Goal: Information Seeking & Learning: Learn about a topic

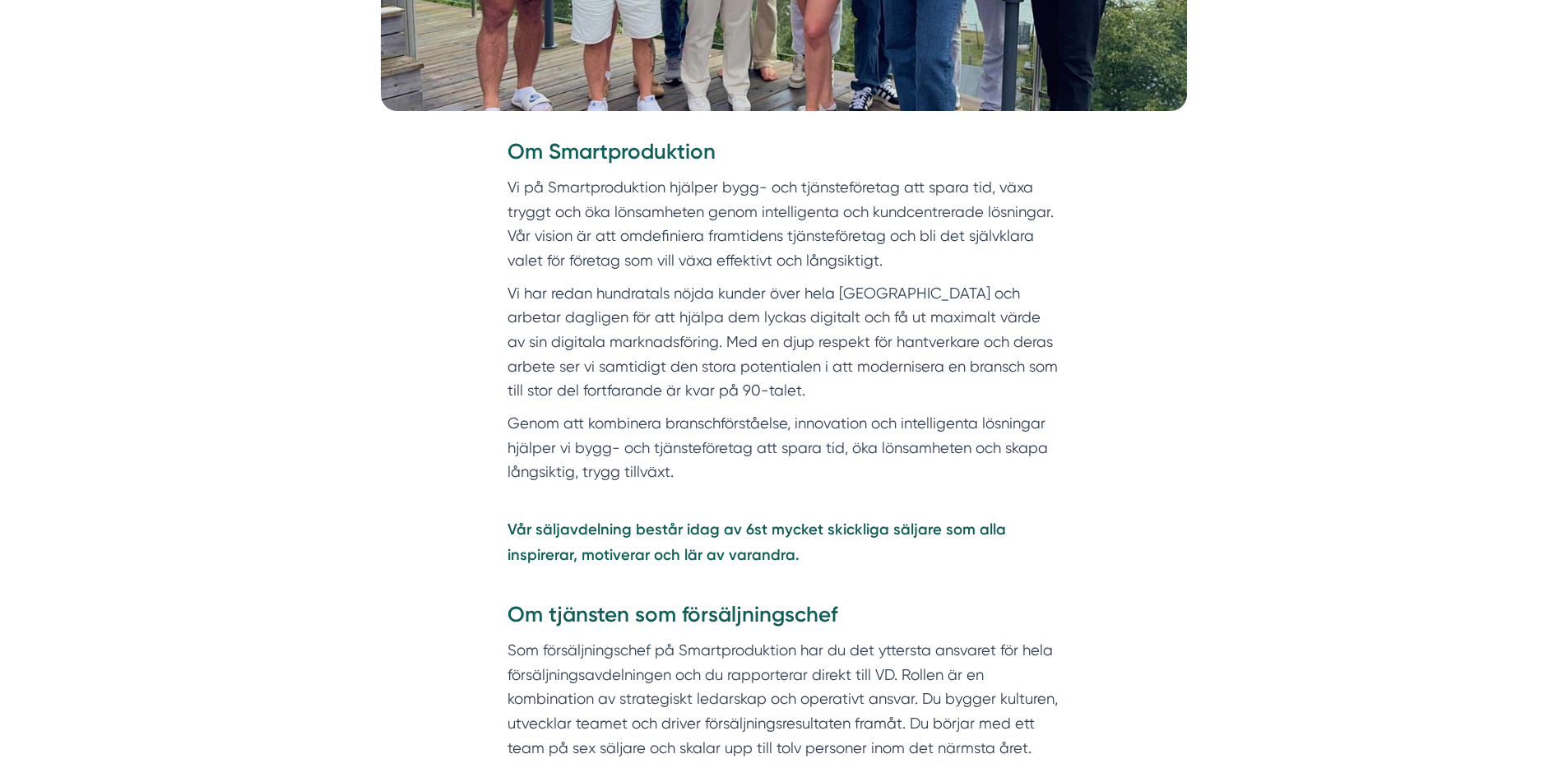
scroll to position [740, 0]
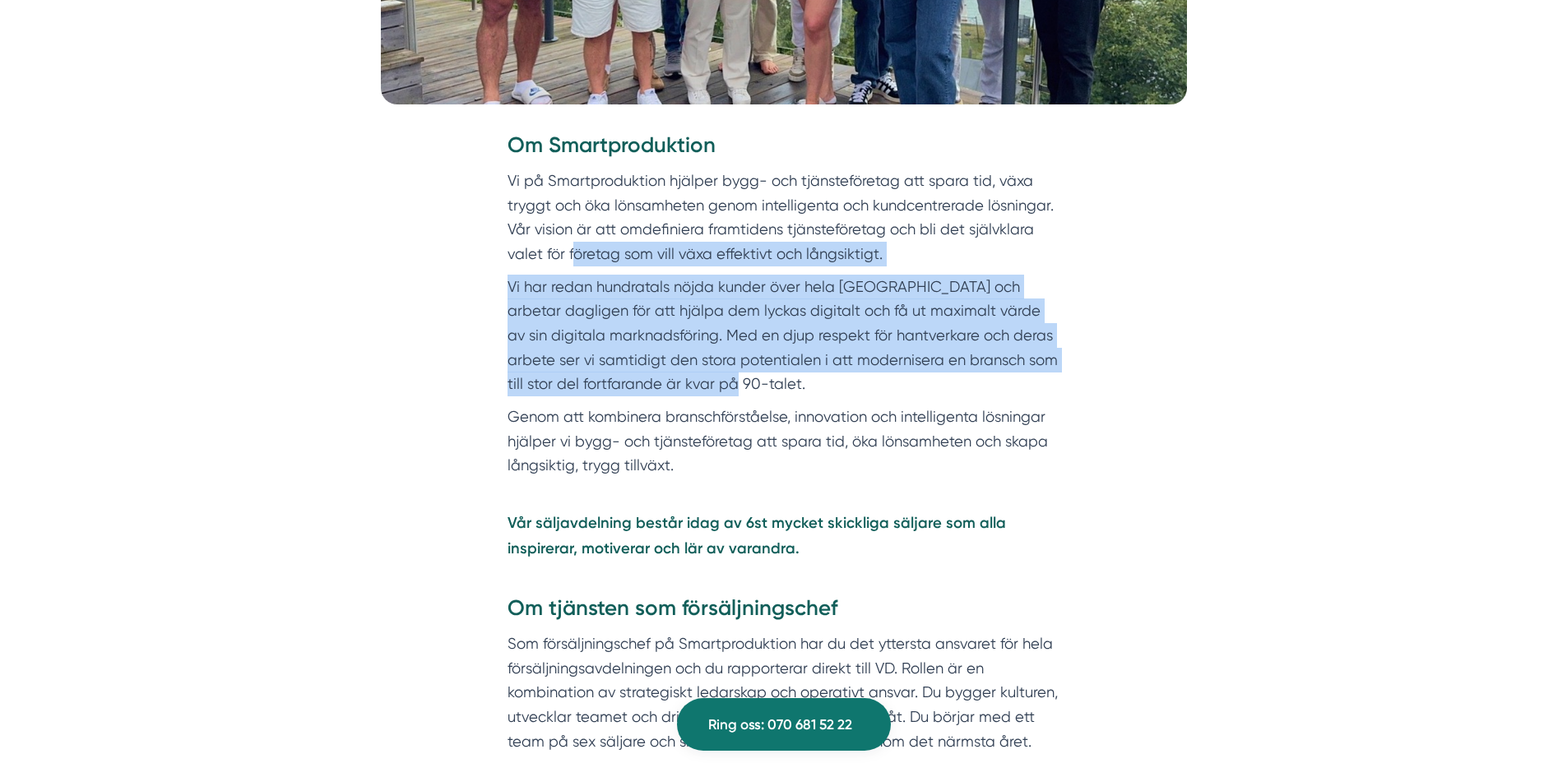
drag, startPoint x: 575, startPoint y: 262, endPoint x: 789, endPoint y: 378, distance: 243.7
click at [789, 378] on div "Om Smartproduktion Vi på Smartproduktion hjälper bygg- och tjänsteföretag att s…" at bounding box center [784, 442] width 553 height 623
click at [786, 341] on p "Vi har redan hundratals nöjda kunder över hela Sverige och arbetar dagligen för…" at bounding box center [784, 336] width 553 height 122
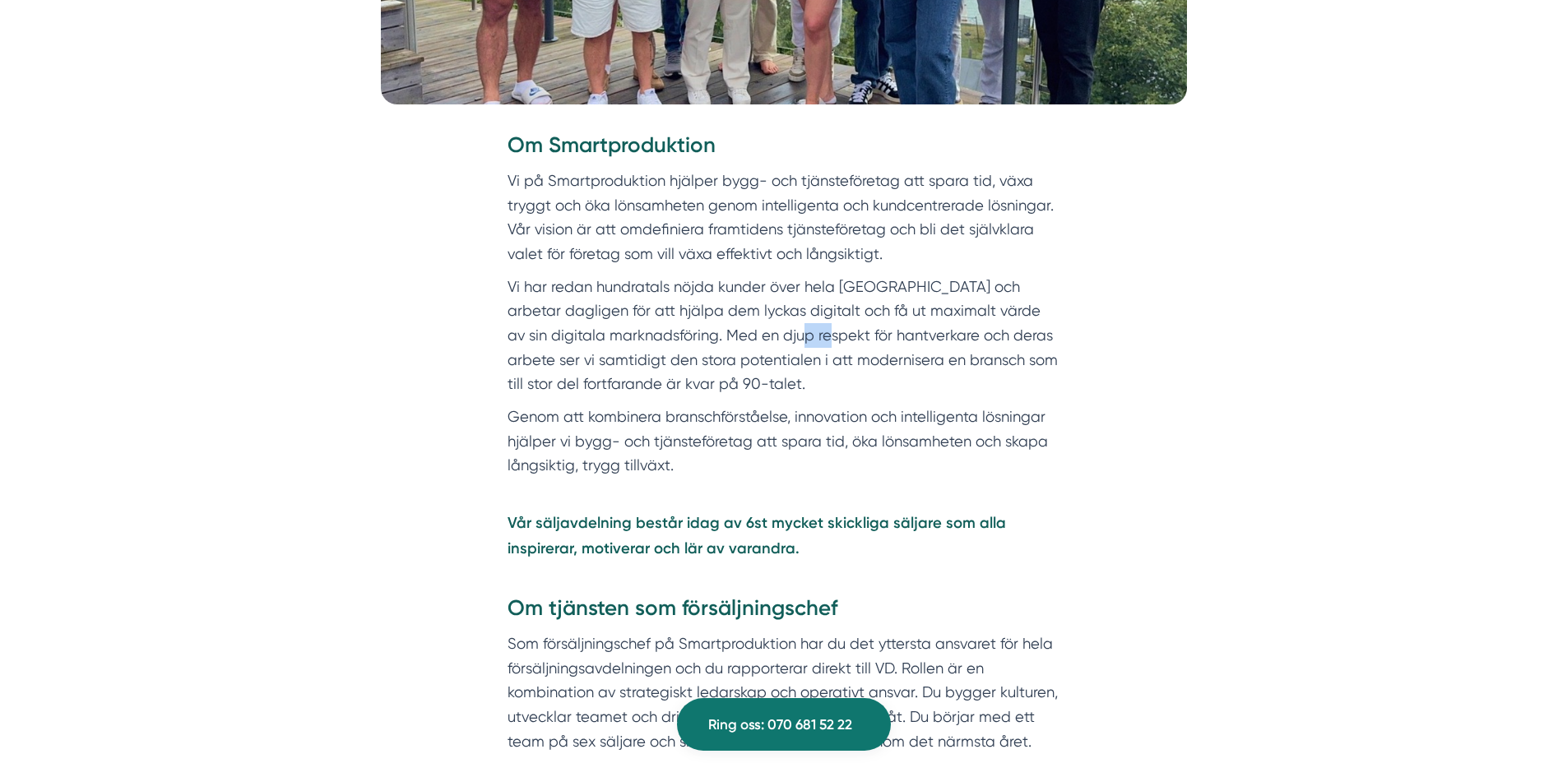
click at [786, 341] on p "Vi har redan hundratals nöjda kunder över hela Sverige och arbetar dagligen för…" at bounding box center [784, 336] width 553 height 122
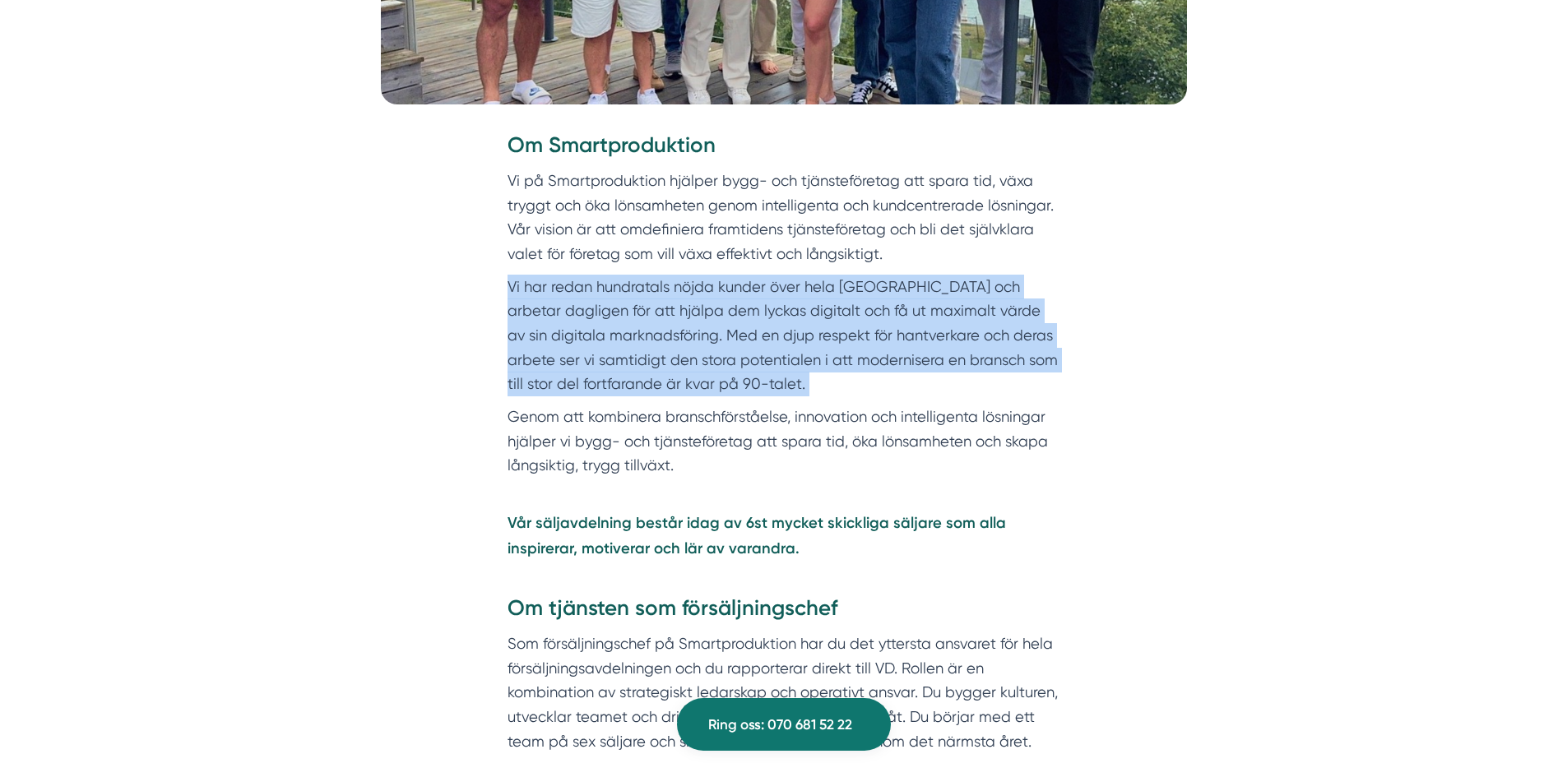
click at [786, 341] on p "Vi har redan hundratals nöjda kunder över hela Sverige och arbetar dagligen för…" at bounding box center [784, 336] width 553 height 122
click at [768, 394] on p "Vi har redan hundratals nöjda kunder över hela Sverige och arbetar dagligen för…" at bounding box center [784, 336] width 553 height 122
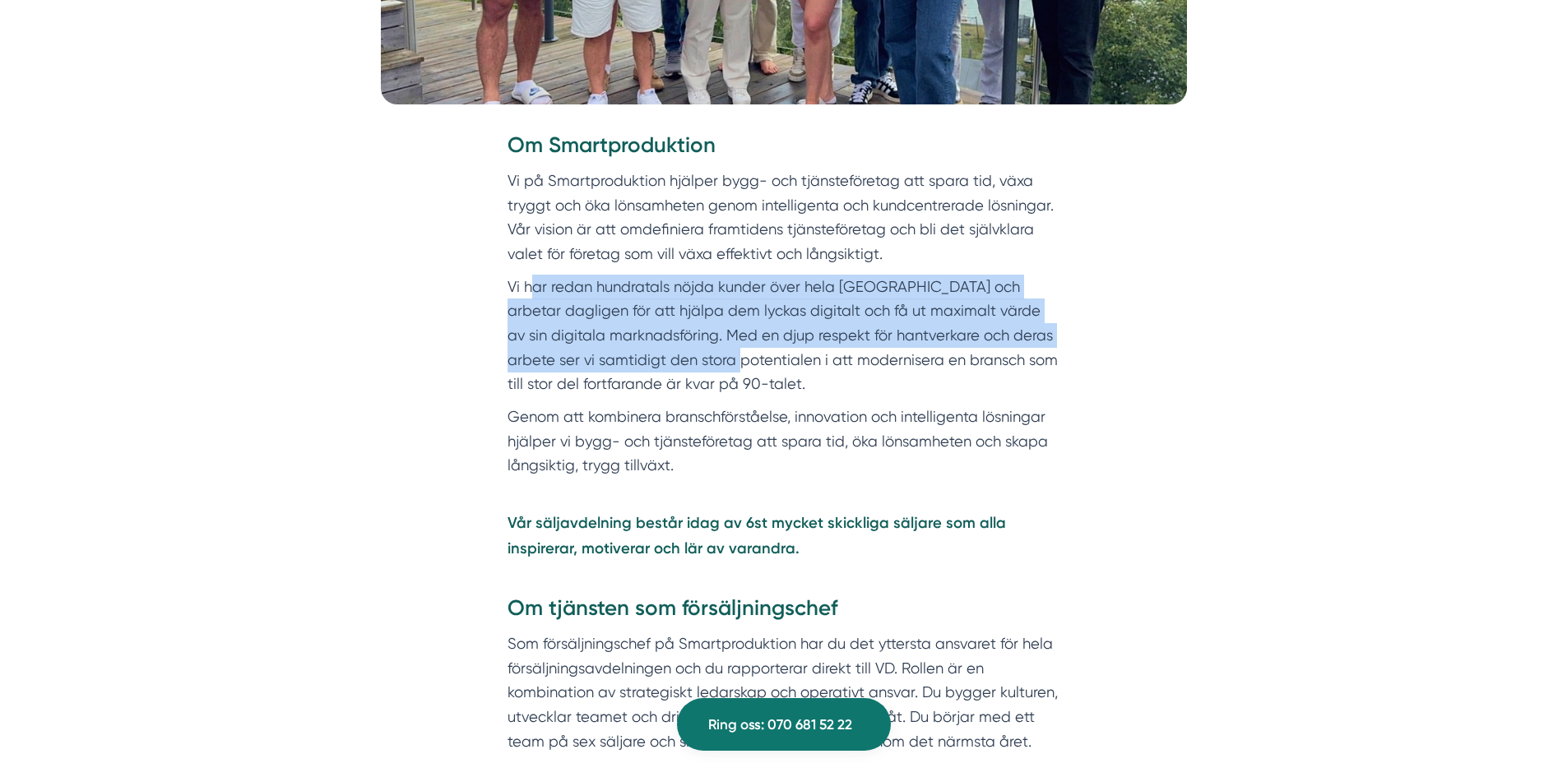
drag, startPoint x: 710, startPoint y: 345, endPoint x: 533, endPoint y: 285, distance: 186.8
click at [533, 285] on p "Vi har redan hundratals nöjda kunder över hela Sverige och arbetar dagligen för…" at bounding box center [784, 336] width 553 height 122
click at [567, 294] on p "Vi har redan hundratals nöjda kunder över hela Sverige och arbetar dagligen för…" at bounding box center [784, 336] width 553 height 122
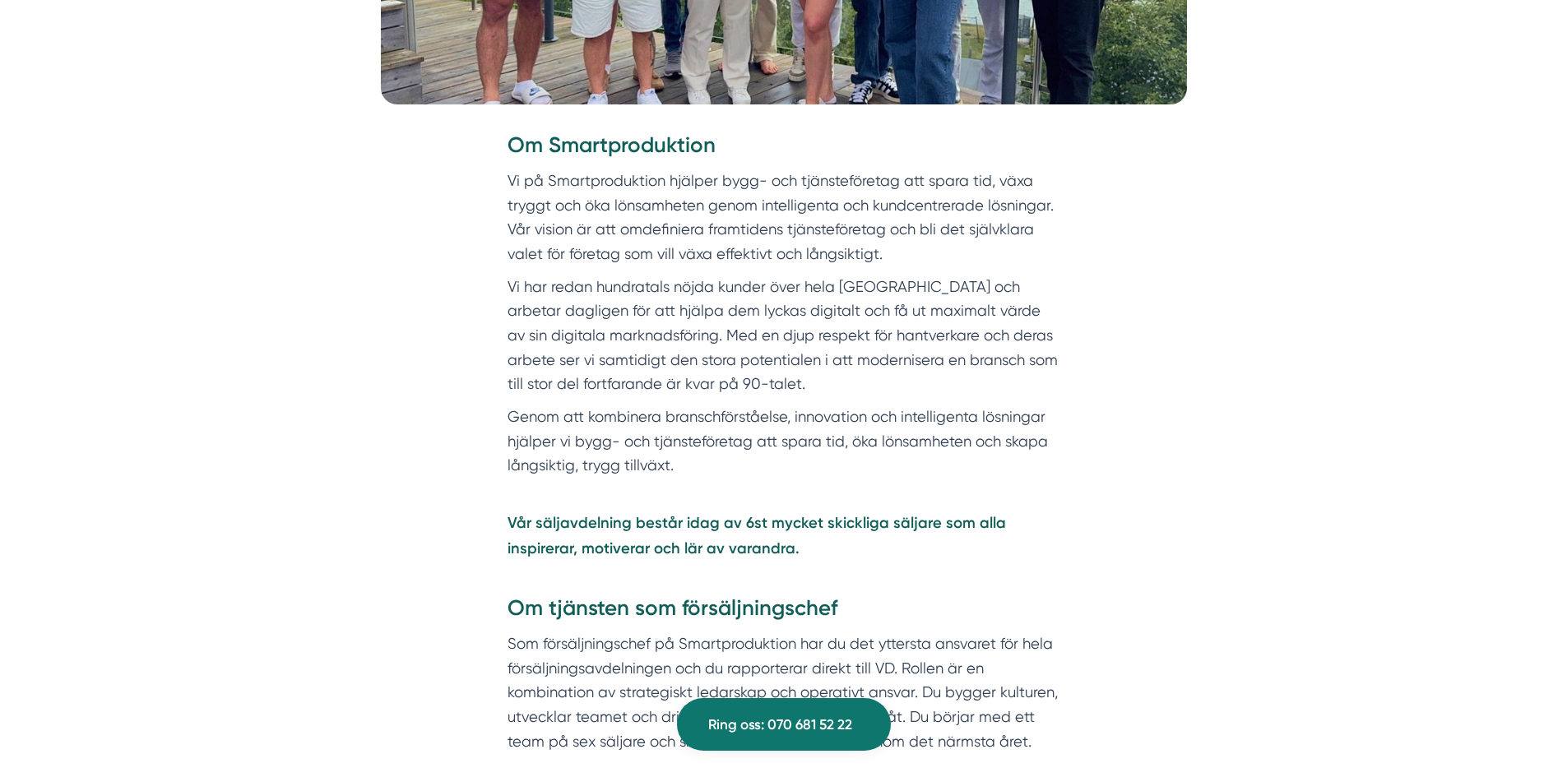
click at [564, 294] on p "Vi har redan hundratals nöjda kunder över hela Sverige och arbetar dagligen för…" at bounding box center [784, 336] width 553 height 122
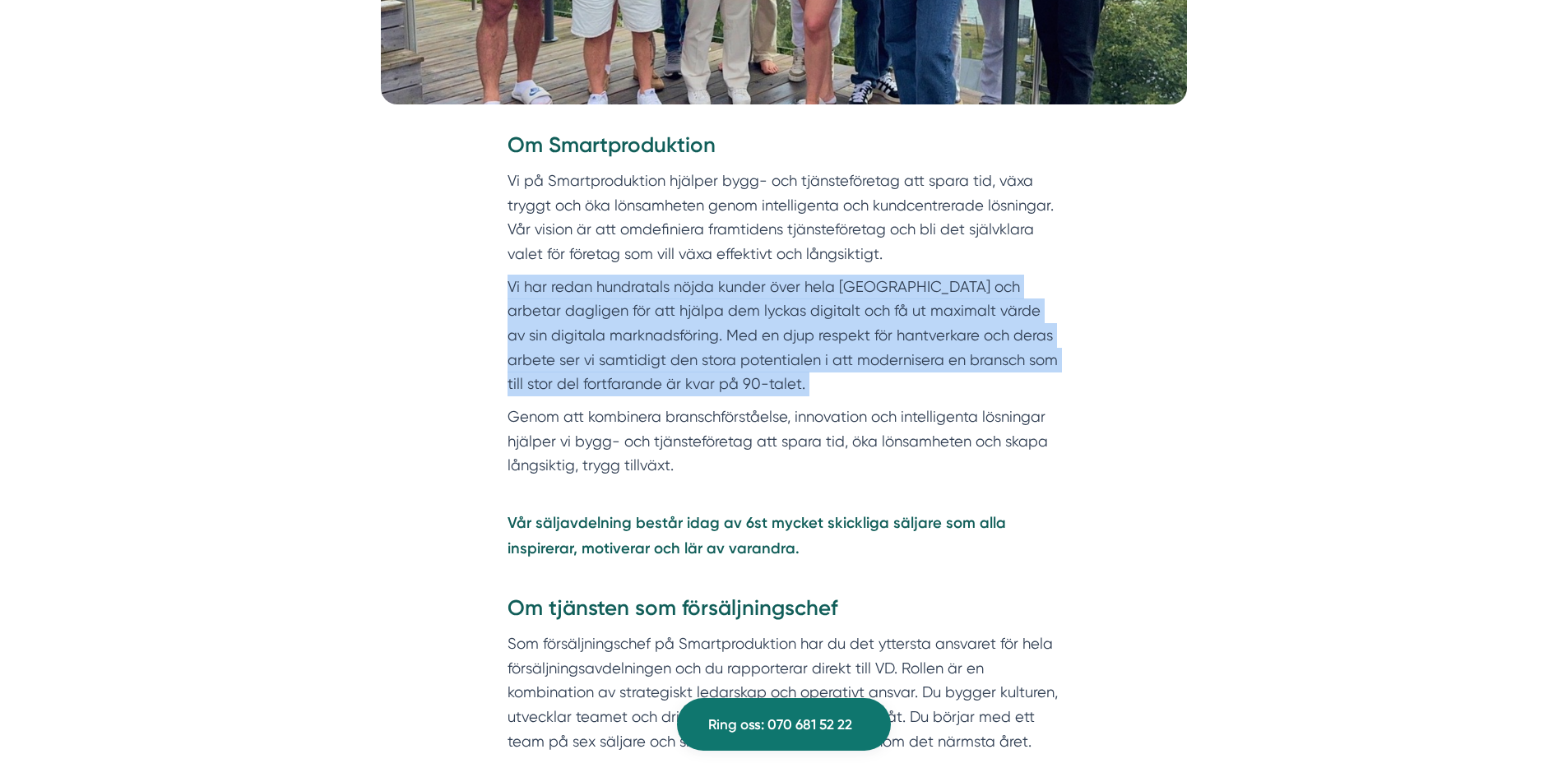
click at [564, 294] on p "Vi har redan hundratals nöjda kunder över hela Sverige och arbetar dagligen för…" at bounding box center [784, 336] width 553 height 122
click at [591, 339] on p "Vi har redan hundratals nöjda kunder över hela Sverige och arbetar dagligen för…" at bounding box center [784, 336] width 553 height 122
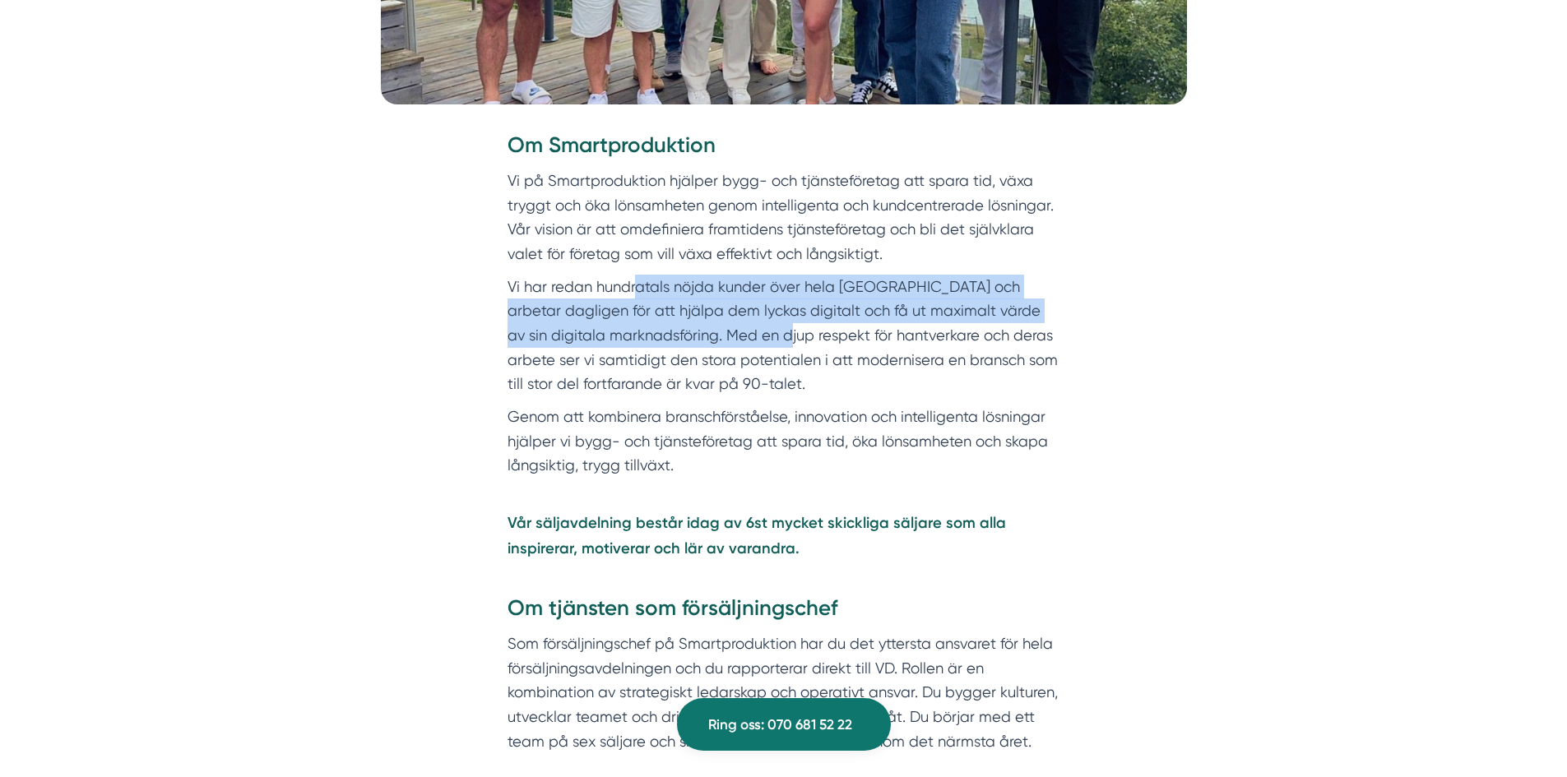
drag, startPoint x: 642, startPoint y: 296, endPoint x: 764, endPoint y: 329, distance: 126.9
click at [762, 329] on p "Vi har redan hundratals nöjda kunder över hela Sverige och arbetar dagligen för…" at bounding box center [784, 336] width 553 height 122
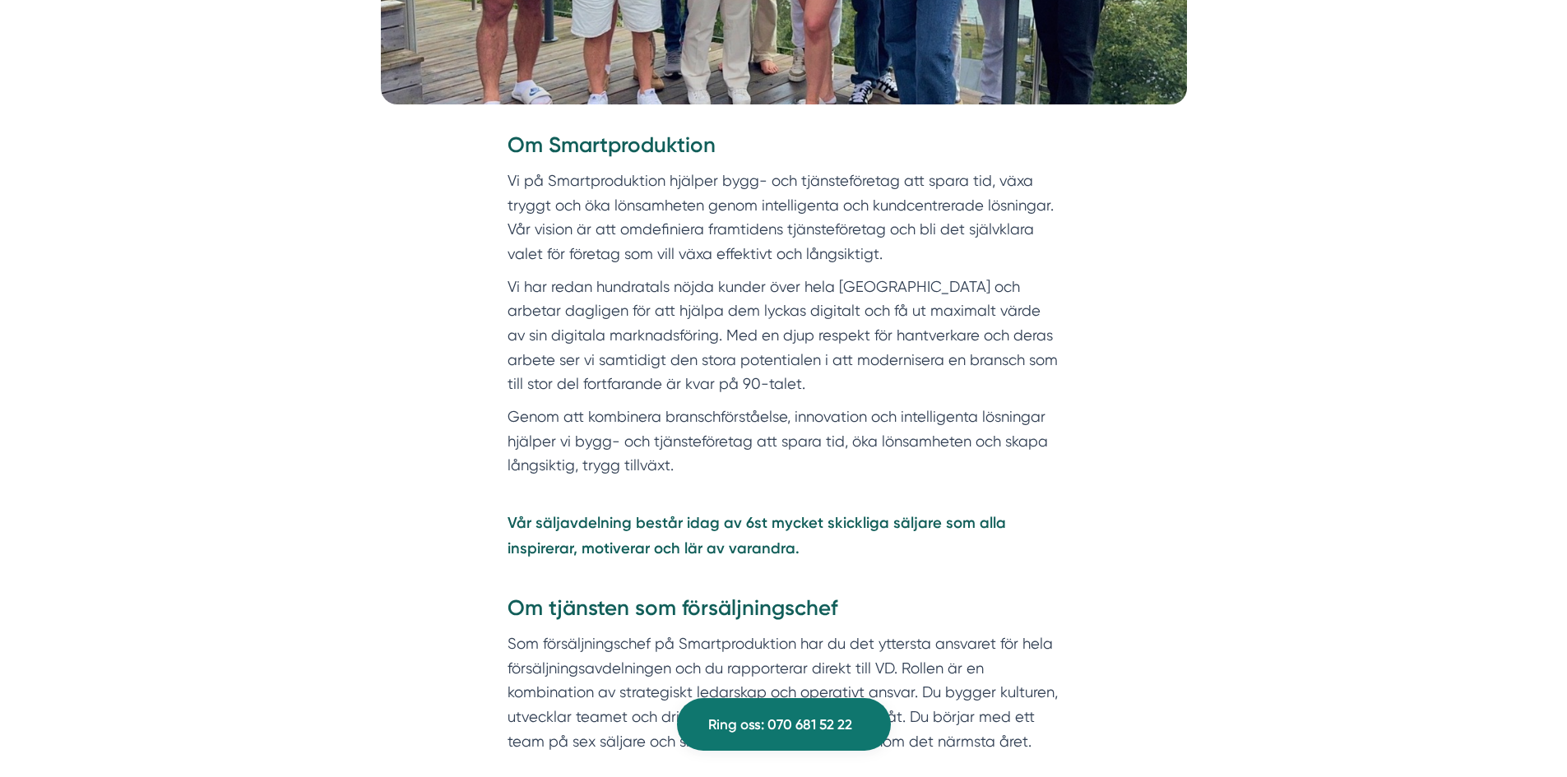
click at [764, 329] on p "Vi har redan hundratals nöjda kunder över hela Sverige och arbetar dagligen för…" at bounding box center [784, 336] width 553 height 122
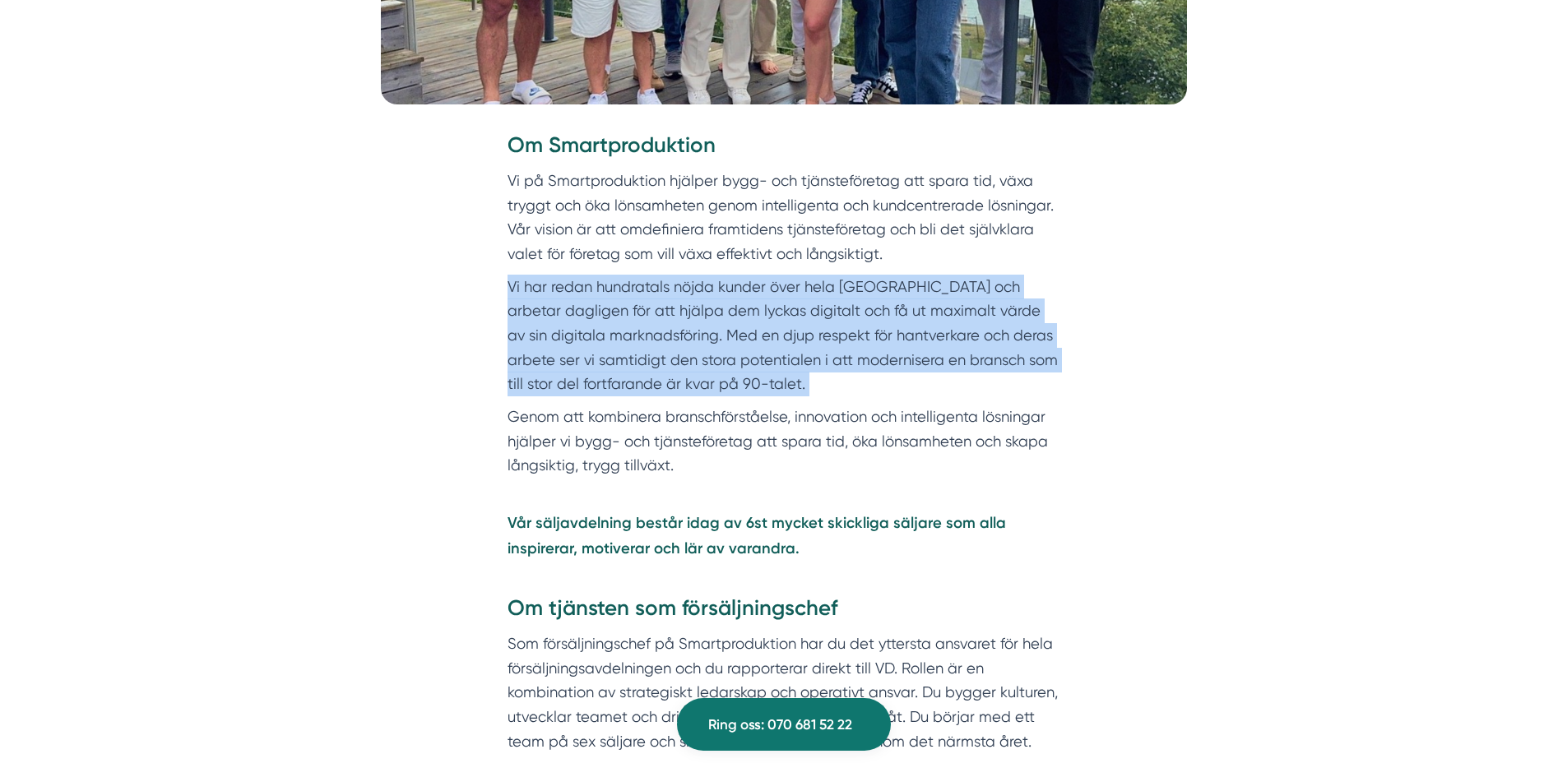
click at [764, 329] on p "Vi har redan hundratals nöjda kunder över hela Sverige och arbetar dagligen för…" at bounding box center [784, 336] width 553 height 122
click at [813, 367] on p "Vi har redan hundratals nöjda kunder över hela Sverige och arbetar dagligen för…" at bounding box center [784, 336] width 553 height 122
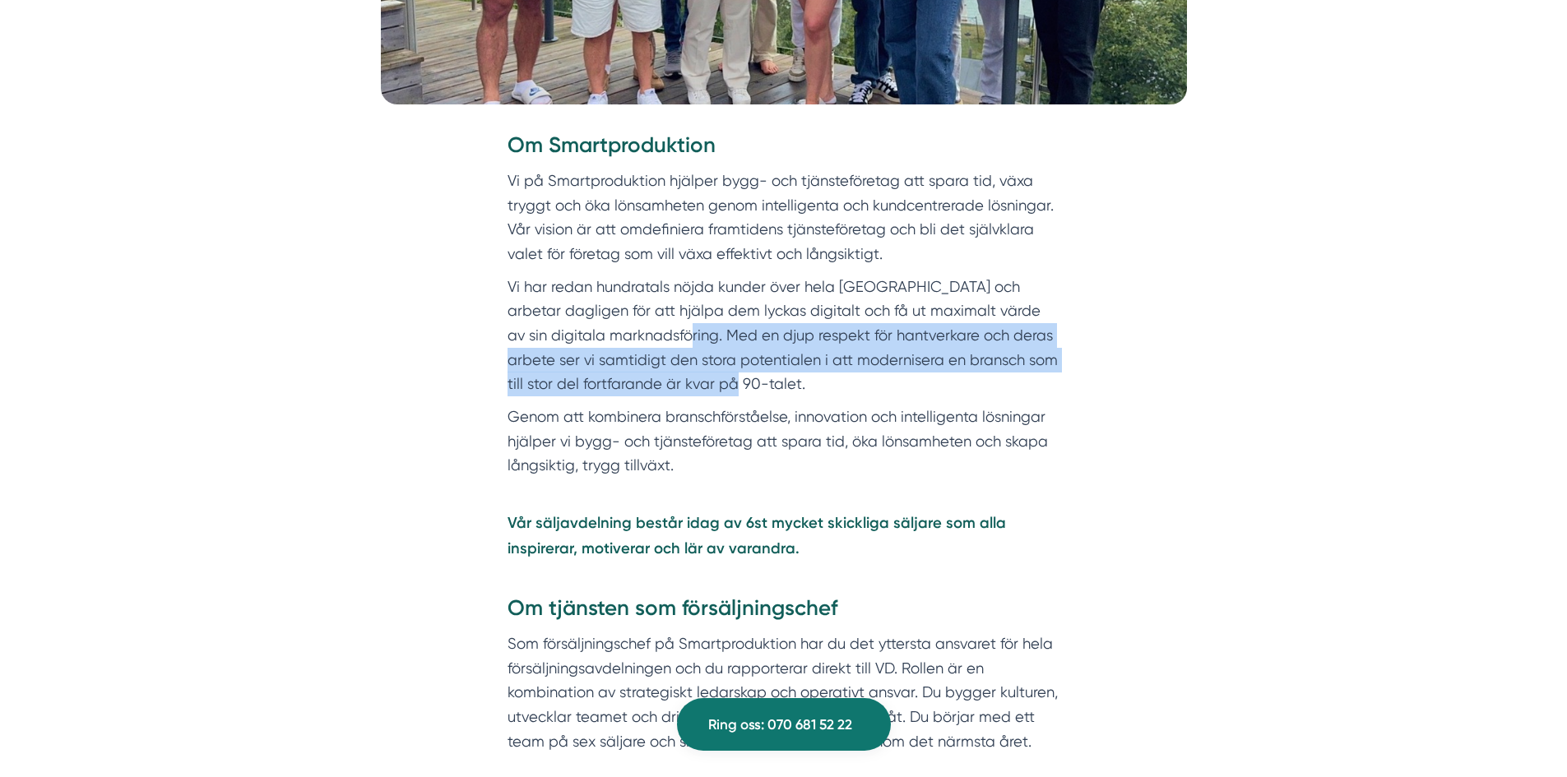
drag, startPoint x: 663, startPoint y: 337, endPoint x: 938, endPoint y: 383, distance: 278.6
click at [938, 383] on p "Vi har redan hundratals nöjda kunder över hela Sverige och arbetar dagligen för…" at bounding box center [784, 336] width 553 height 122
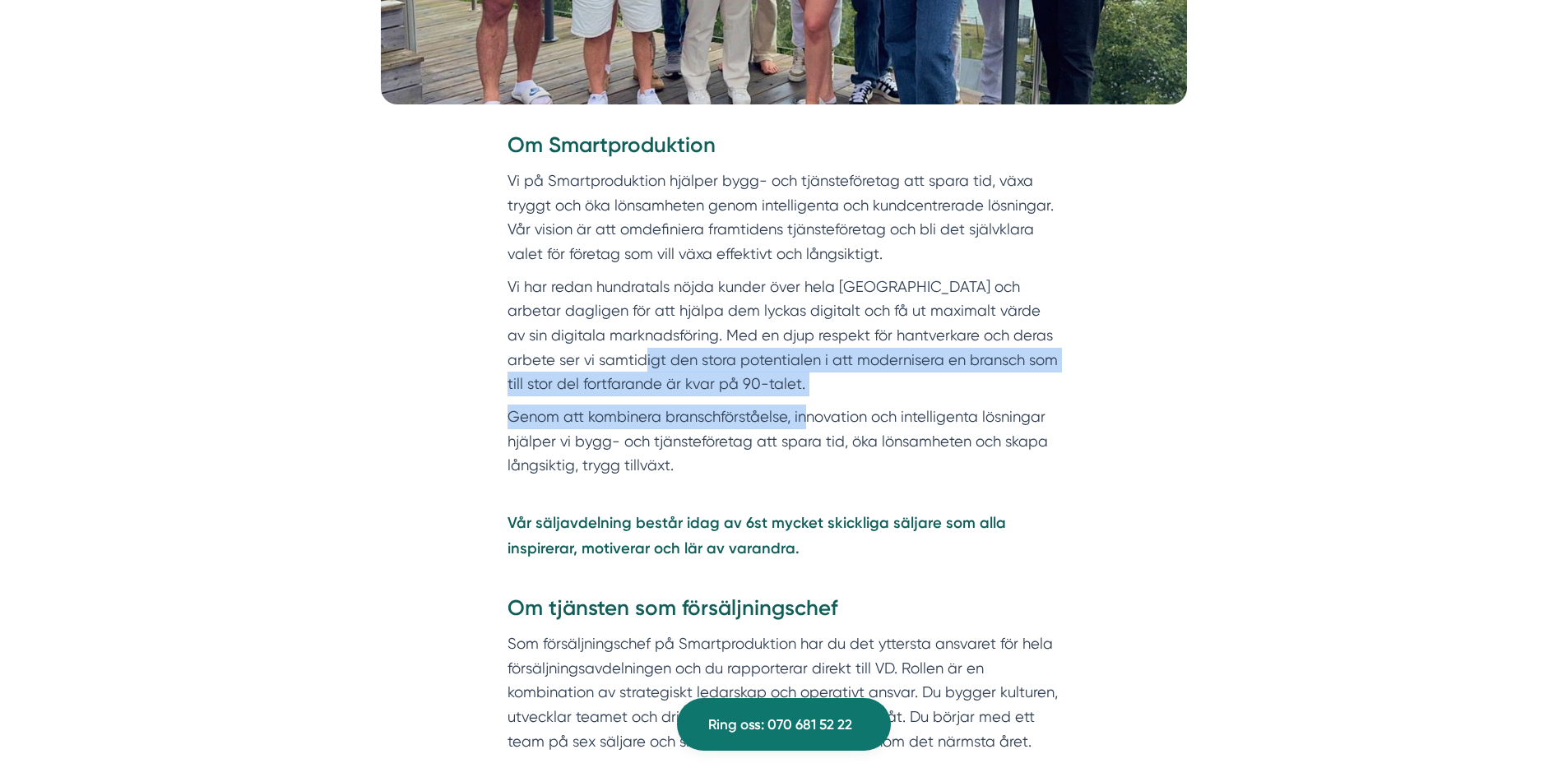
drag, startPoint x: 797, startPoint y: 400, endPoint x: 610, endPoint y: 368, distance: 190.3
click at [612, 367] on div "Om Smartproduktion Vi på Smartproduktion hjälper bygg- och tjänsteföretag att s…" at bounding box center [784, 442] width 553 height 623
click at [580, 381] on p "Vi har redan hundratals nöjda kunder över hela Sverige och arbetar dagligen för…" at bounding box center [784, 336] width 553 height 122
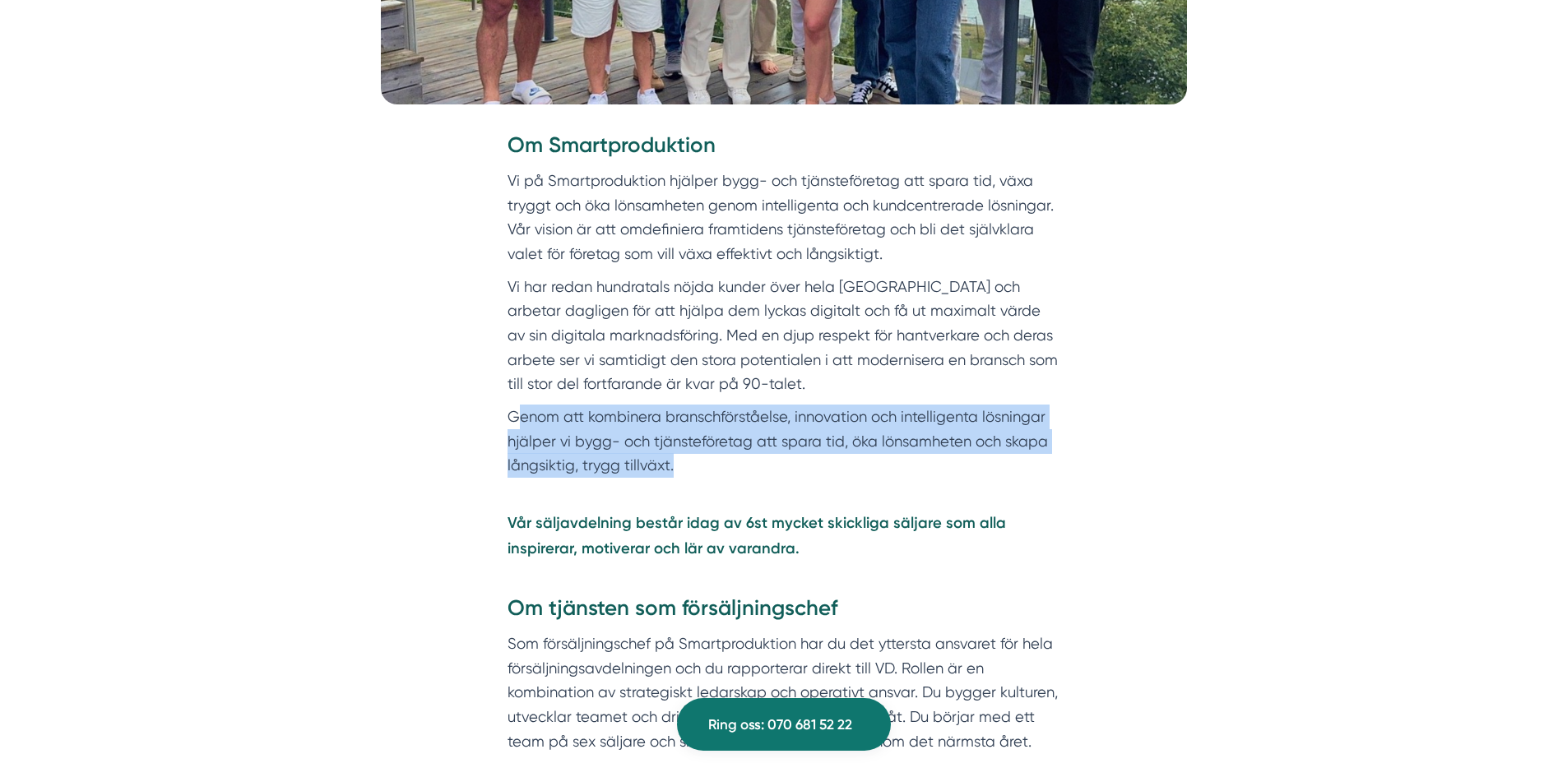
drag, startPoint x: 515, startPoint y: 412, endPoint x: 935, endPoint y: 463, distance: 422.6
click at [935, 463] on p "Genom att kombinera branschförståelse, innovation och intelligenta lösningar hj…" at bounding box center [784, 441] width 553 height 73
click at [925, 462] on p "Genom att kombinera branschförståelse, innovation och intelligenta lösningar hj…" at bounding box center [784, 441] width 553 height 73
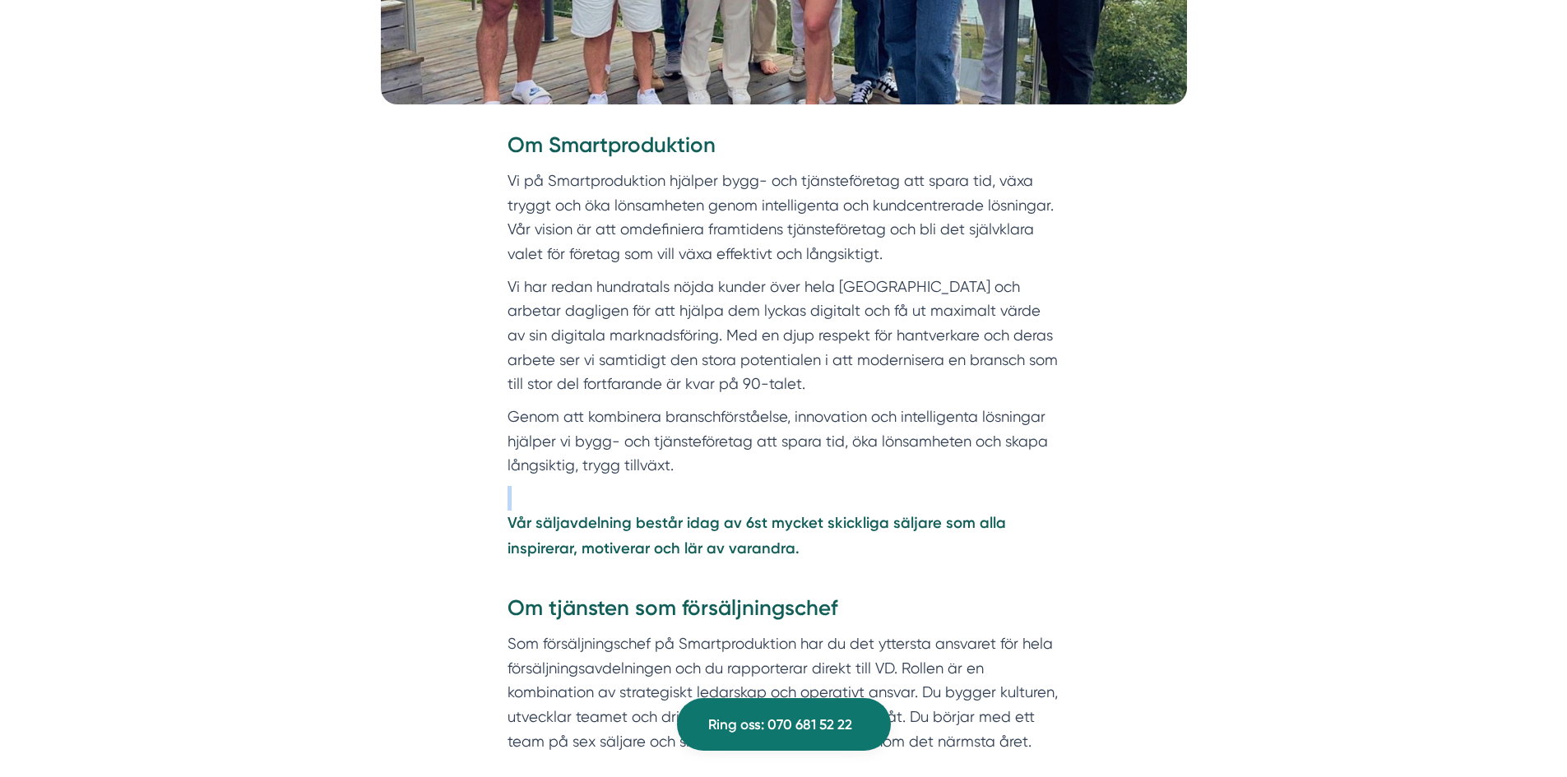
click at [925, 462] on p "Genom att kombinera branschförståelse, innovation och intelligenta lösningar hj…" at bounding box center [784, 441] width 553 height 73
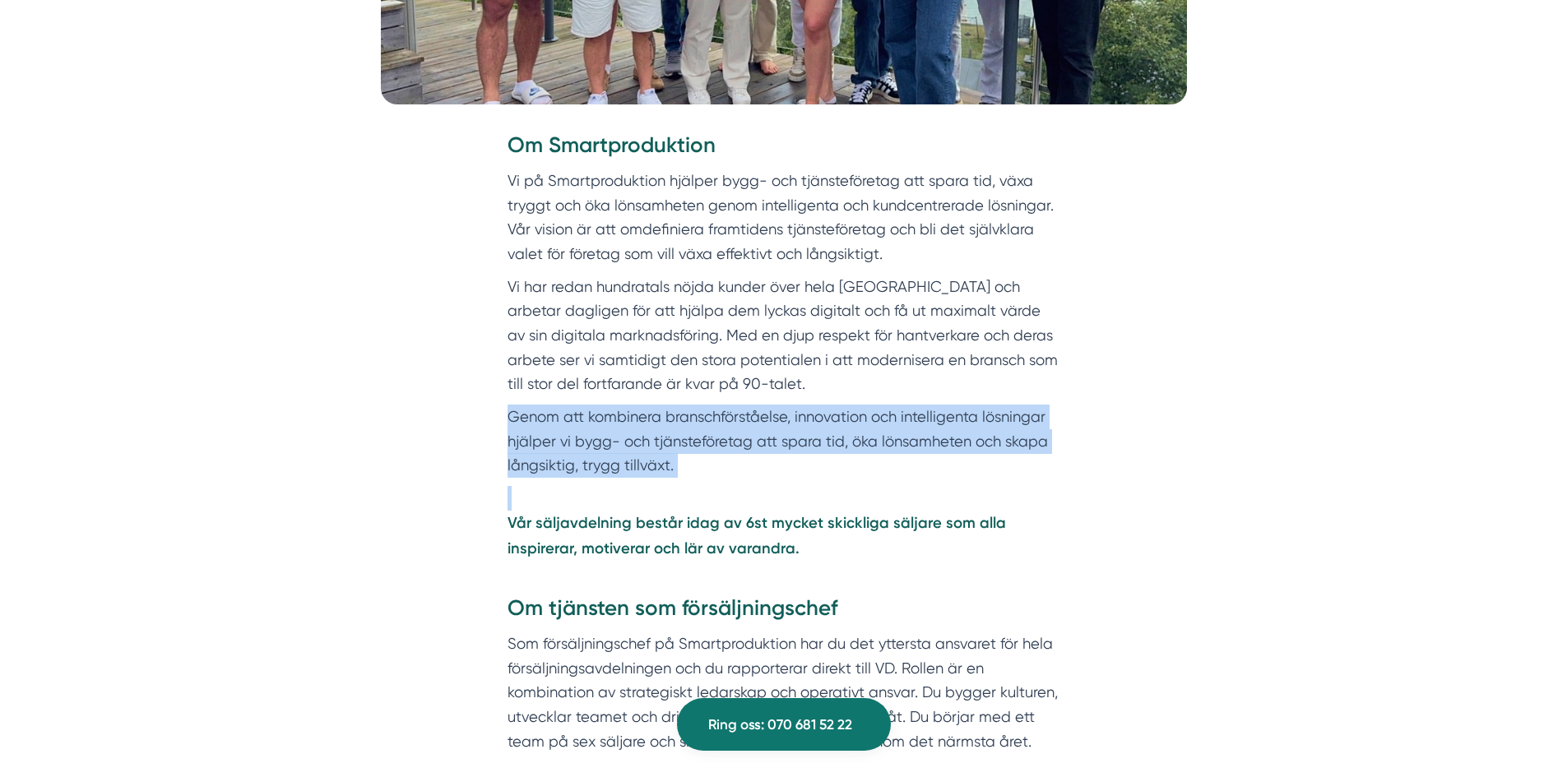
click at [925, 462] on p "Genom att kombinera branschförståelse, innovation och intelligenta lösningar hj…" at bounding box center [784, 441] width 553 height 73
click at [751, 475] on p "Genom att kombinera branschförståelse, innovation och intelligenta lösningar hj…" at bounding box center [784, 441] width 553 height 73
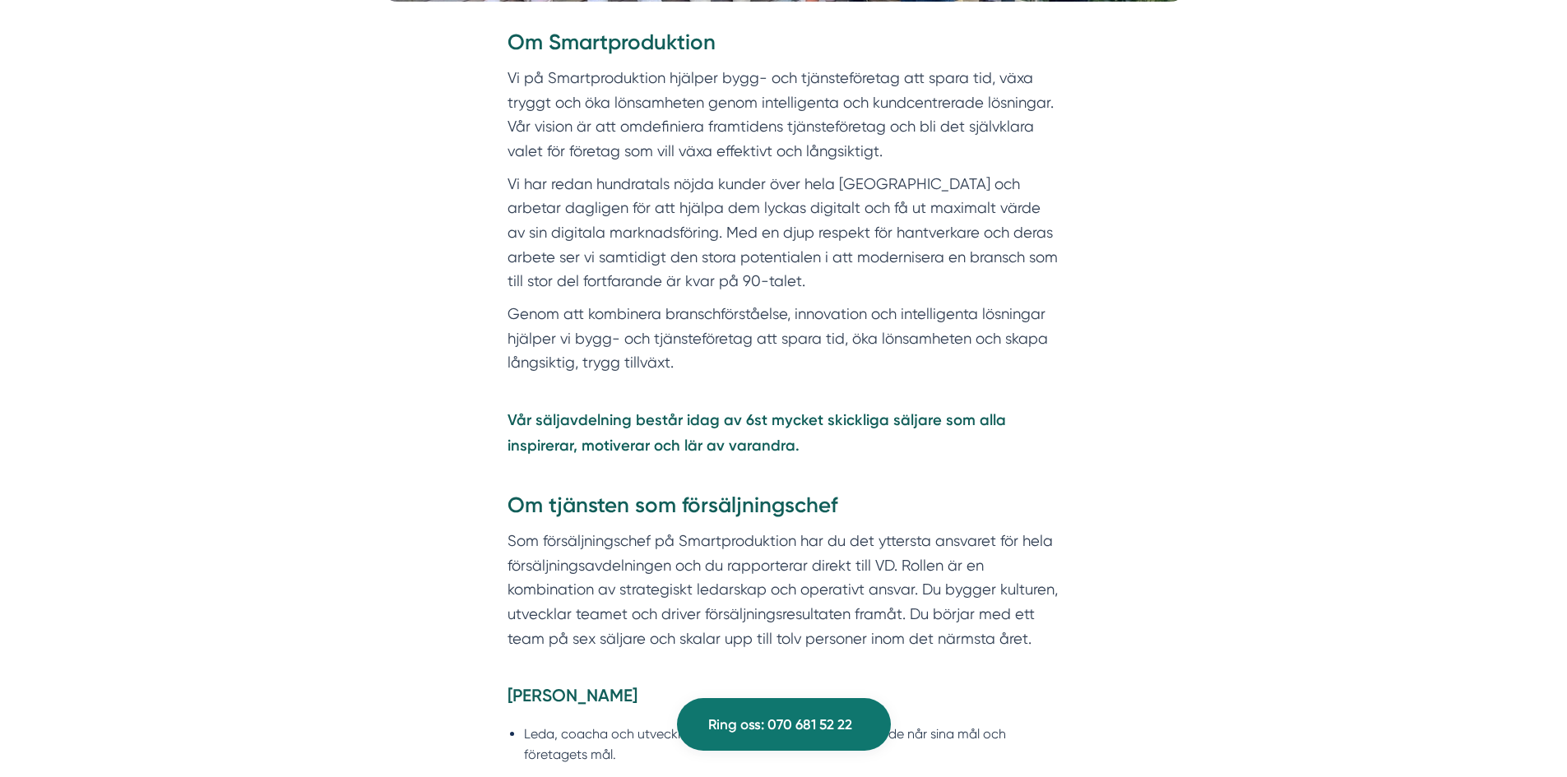
scroll to position [987, 0]
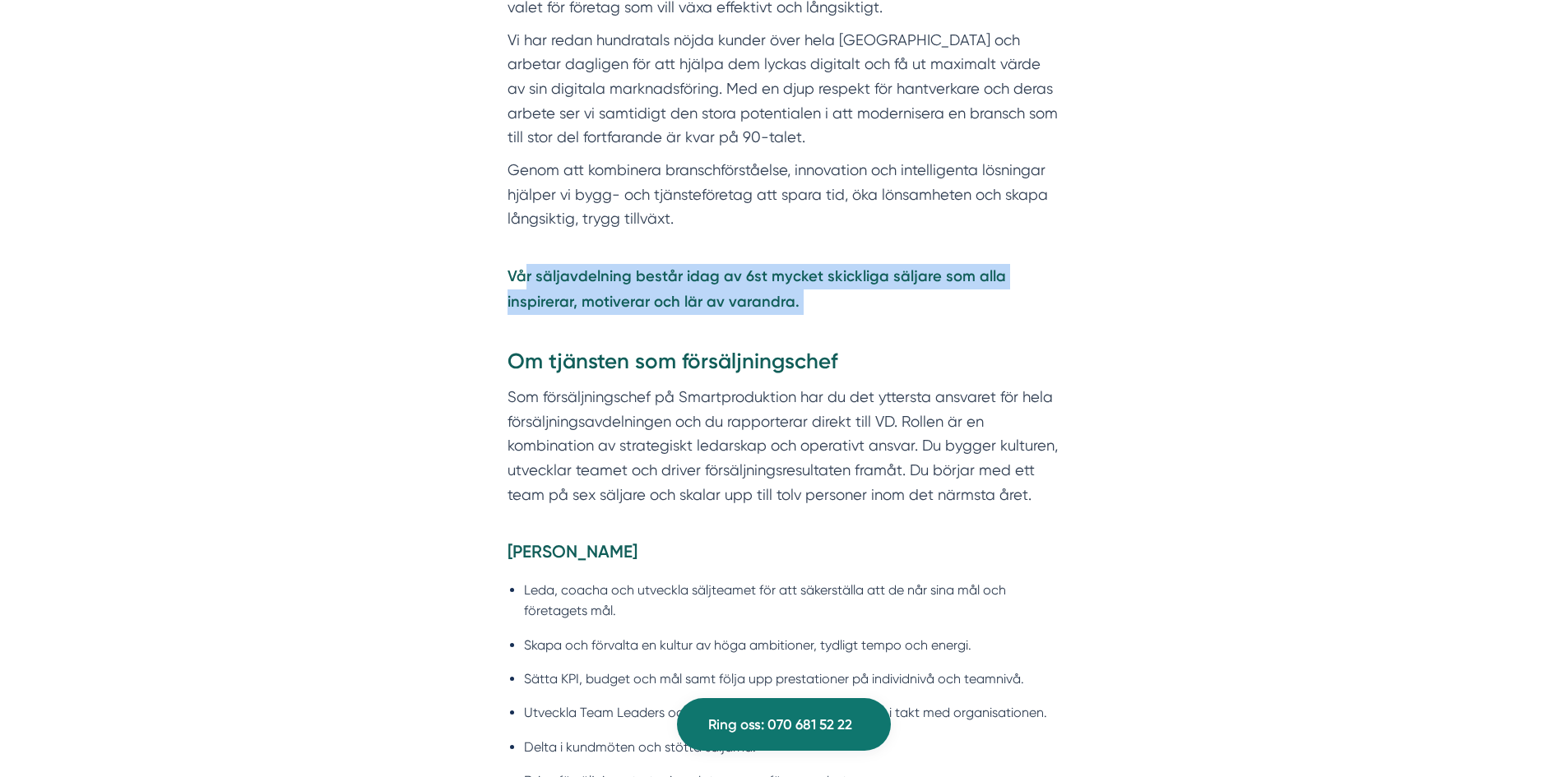
drag, startPoint x: 523, startPoint y: 275, endPoint x: 902, endPoint y: 326, distance: 381.8
click at [902, 326] on p "Vår säljavdelning består idag av 6st mycket skickliga säljare som alla inspirer…" at bounding box center [784, 289] width 553 height 100
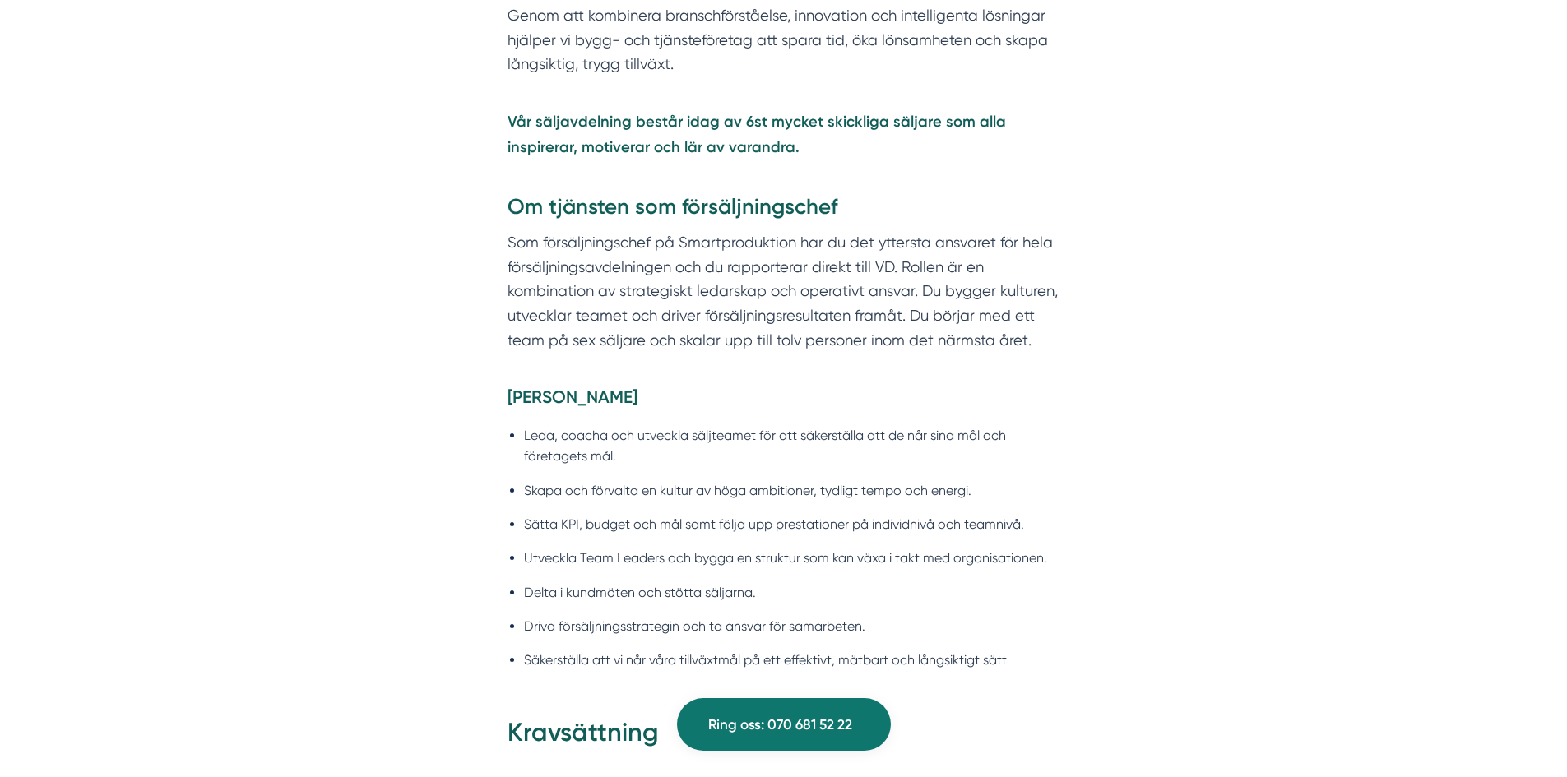
scroll to position [1152, 0]
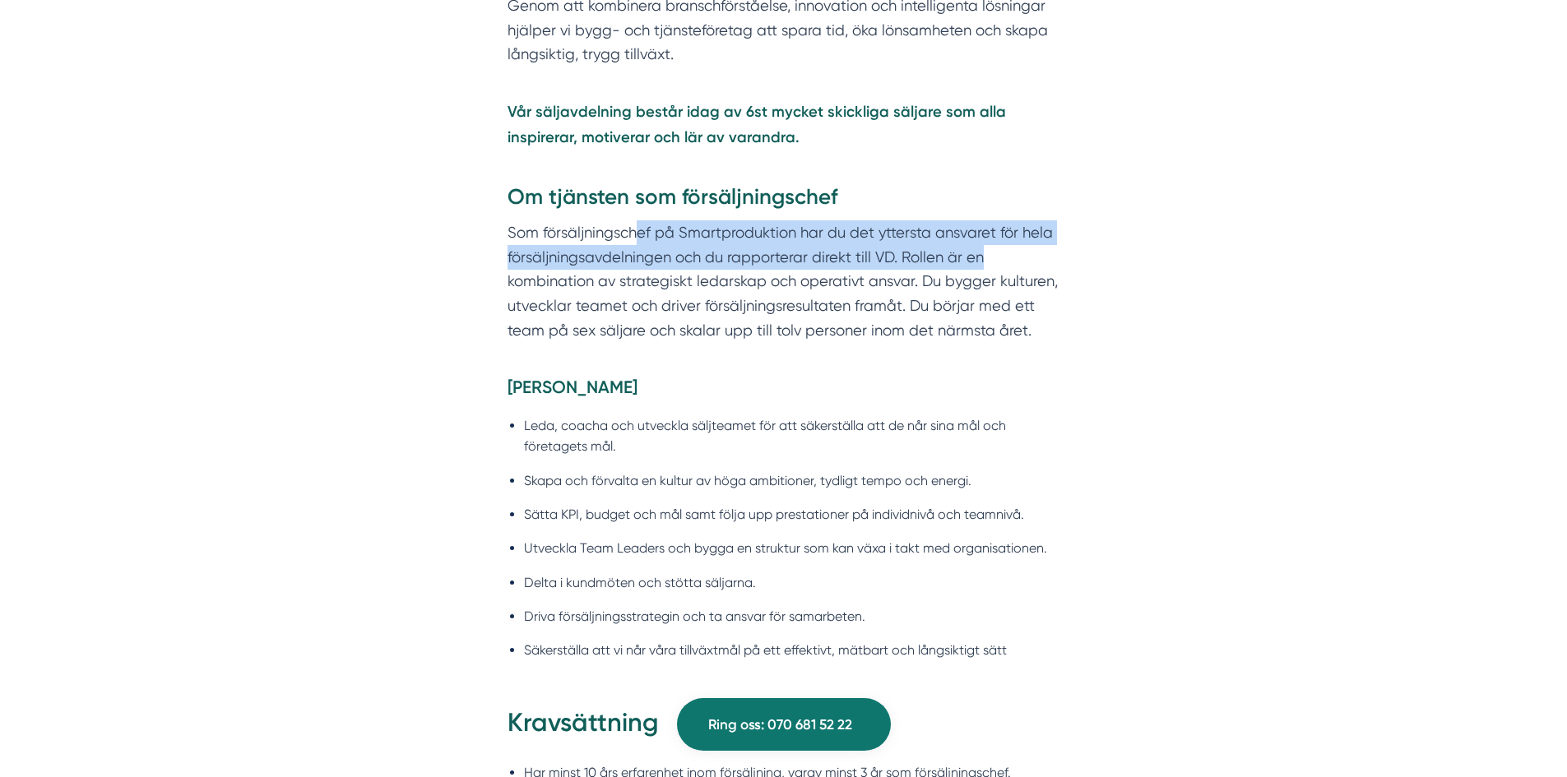
drag, startPoint x: 640, startPoint y: 237, endPoint x: 1017, endPoint y: 245, distance: 376.9
click at [1017, 245] on p "Som försäljningschef på Smartproduktion har du det yttersta ansvaret för hela f…" at bounding box center [784, 281] width 553 height 122
click at [930, 264] on p "Som försäljningschef på Smartproduktion har du det yttersta ansvaret för hela f…" at bounding box center [784, 281] width 553 height 122
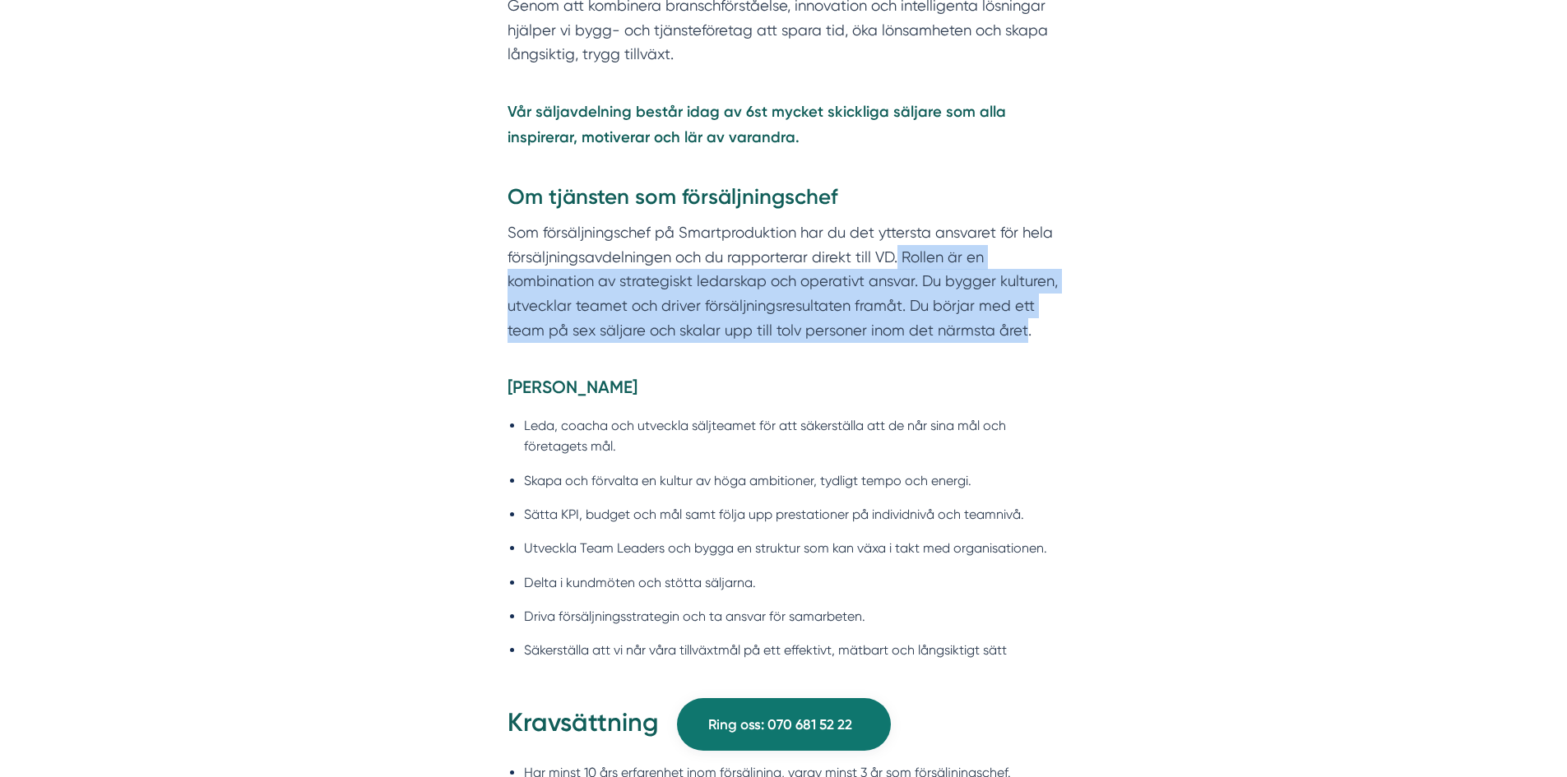
drag, startPoint x: 933, startPoint y: 267, endPoint x: 1023, endPoint y: 344, distance: 118.5
click at [1023, 344] on div "Om Smartproduktion Vi på Smartproduktion hjälper bygg- och tjänsteföretag att s…" at bounding box center [784, 47] width 632 height 656
click at [1012, 341] on p "Som försäljningschef på Smartproduktion har du det yttersta ansvaret för hela f…" at bounding box center [784, 281] width 553 height 122
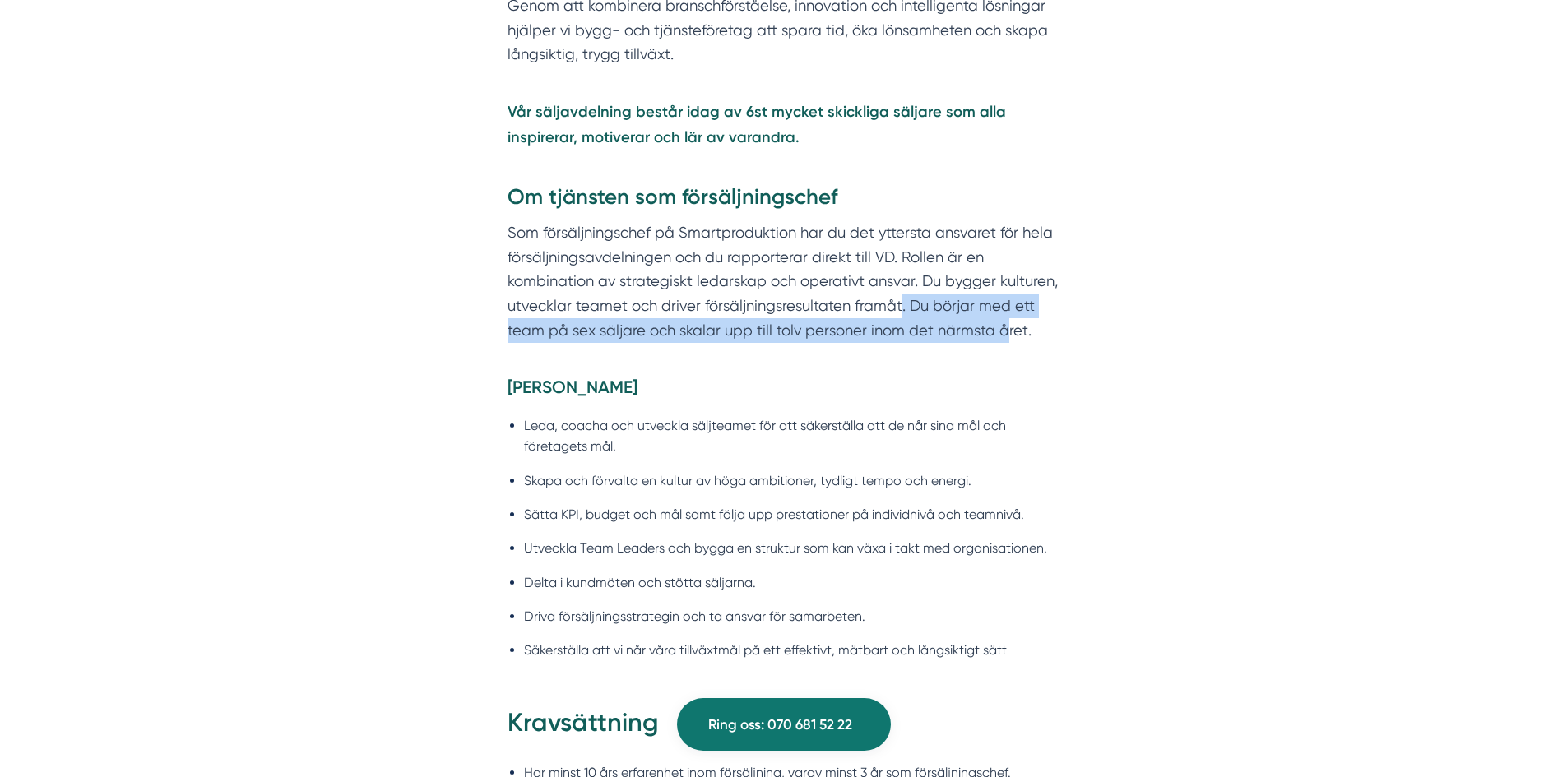
drag, startPoint x: 900, startPoint y: 296, endPoint x: 1002, endPoint y: 337, distance: 110.0
click at [1002, 337] on p "Som försäljningschef på Smartproduktion har du det yttersta ansvaret för hela f…" at bounding box center [784, 281] width 553 height 122
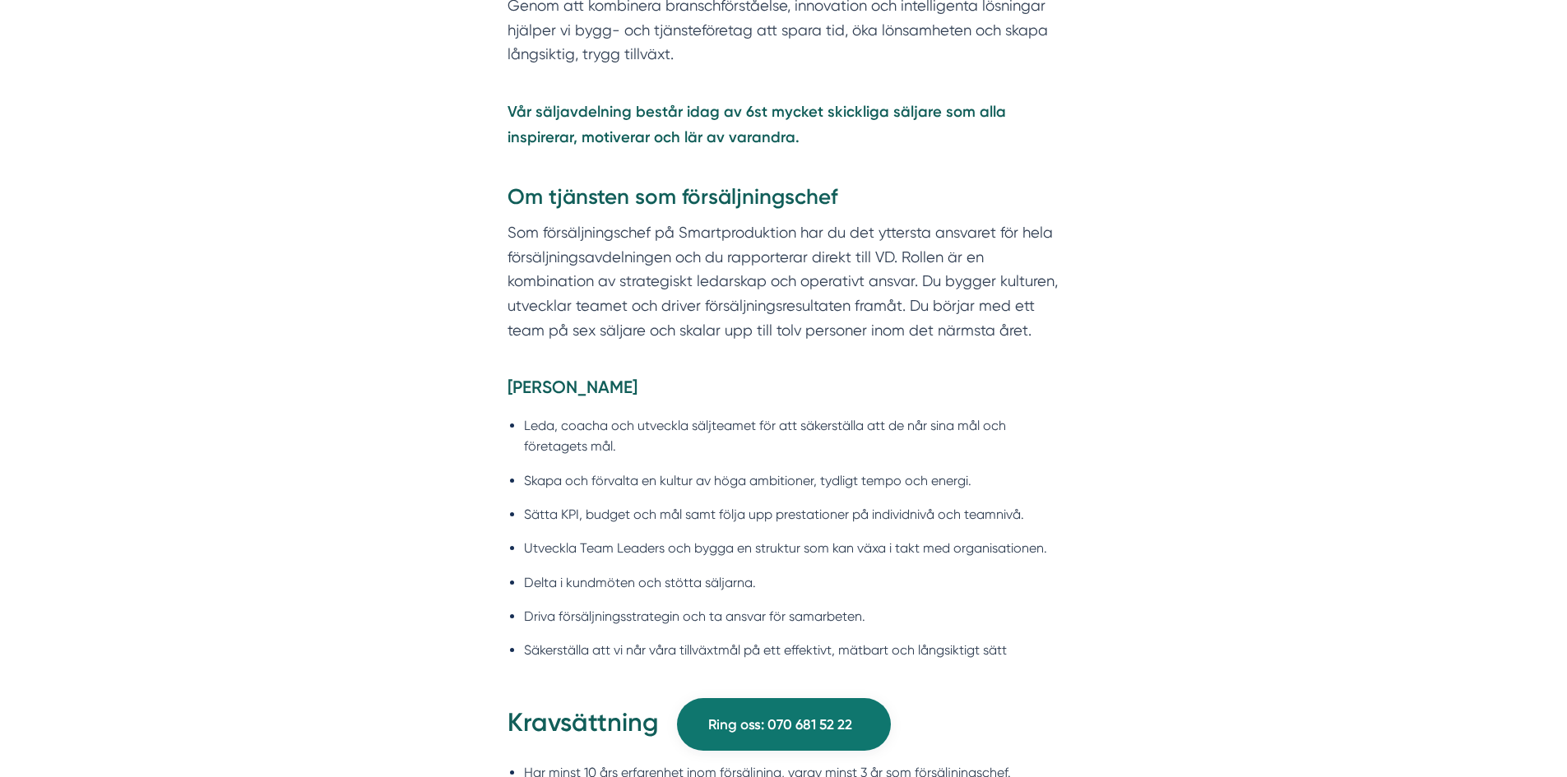
click at [1056, 336] on p "Som försäljningschef på Smartproduktion har du det yttersta ansvaret för hela f…" at bounding box center [784, 281] width 553 height 122
click at [1056, 333] on p "Som försäljningschef på Smartproduktion har du det yttersta ansvaret för hela f…" at bounding box center [784, 281] width 553 height 122
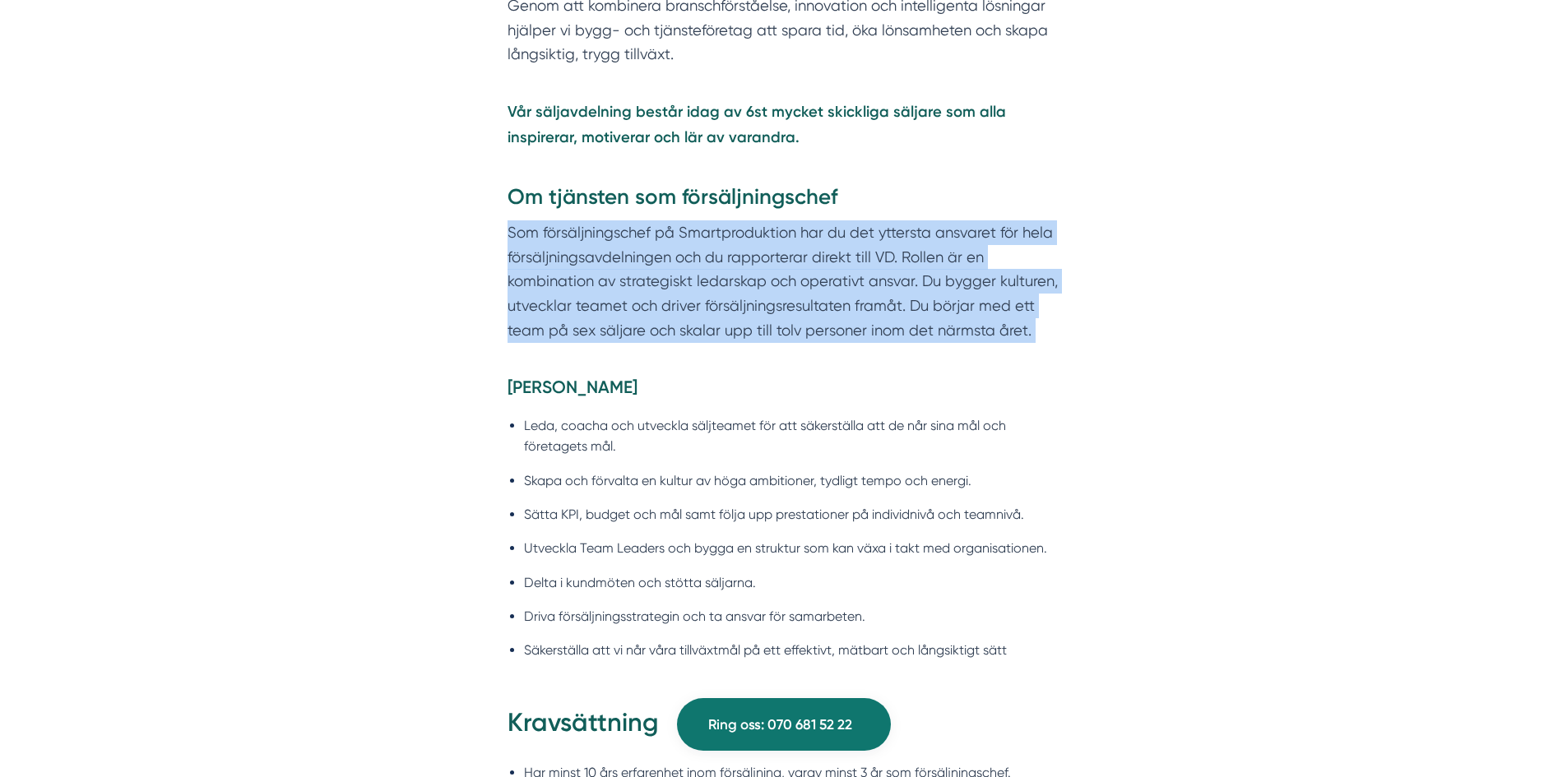
click at [1056, 333] on p "Som försäljningschef på Smartproduktion har du det yttersta ansvaret för hela f…" at bounding box center [784, 281] width 553 height 122
click at [1041, 343] on div "Om Smartproduktion Vi på Smartproduktion hjälper bygg- och tjänsteföretag att s…" at bounding box center [784, 47] width 632 height 656
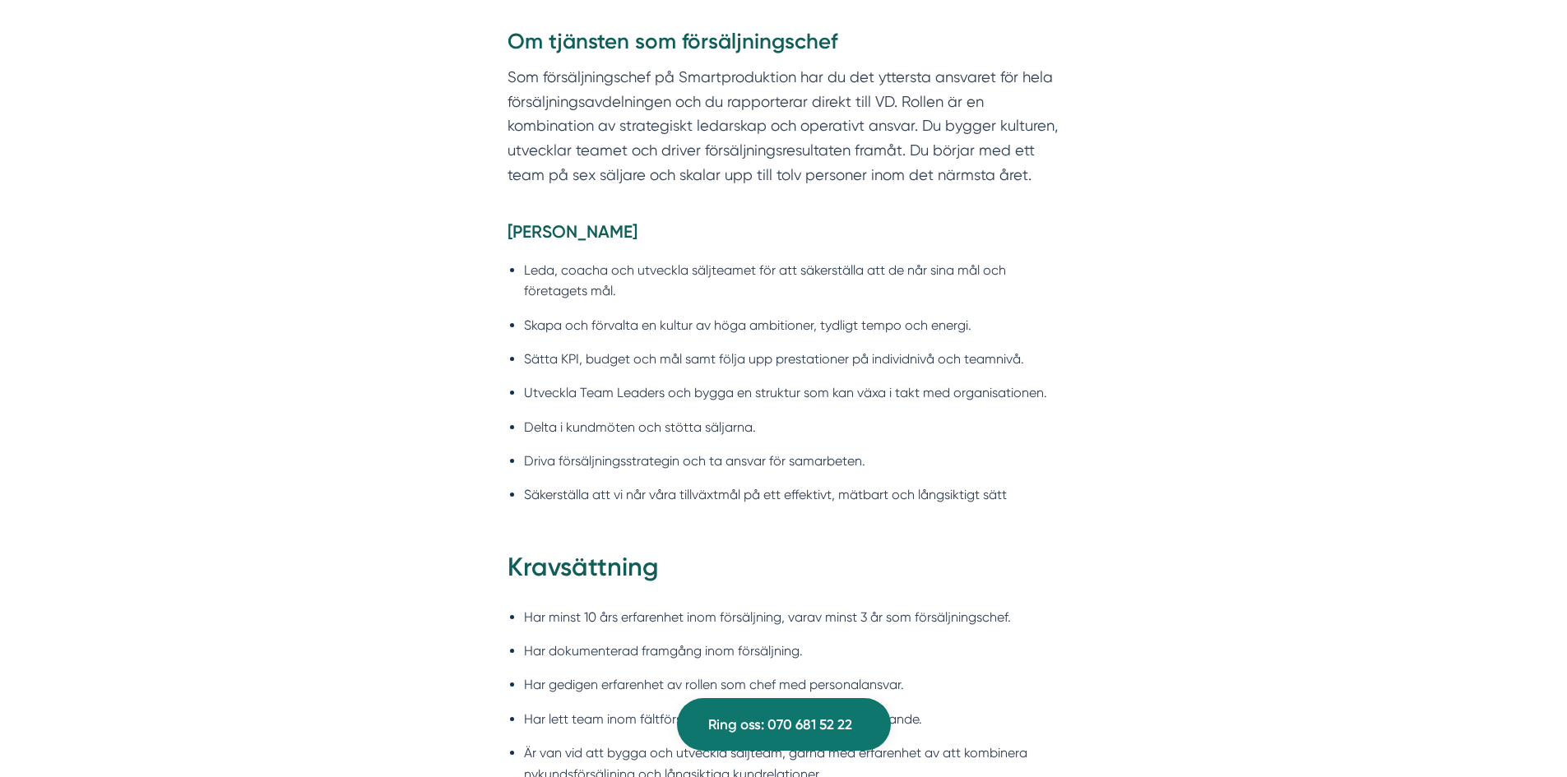
scroll to position [1316, 0]
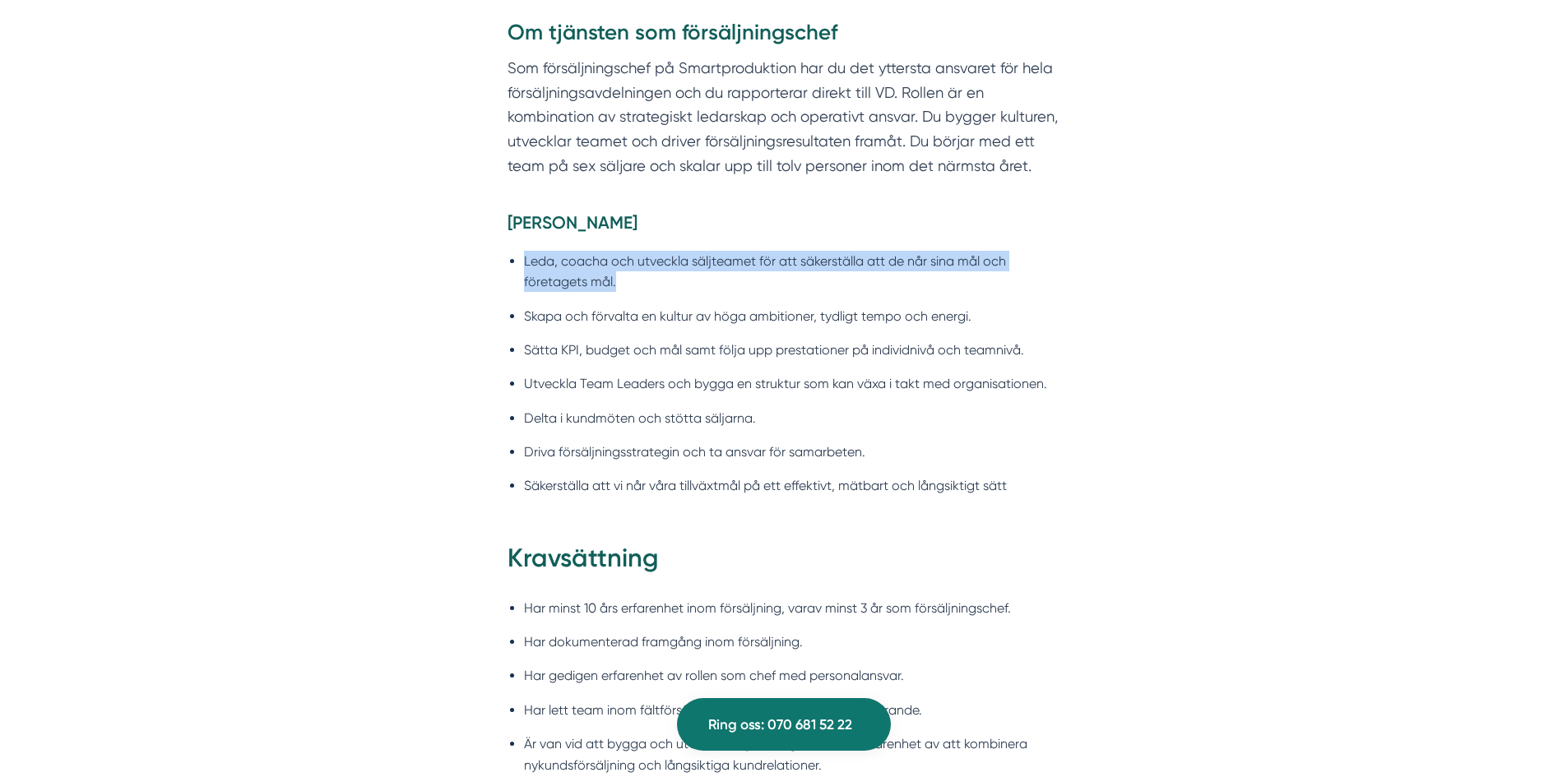
drag, startPoint x: 524, startPoint y: 258, endPoint x: 752, endPoint y: 275, distance: 228.5
click at [752, 275] on li "Leda, coacha och utveckla säljteamet för att säkerställa att de når sina mål oc…" at bounding box center [792, 272] width 536 height 42
drag, startPoint x: 526, startPoint y: 313, endPoint x: 1014, endPoint y: 310, distance: 487.8
click at [1014, 310] on li "Skapa och förvalta en kultur av höga ambitioner, tydligt tempo och energi." at bounding box center [792, 316] width 536 height 21
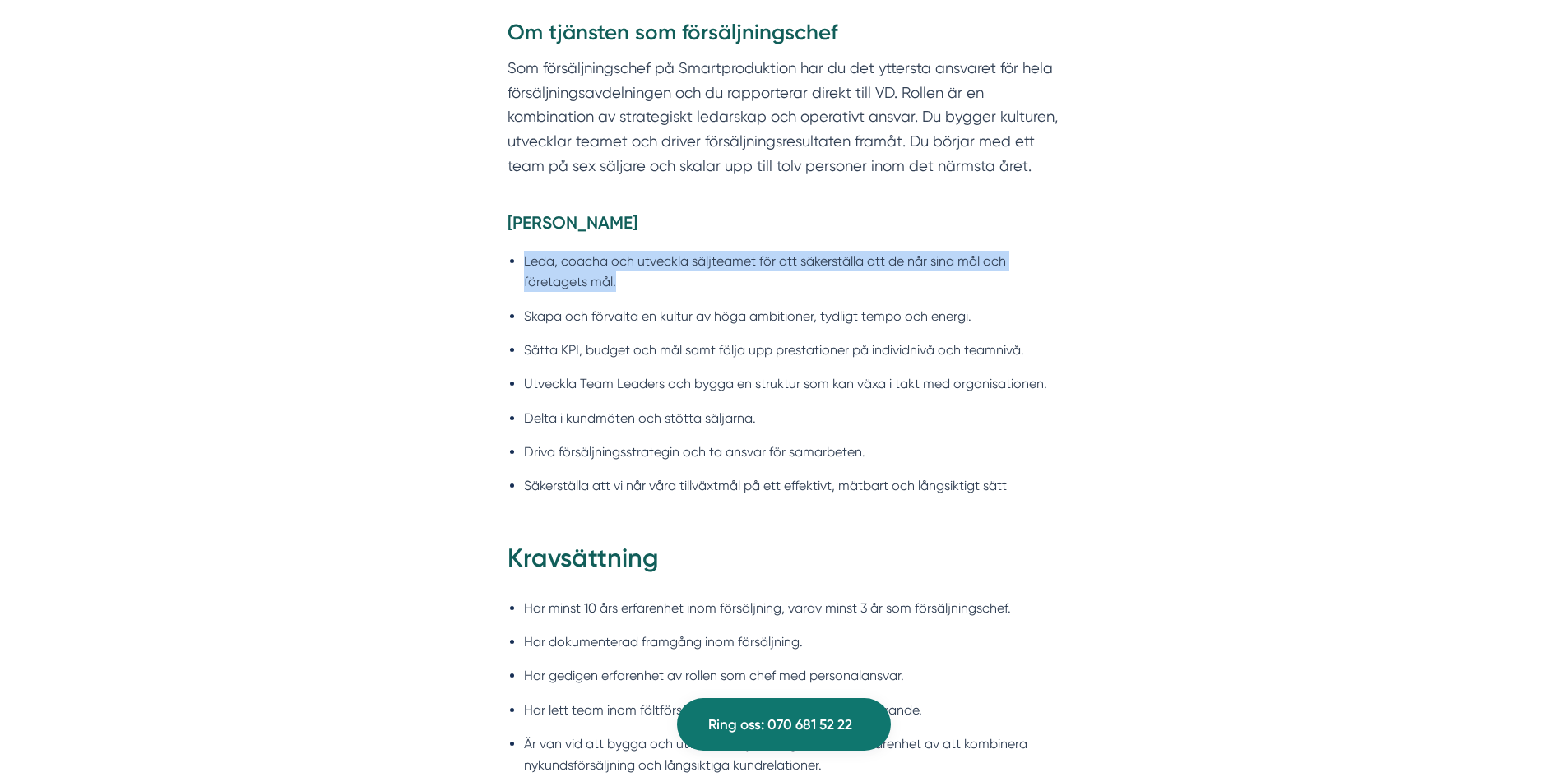
click at [1014, 310] on li "Skapa och förvalta en kultur av höga ambitioner, tydligt tempo och energi." at bounding box center [792, 316] width 536 height 21
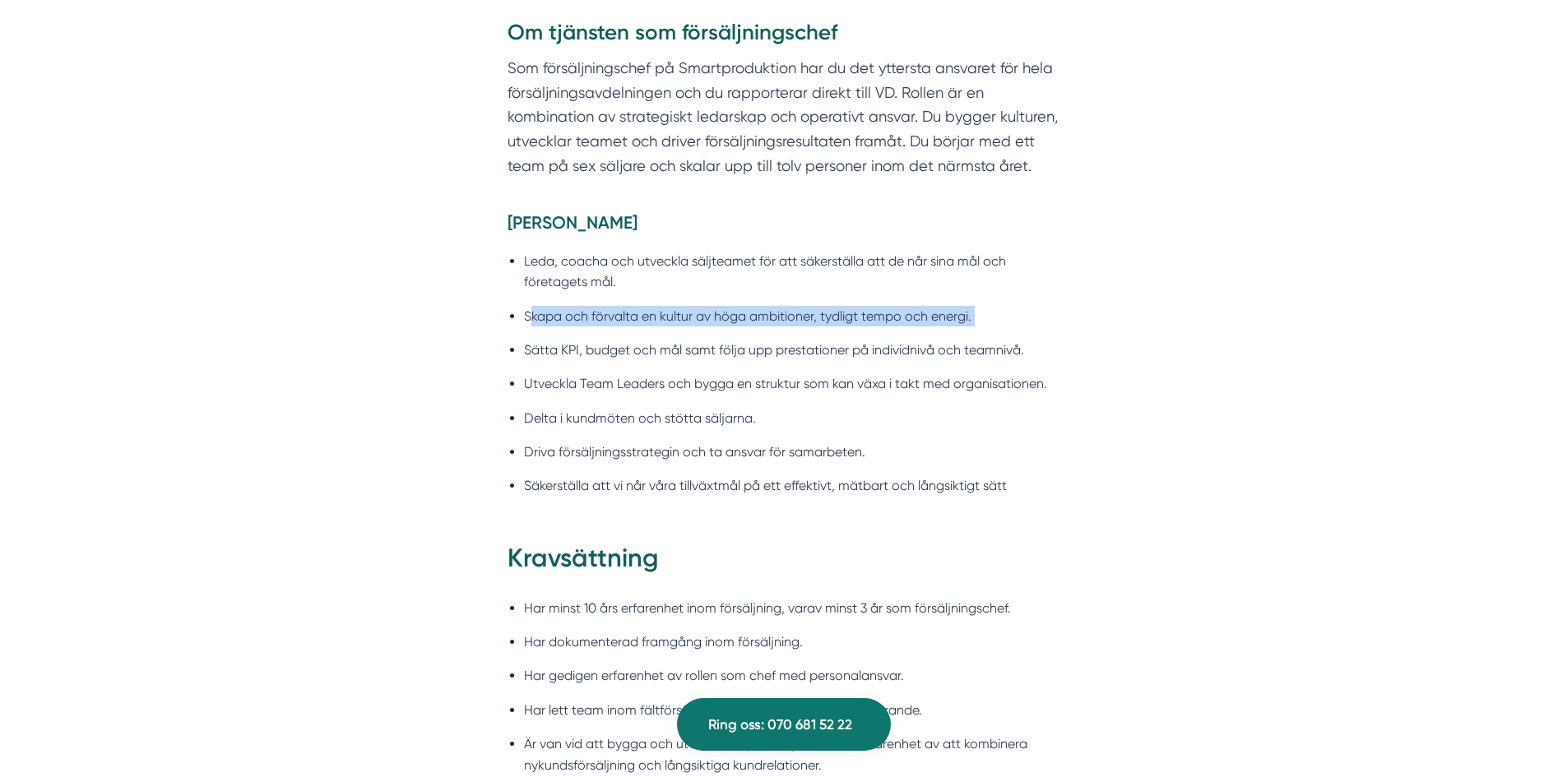
click at [1014, 310] on li "Skapa och förvalta en kultur av höga ambitioner, tydligt tempo och energi." at bounding box center [792, 316] width 536 height 21
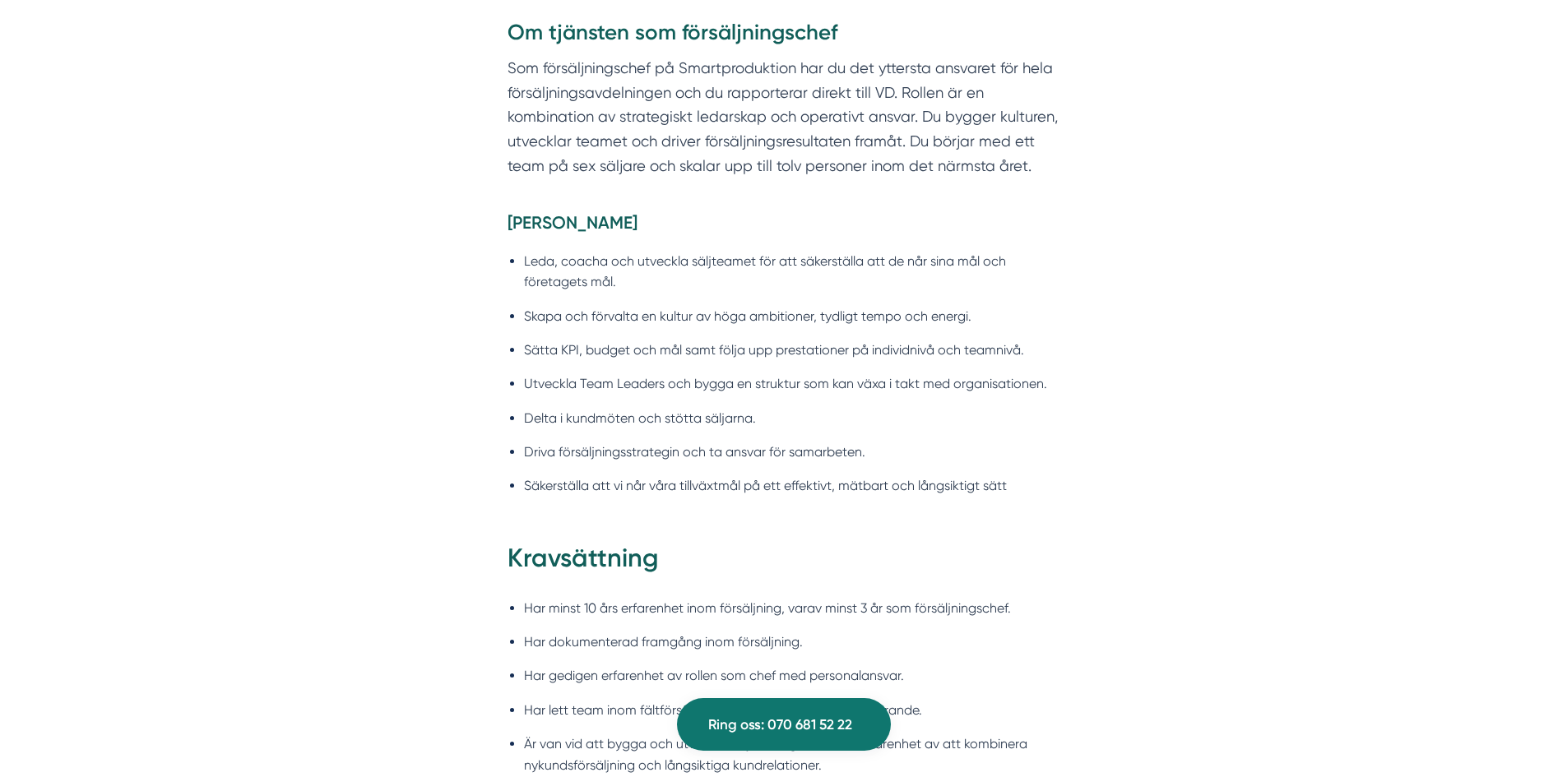
click at [1011, 345] on li "Sätta KPI, budget och mål samt följa upp prestationer på individnivå och teamni…" at bounding box center [792, 350] width 536 height 21
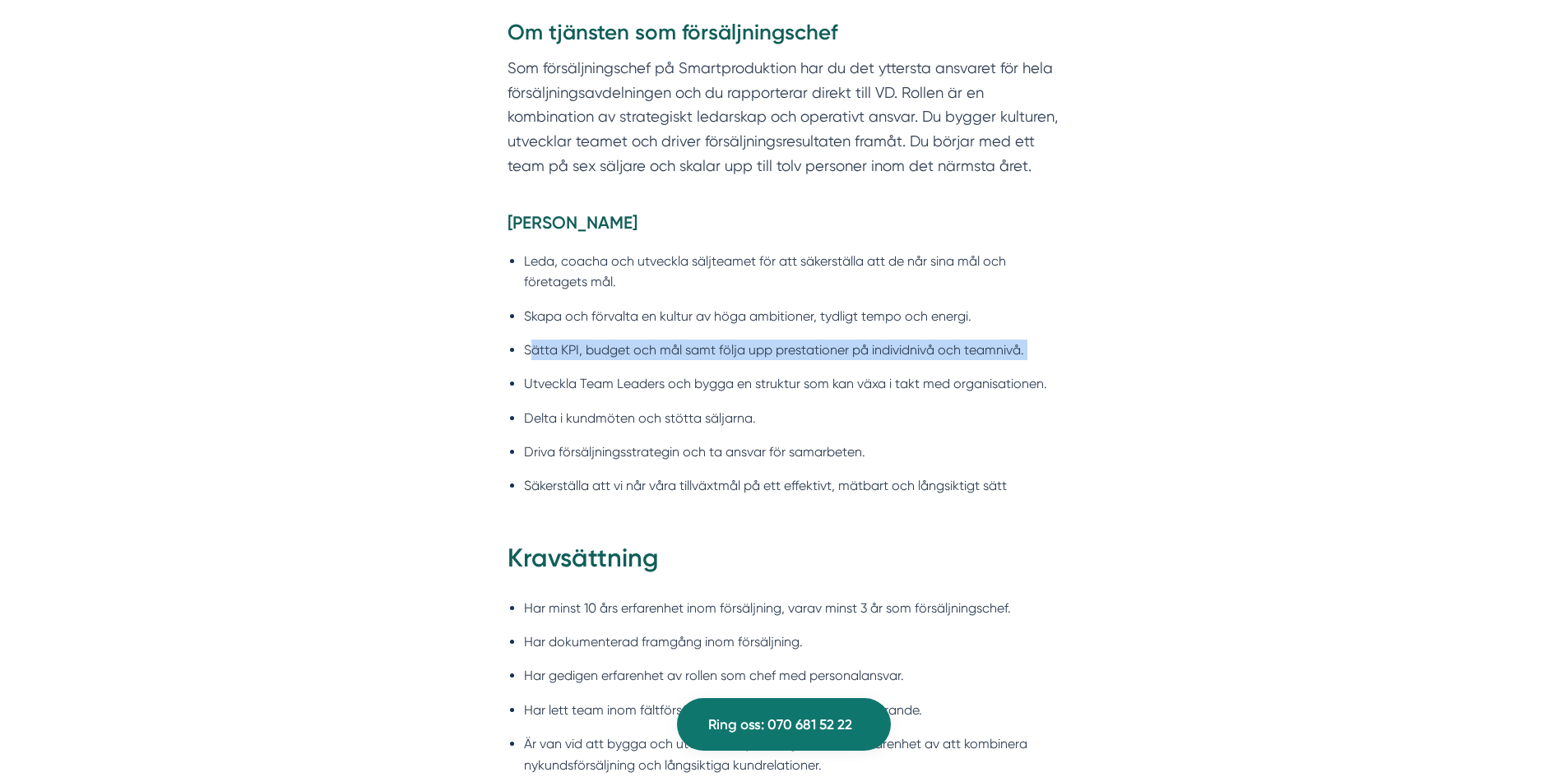
click at [1011, 345] on li "Sätta KPI, budget och mål samt följa upp prestationer på individnivå och teamni…" at bounding box center [792, 350] width 536 height 21
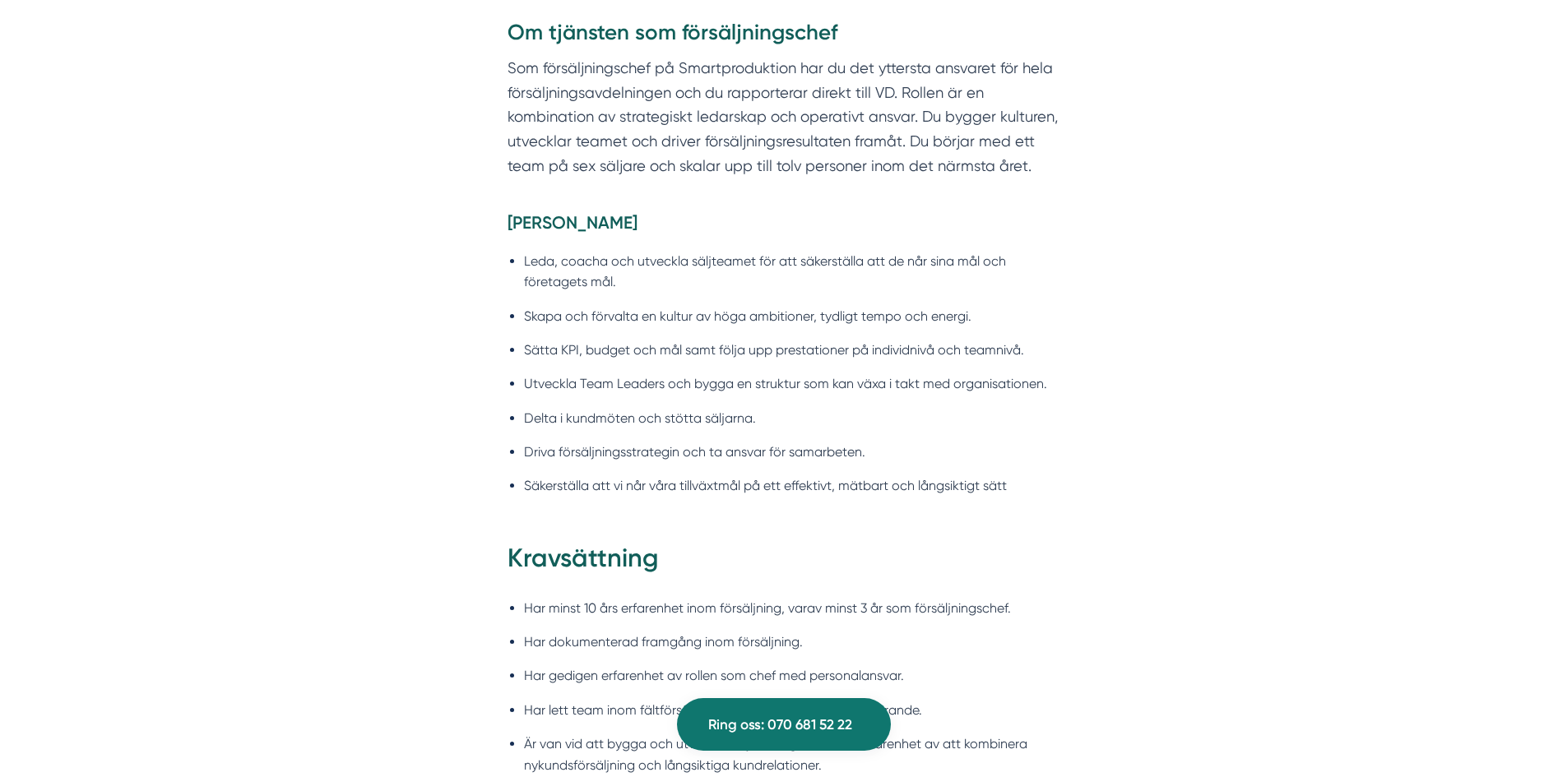
click at [1043, 373] on li "Utveckla Team Leaders och bygga en struktur som kan växa i takt med organisatio…" at bounding box center [792, 383] width 536 height 21
click at [1031, 417] on li "Delta i kundmöten och stötta säljarna." at bounding box center [792, 418] width 536 height 21
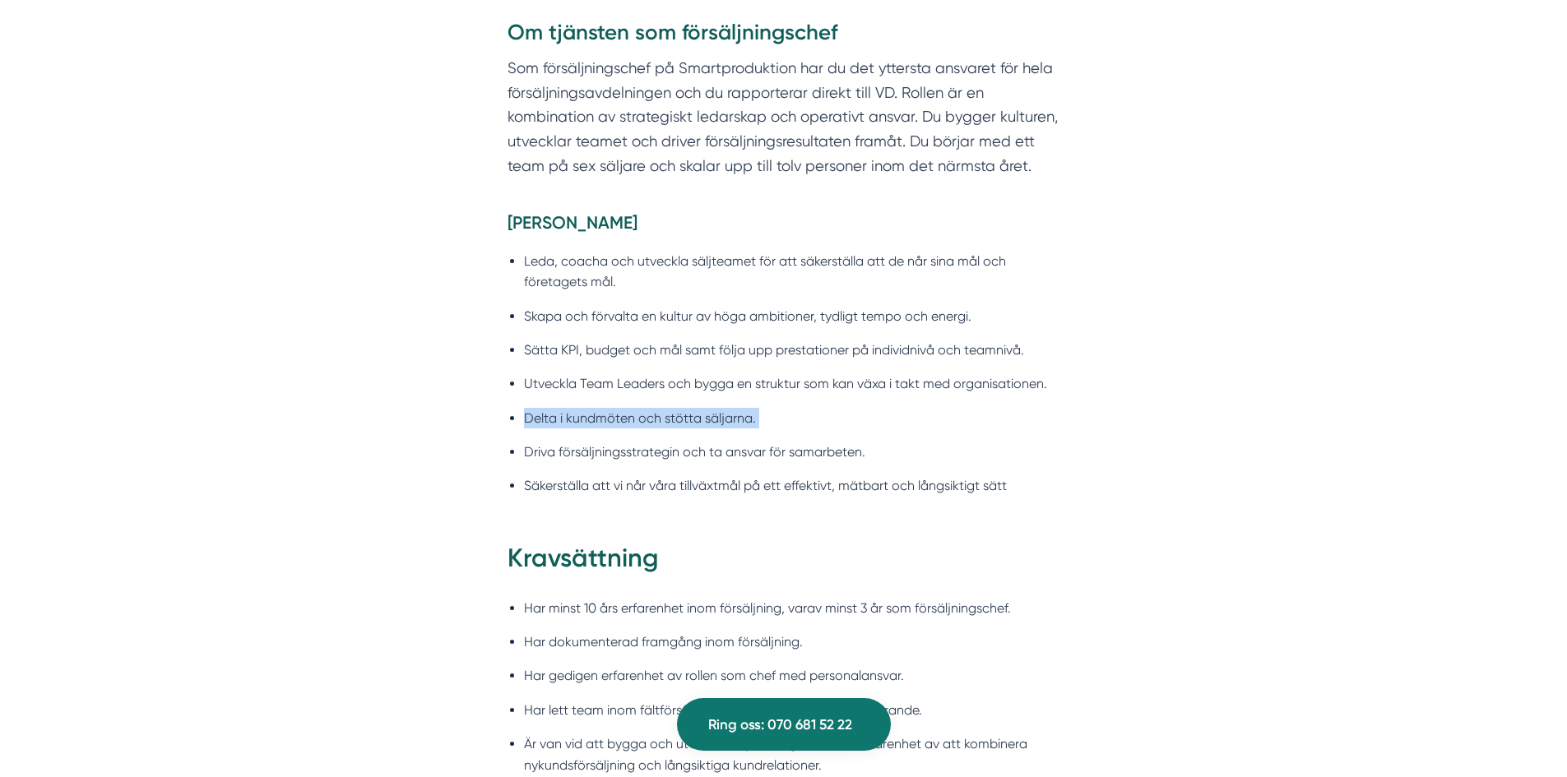
click at [1031, 417] on li "Delta i kundmöten och stötta säljarna." at bounding box center [792, 418] width 536 height 21
click at [1035, 429] on li "Delta i kundmöten och stötta säljarna." at bounding box center [792, 418] width 536 height 21
click at [1032, 451] on li "Driva försäljningsstrategin och ta ansvar för samarbeten." at bounding box center [792, 452] width 536 height 21
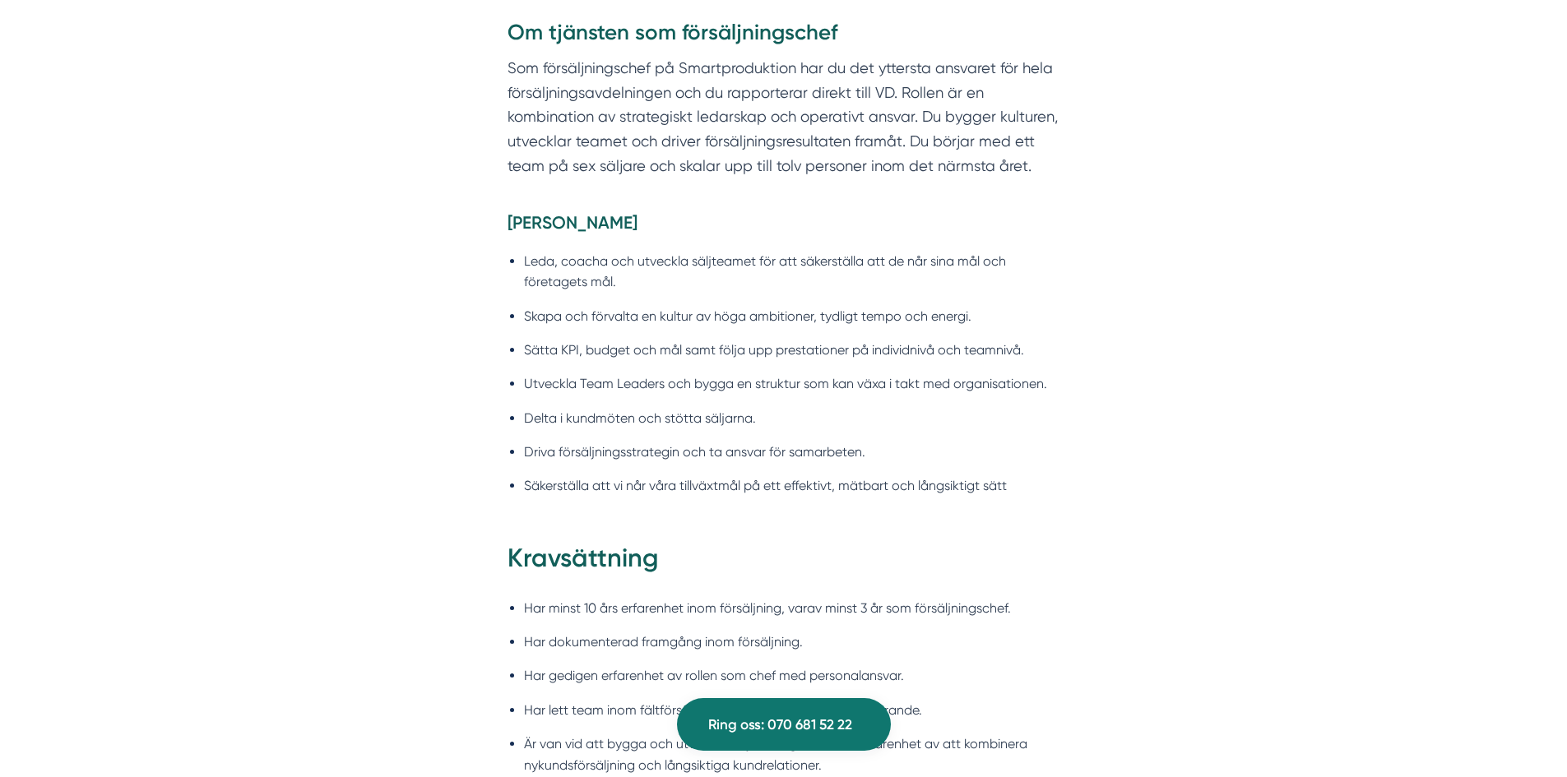
click at [1032, 451] on li "Driva försäljningsstrategin och ta ansvar för samarbeten." at bounding box center [792, 452] width 536 height 21
click at [1029, 483] on li "Säkerställa att vi når våra tillväxtmål på ett effektivt, mätbart och långsikti…" at bounding box center [792, 485] width 536 height 21
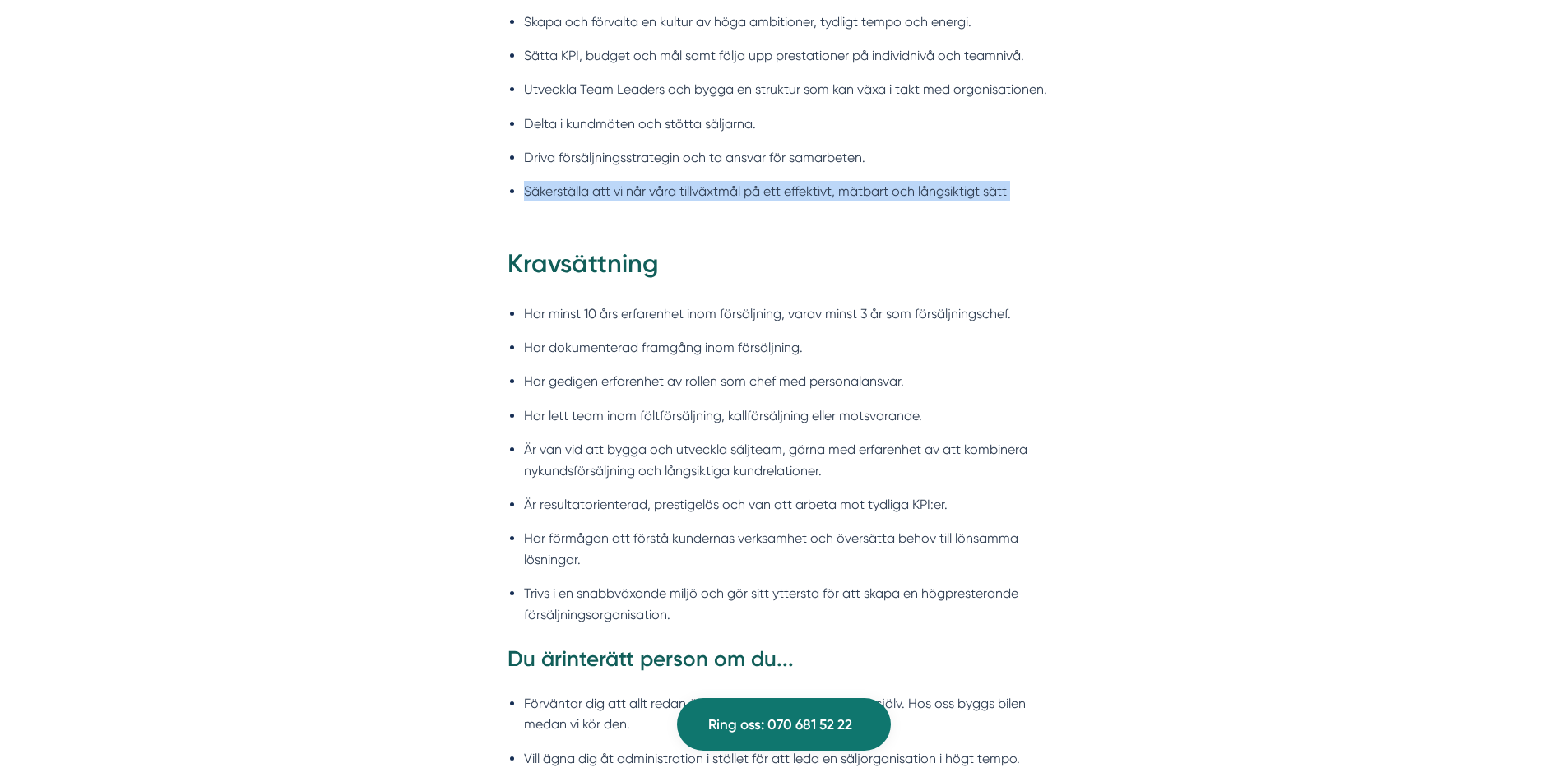
scroll to position [1645, 0]
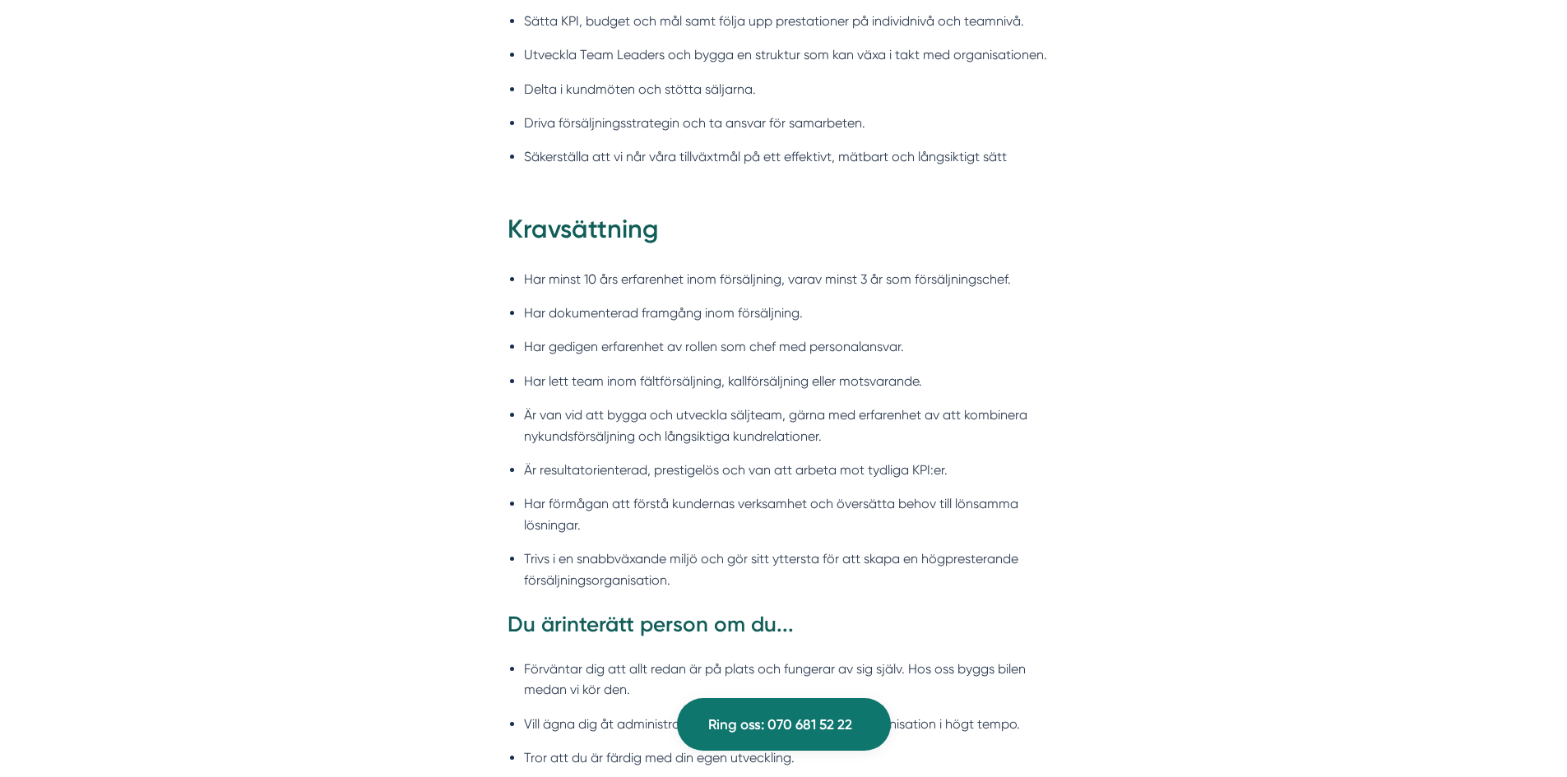
click at [1000, 273] on li "Har minst 10 års erfarenhet inom försäljning, varav minst 3 år som försäljnings…" at bounding box center [792, 279] width 536 height 21
click at [1000, 272] on li "Har minst 10 års erfarenhet inom försäljning, varav minst 3 år som försäljnings…" at bounding box center [792, 279] width 536 height 21
click at [939, 314] on li "Har dokumenterad framgång inom försäljning." at bounding box center [792, 313] width 536 height 21
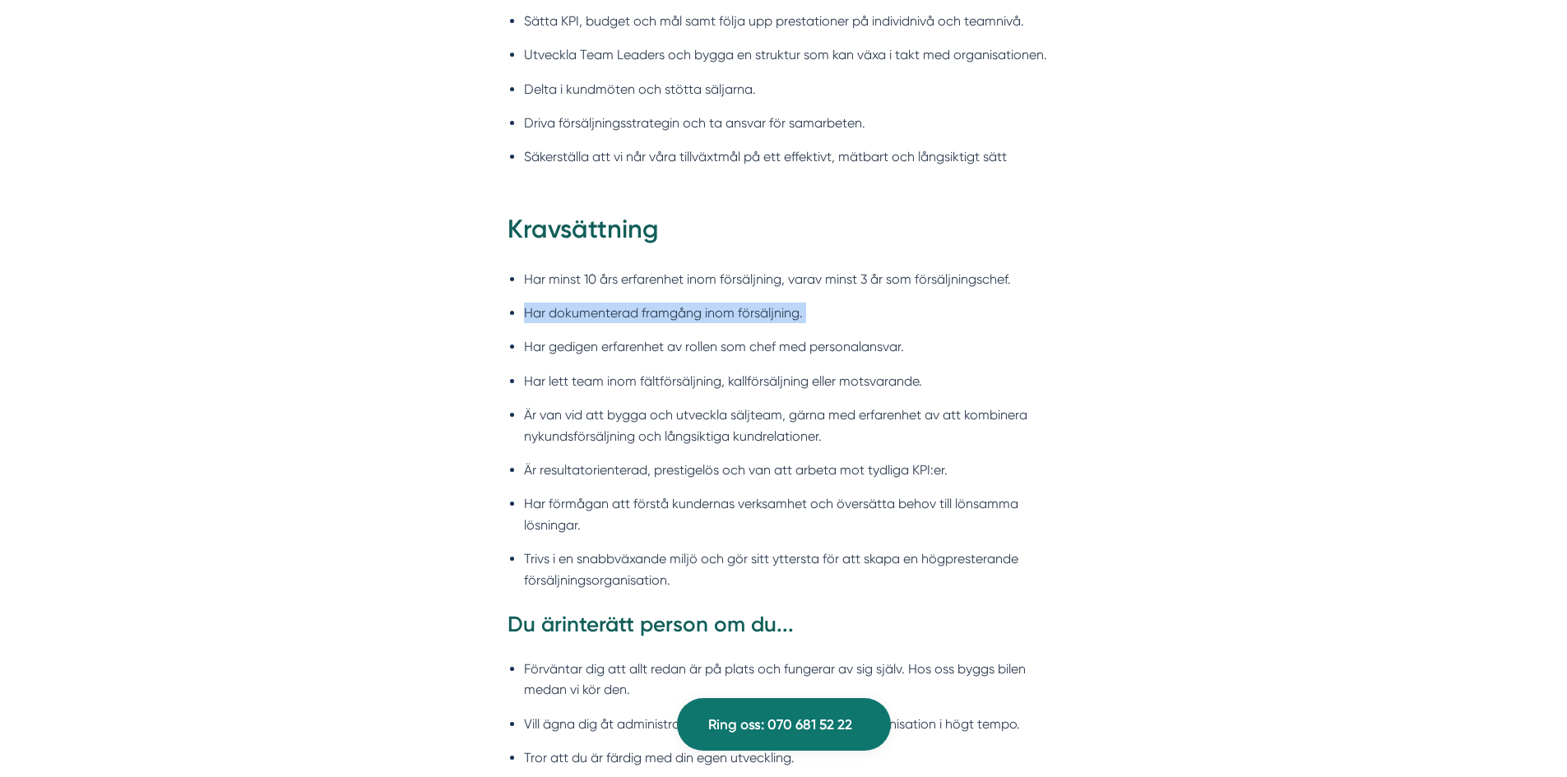
click at [939, 314] on li "Har dokumenterad framgång inom försäljning." at bounding box center [792, 313] width 536 height 21
click at [949, 355] on li "Har gedigen erfarenhet av rollen som chef med personalansvar." at bounding box center [792, 346] width 536 height 21
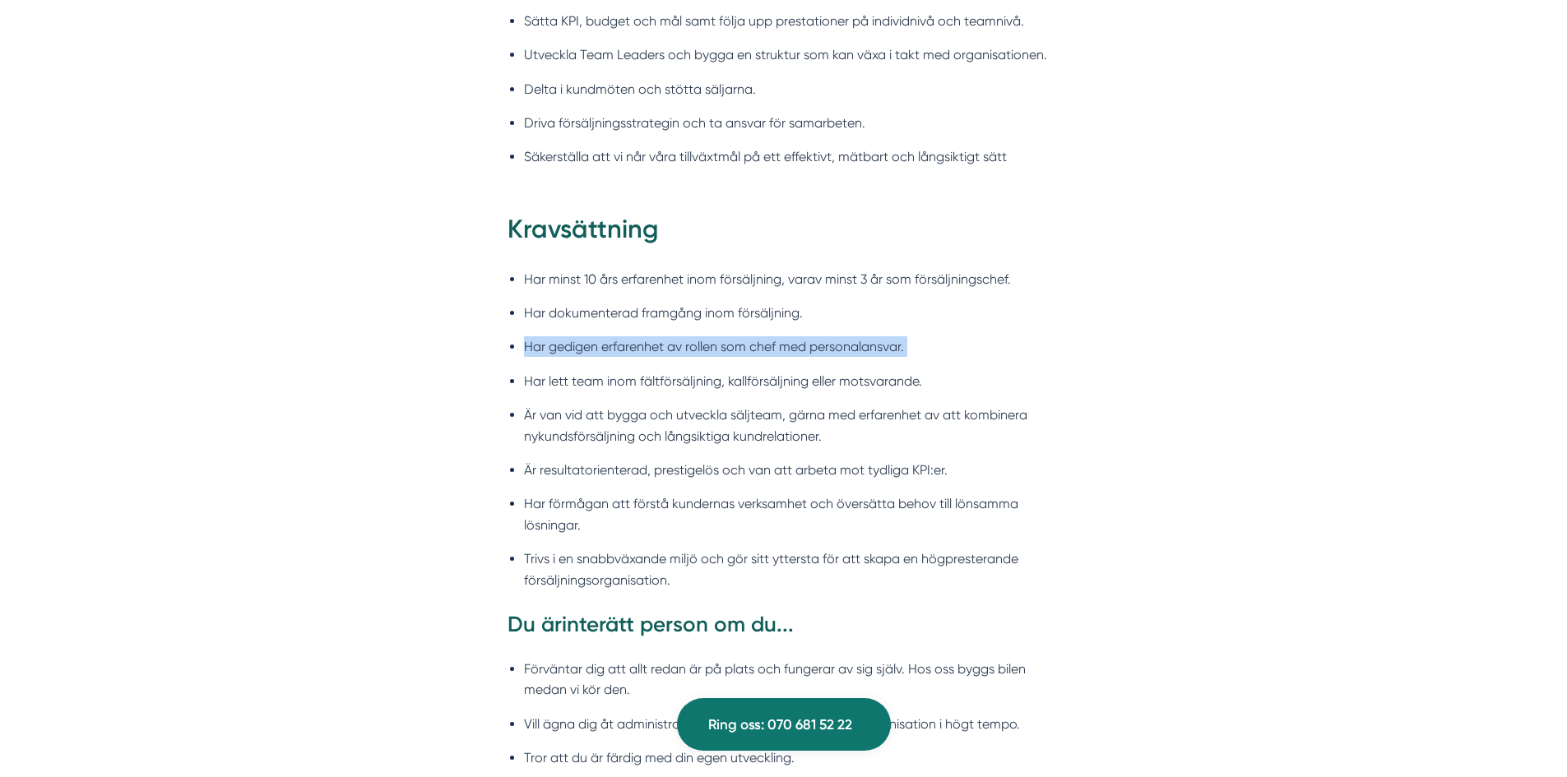
click at [949, 355] on li "Har gedigen erfarenhet av rollen som chef med personalansvar." at bounding box center [792, 346] width 536 height 21
click at [967, 377] on li "Har lett team inom fältförsäljning, kallförsäljning eller motsvarande." at bounding box center [792, 381] width 536 height 21
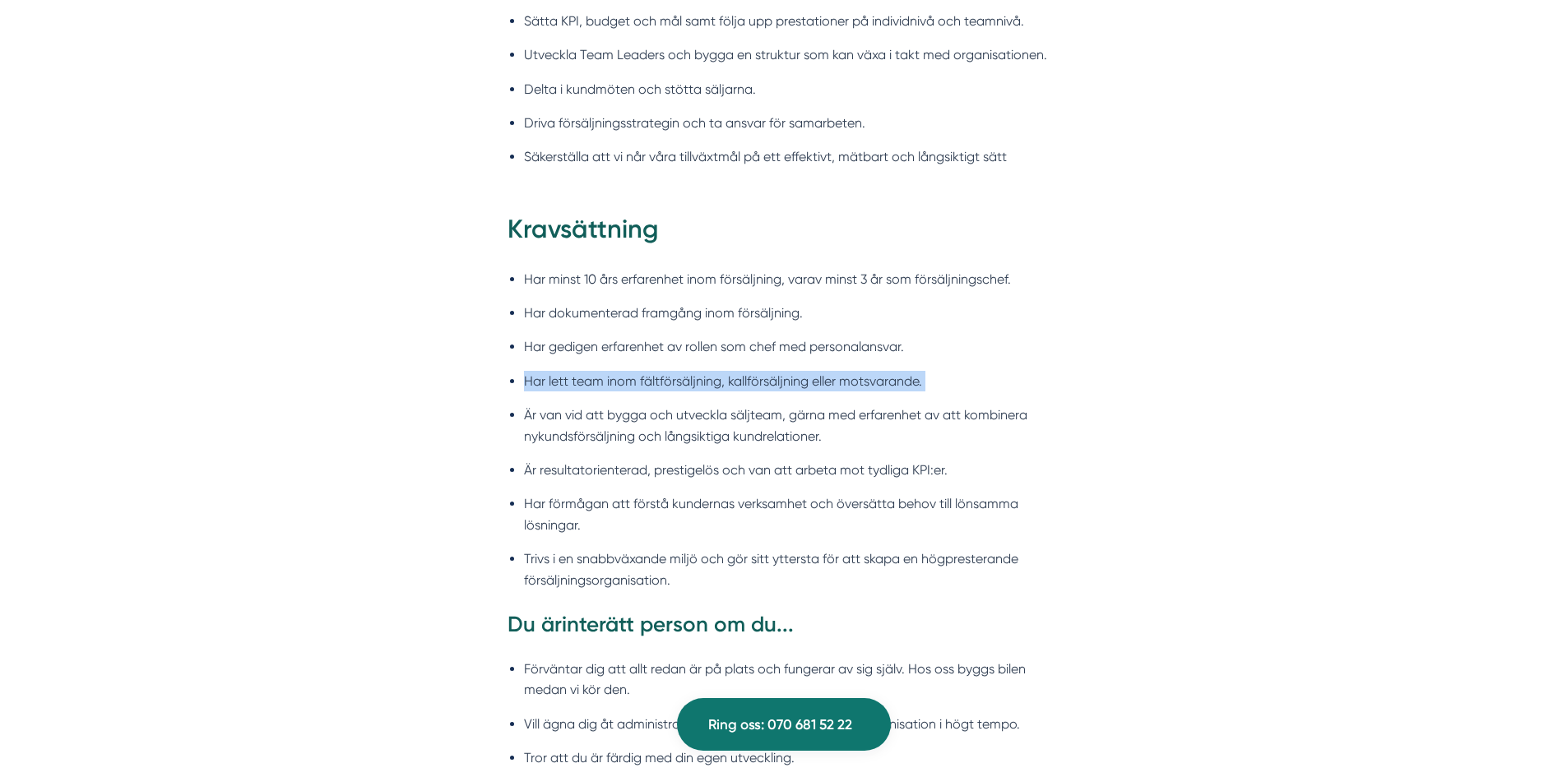
click at [967, 377] on li "Har lett team inom fältförsäljning, kallförsäljning eller motsvarande." at bounding box center [792, 381] width 536 height 21
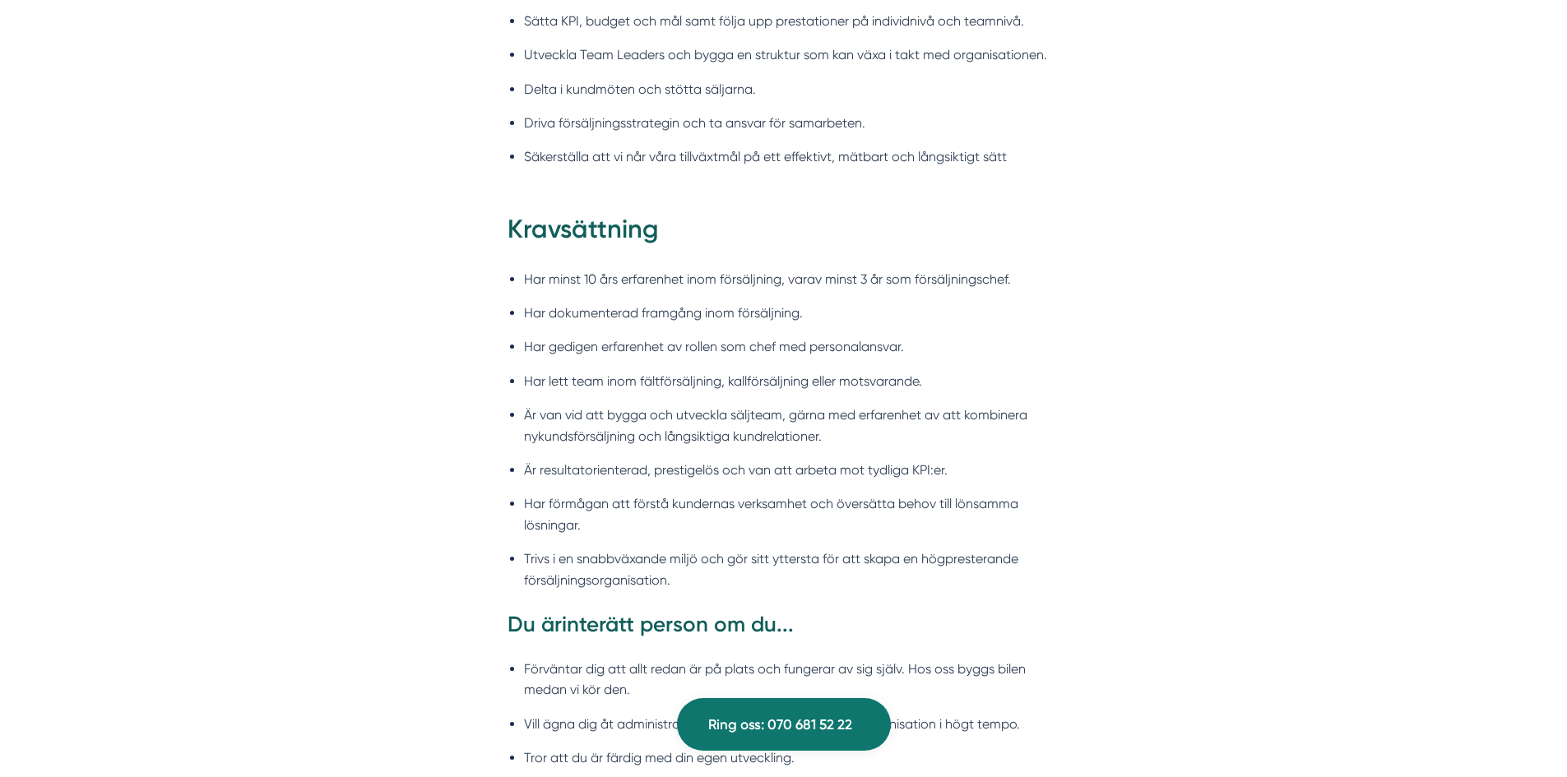
click at [1053, 414] on li "Är van vid att bygga och utveckla säljteam, gärna med erfarenhet av att kombine…" at bounding box center [792, 426] width 536 height 42
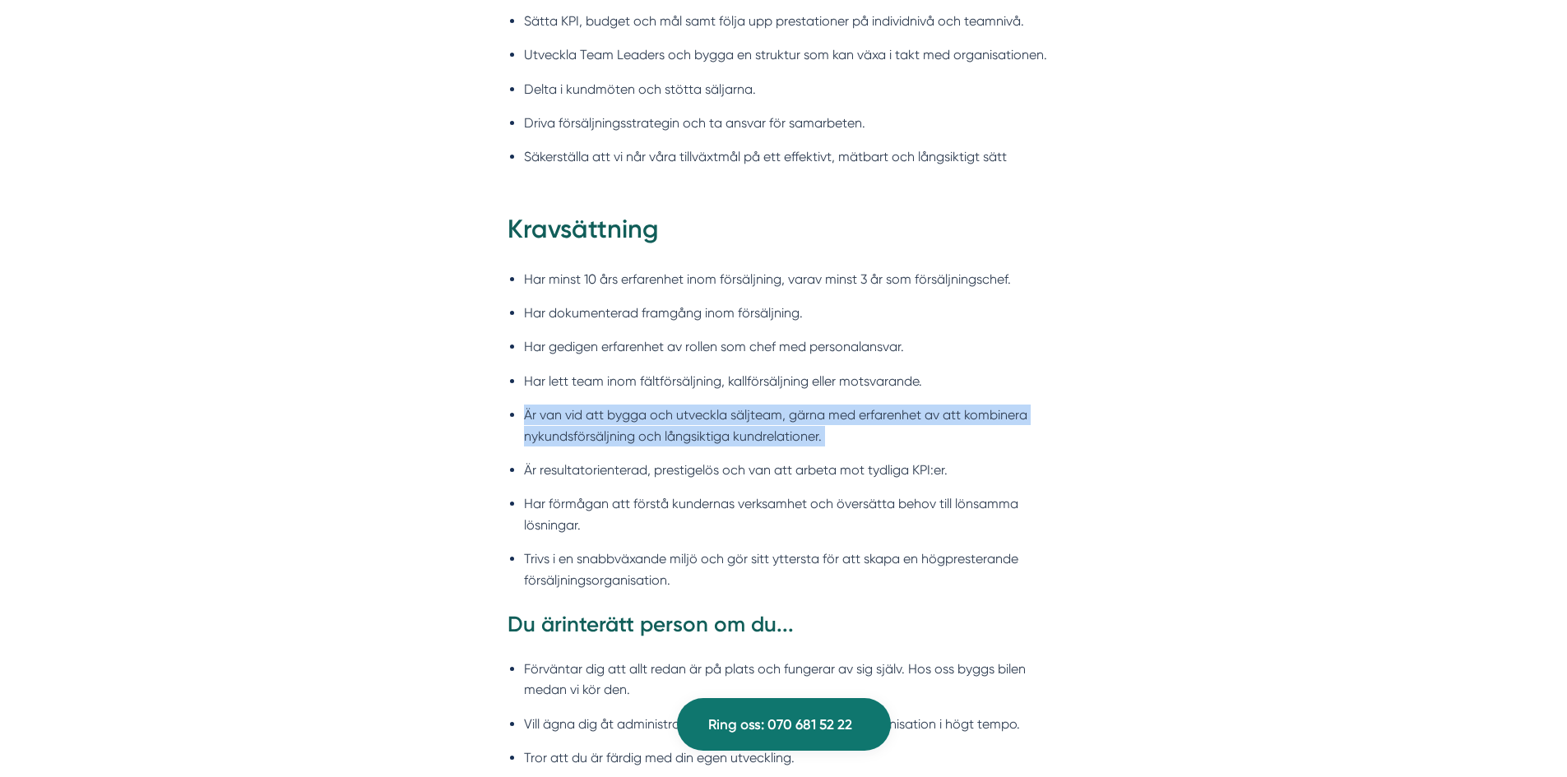
click at [1053, 414] on li "Är van vid att bygga och utveckla säljteam, gärna med erfarenhet av att kombine…" at bounding box center [792, 426] width 536 height 42
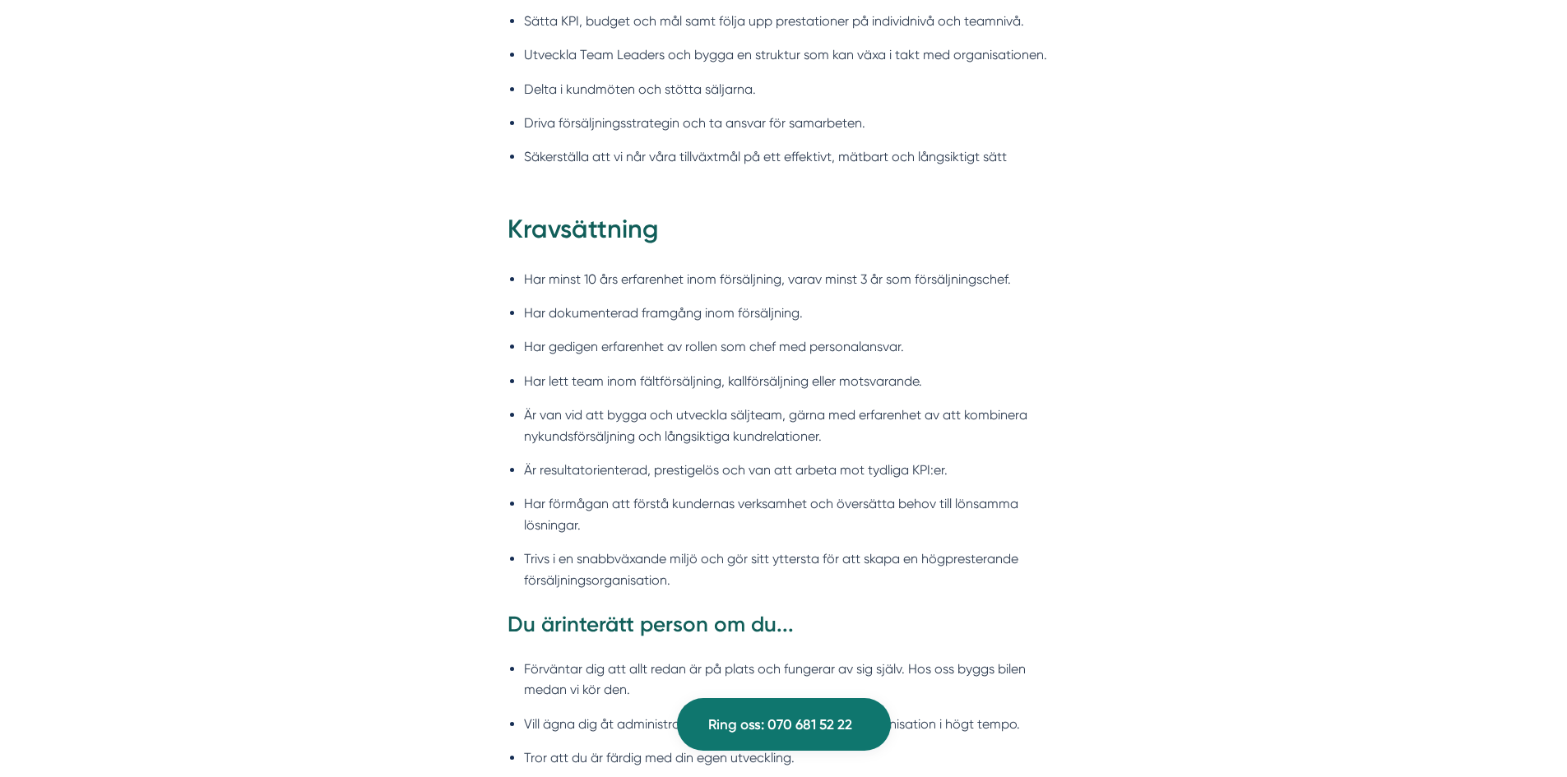
click at [1005, 462] on li "Är resultatorienterad, prestigelös och van att arbeta mot tydliga KPI:er." at bounding box center [792, 470] width 536 height 21
click at [1000, 513] on li "Har förmågan att förstå kundernas verksamhet och översätta behov till lönsamma …" at bounding box center [792, 515] width 536 height 42
click at [1001, 513] on li "Har förmågan att förstå kundernas verksamhet och översätta behov till lönsamma …" at bounding box center [792, 515] width 536 height 42
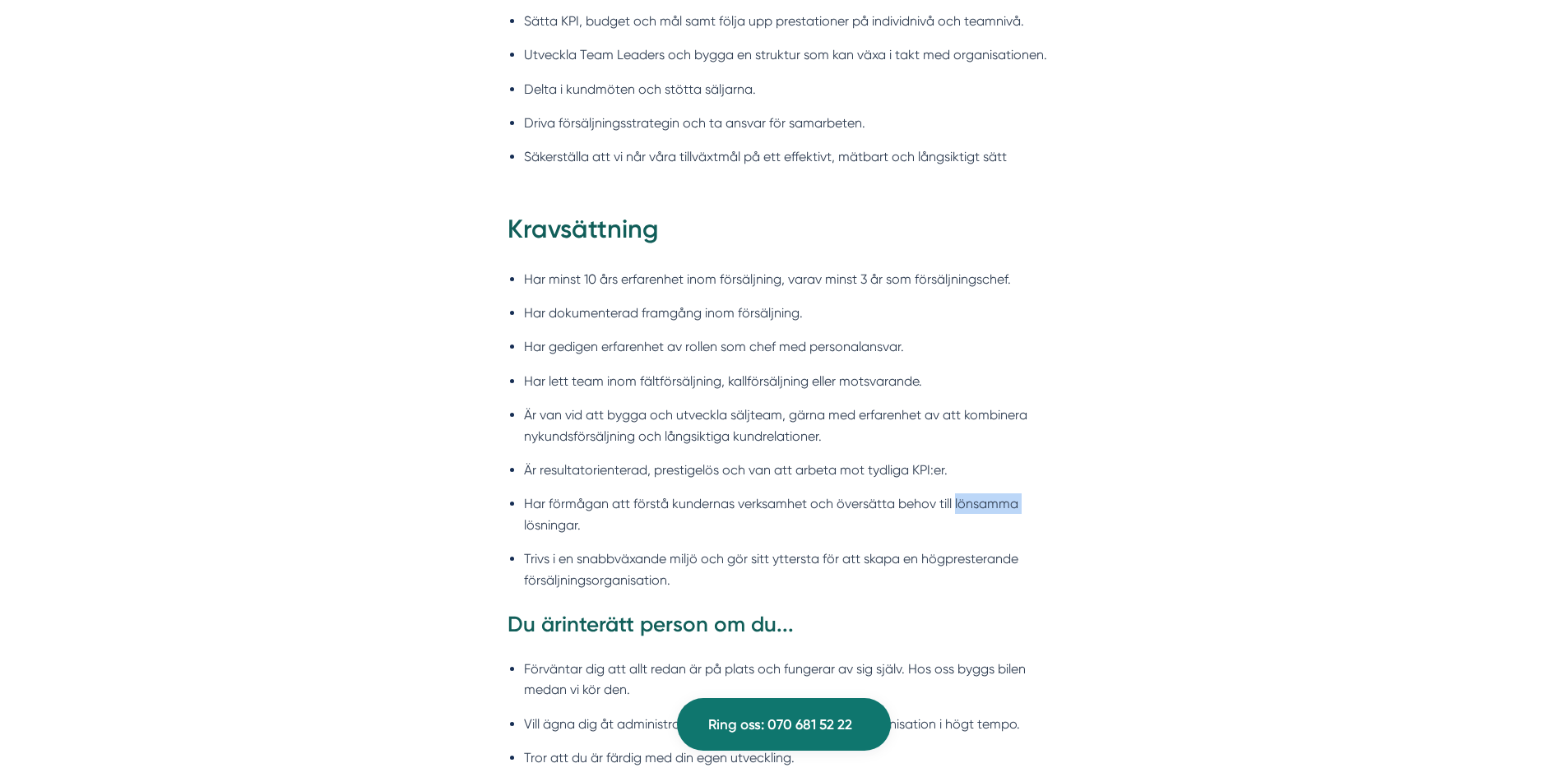
click at [1002, 510] on li "Har förmågan att förstå kundernas verksamhet och översätta behov till lönsamma …" at bounding box center [792, 515] width 536 height 42
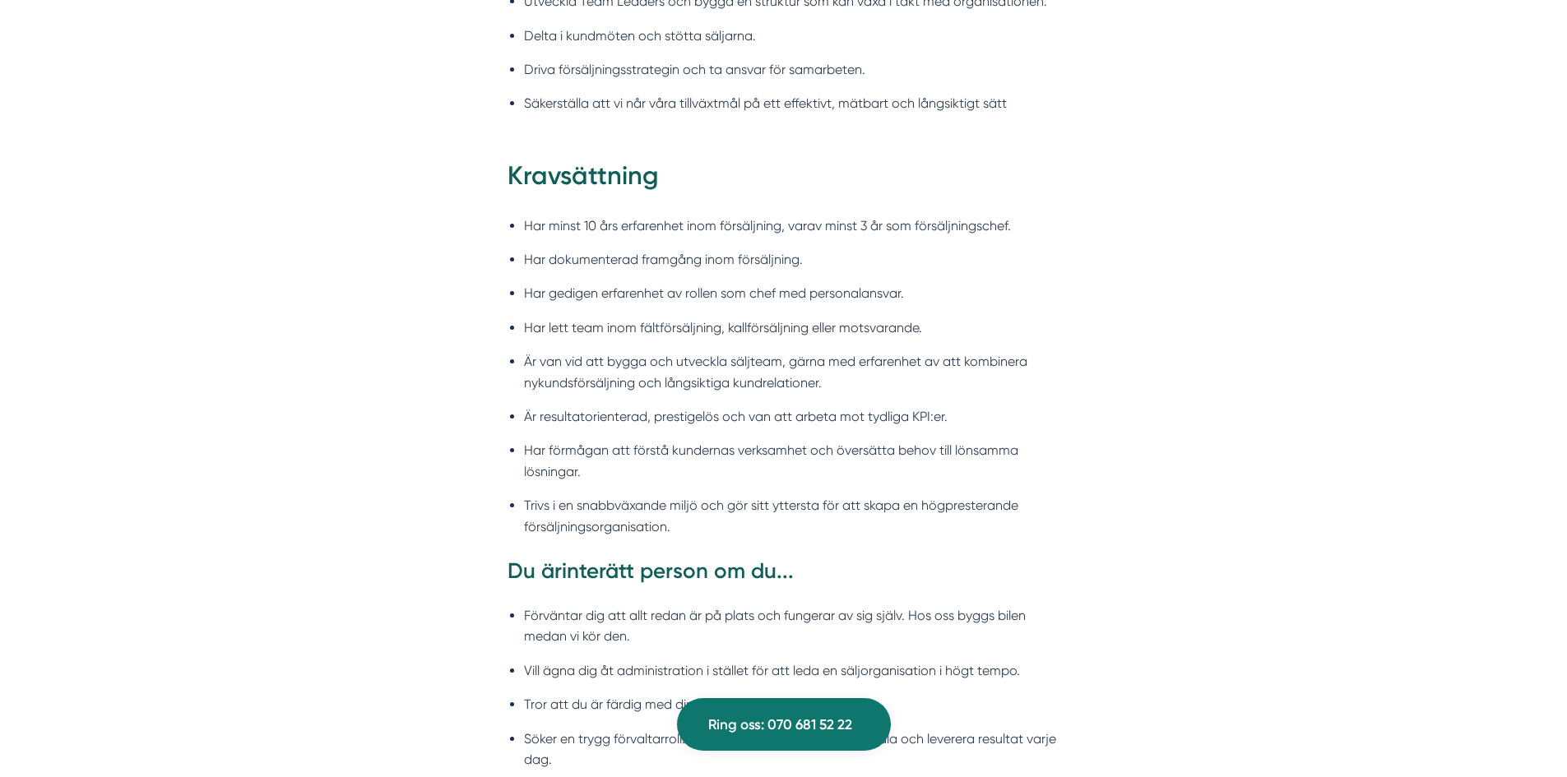
scroll to position [1728, 0]
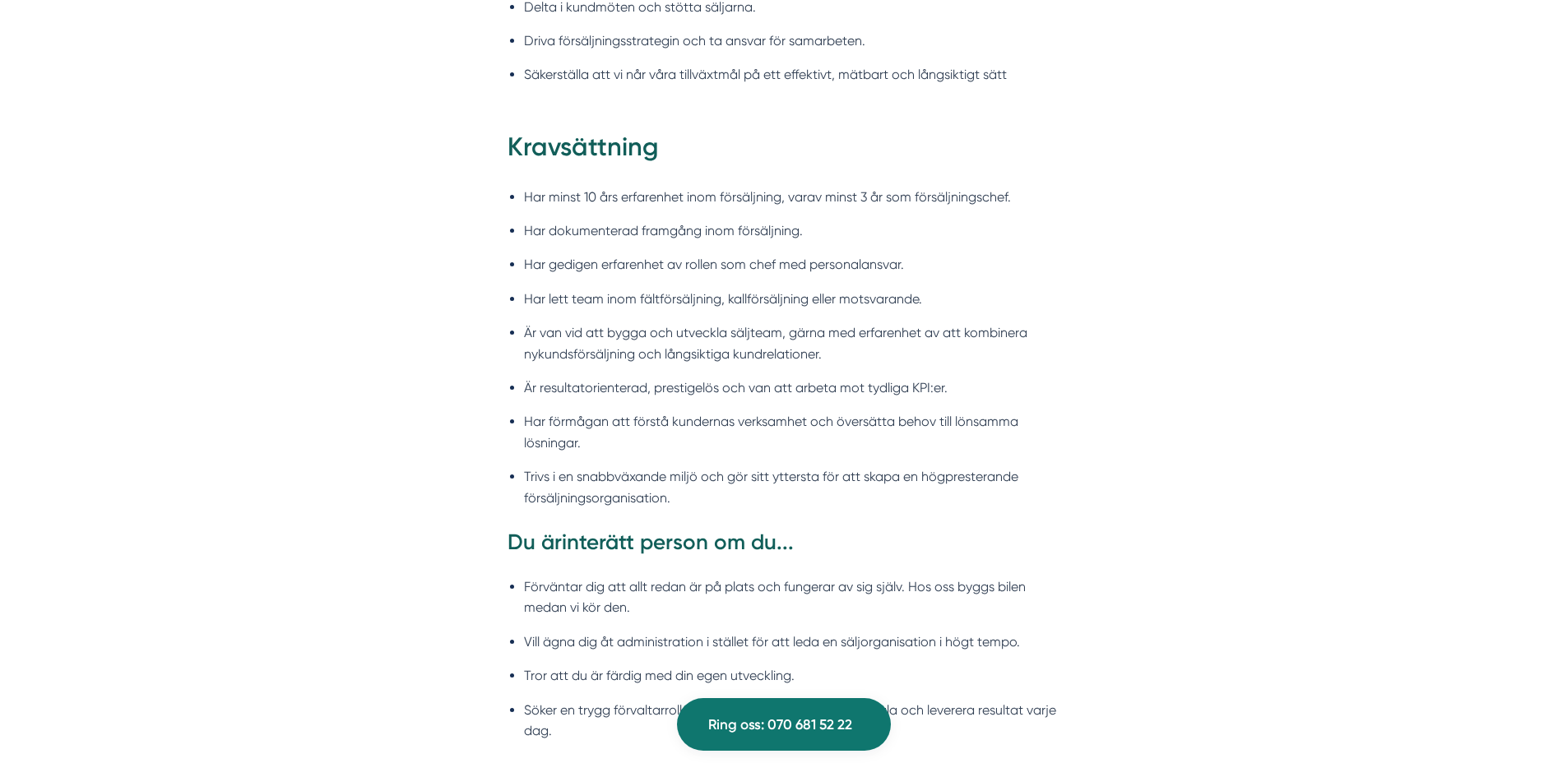
click at [982, 474] on li "Trivs i en snabbväxande miljö och gör sitt yttersta för att skapa en högprester…" at bounding box center [792, 487] width 536 height 42
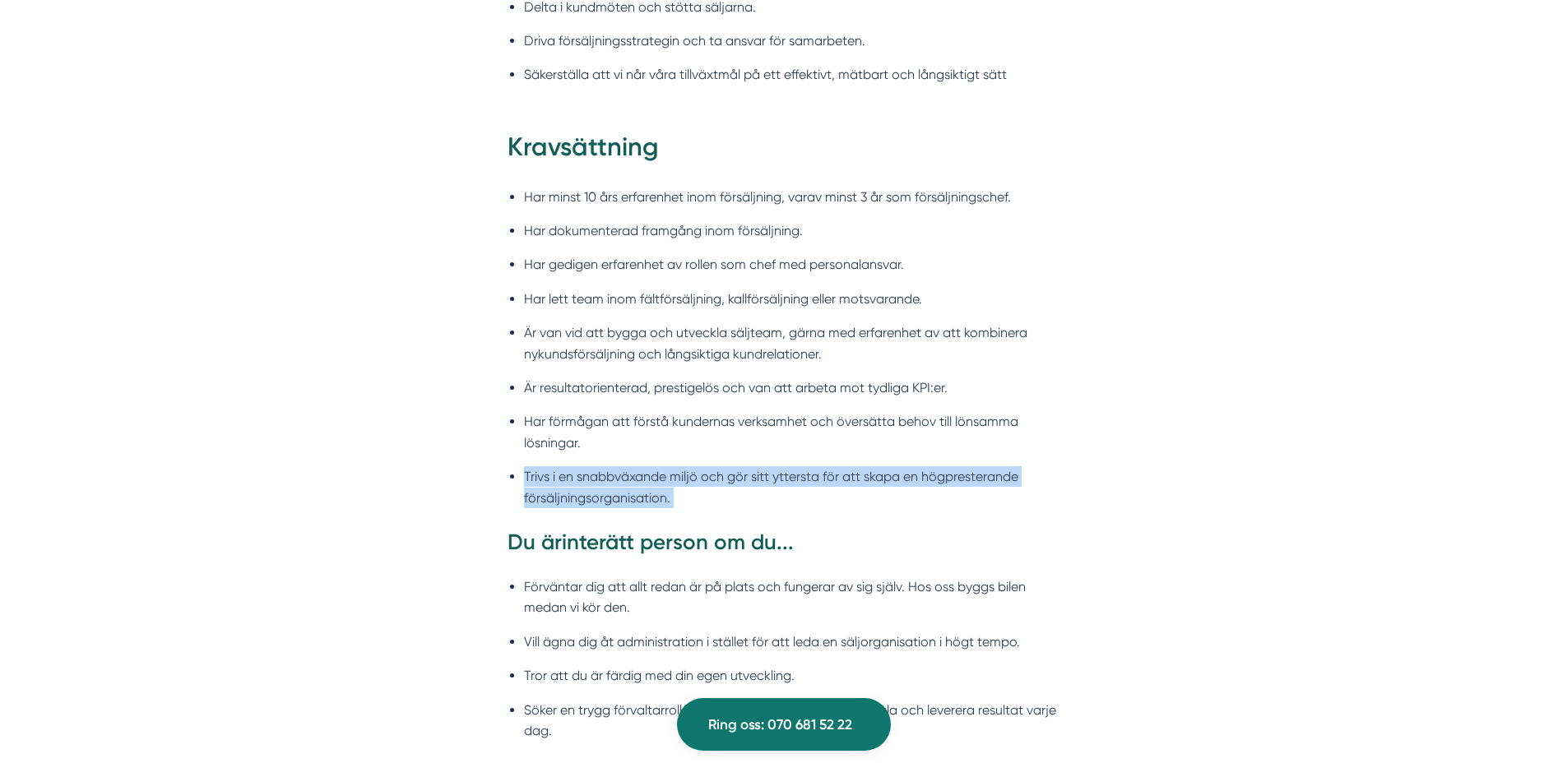
click at [982, 474] on li "Trivs i en snabbväxande miljö och gör sitt yttersta för att skapa en högprester…" at bounding box center [792, 487] width 536 height 42
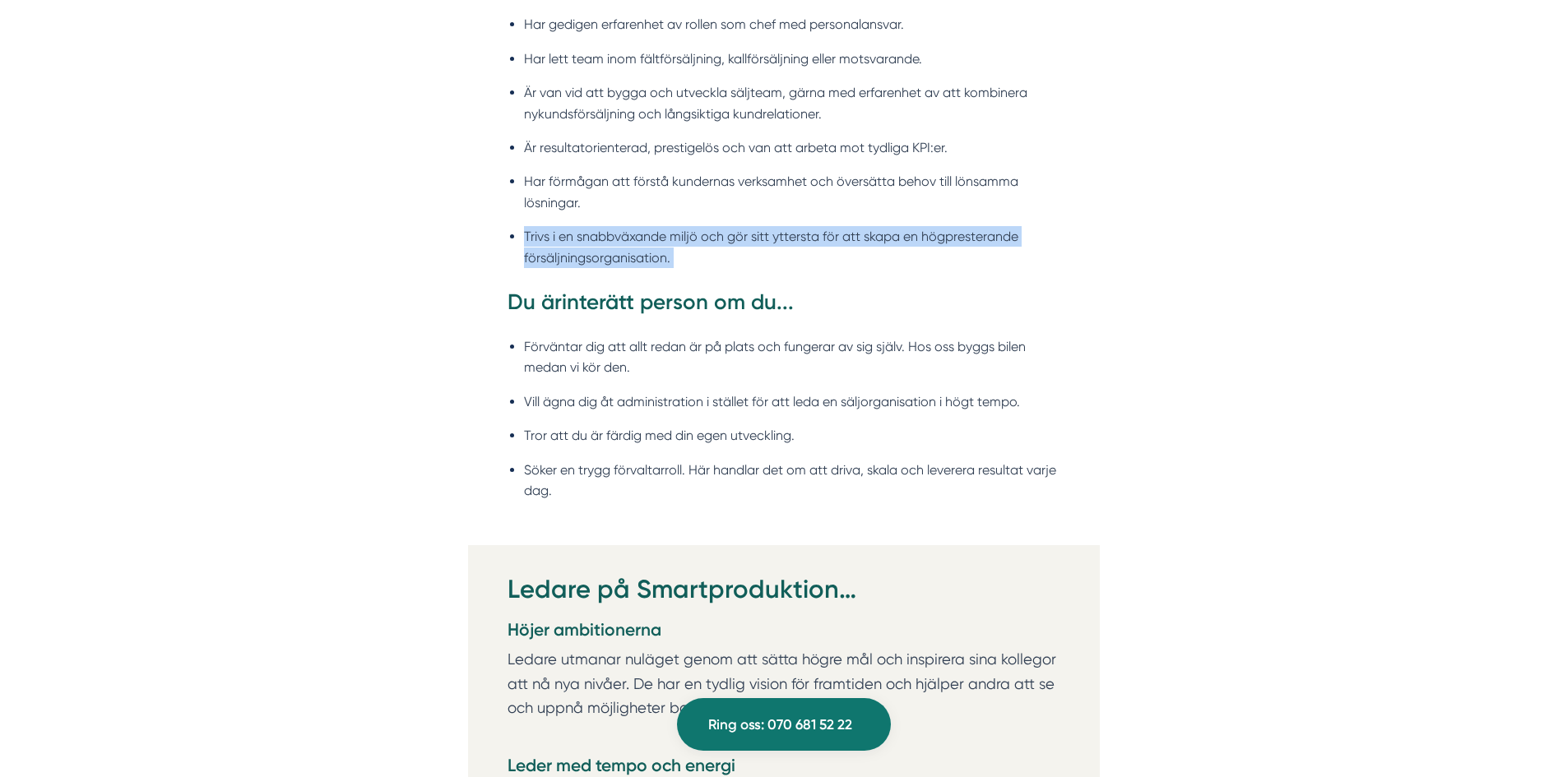
scroll to position [1974, 0]
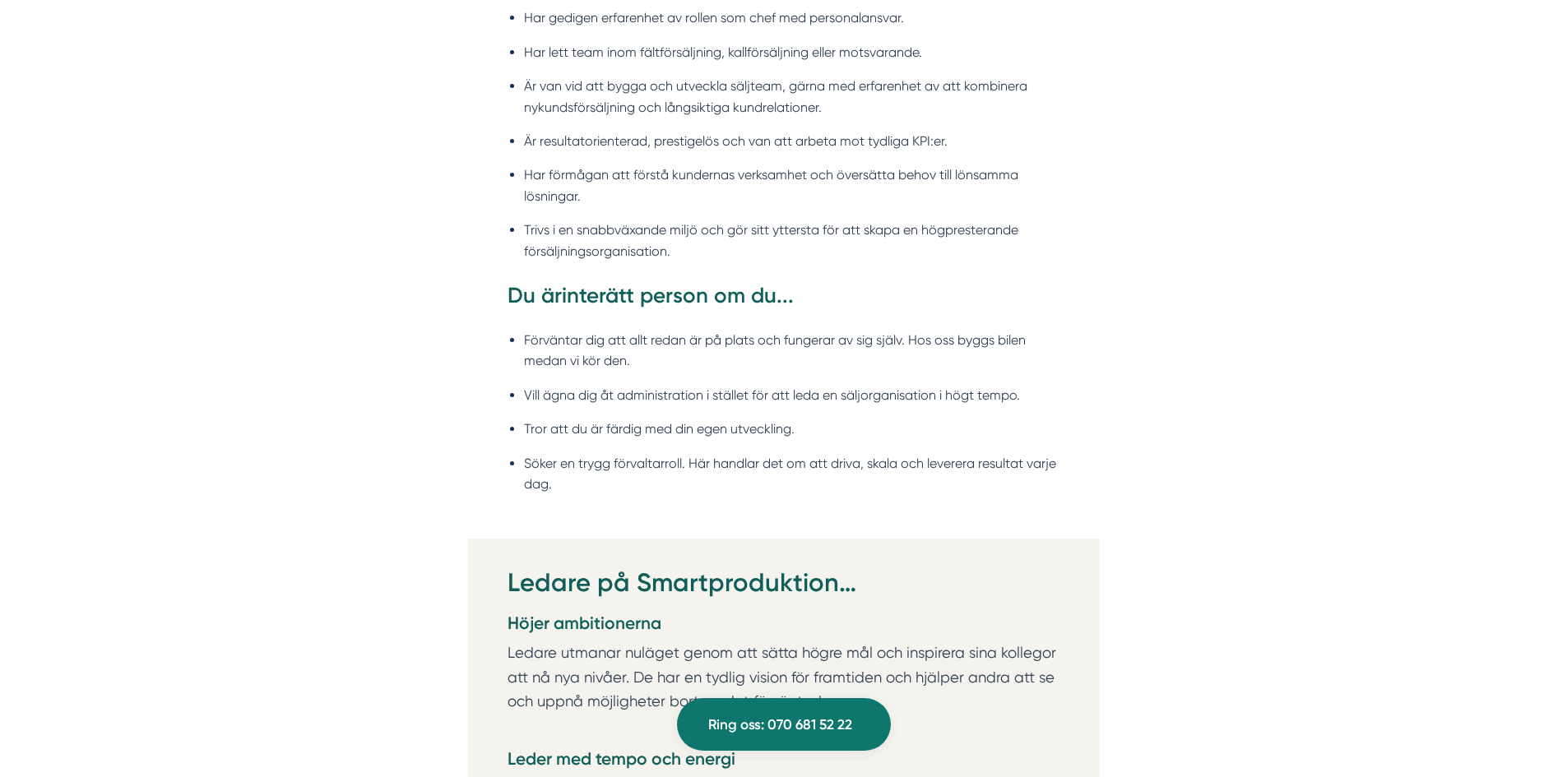
click at [972, 484] on li "Söker en trygg förvaltarroll. Här handlar det om att driva, skala och leverera …" at bounding box center [792, 474] width 536 height 42
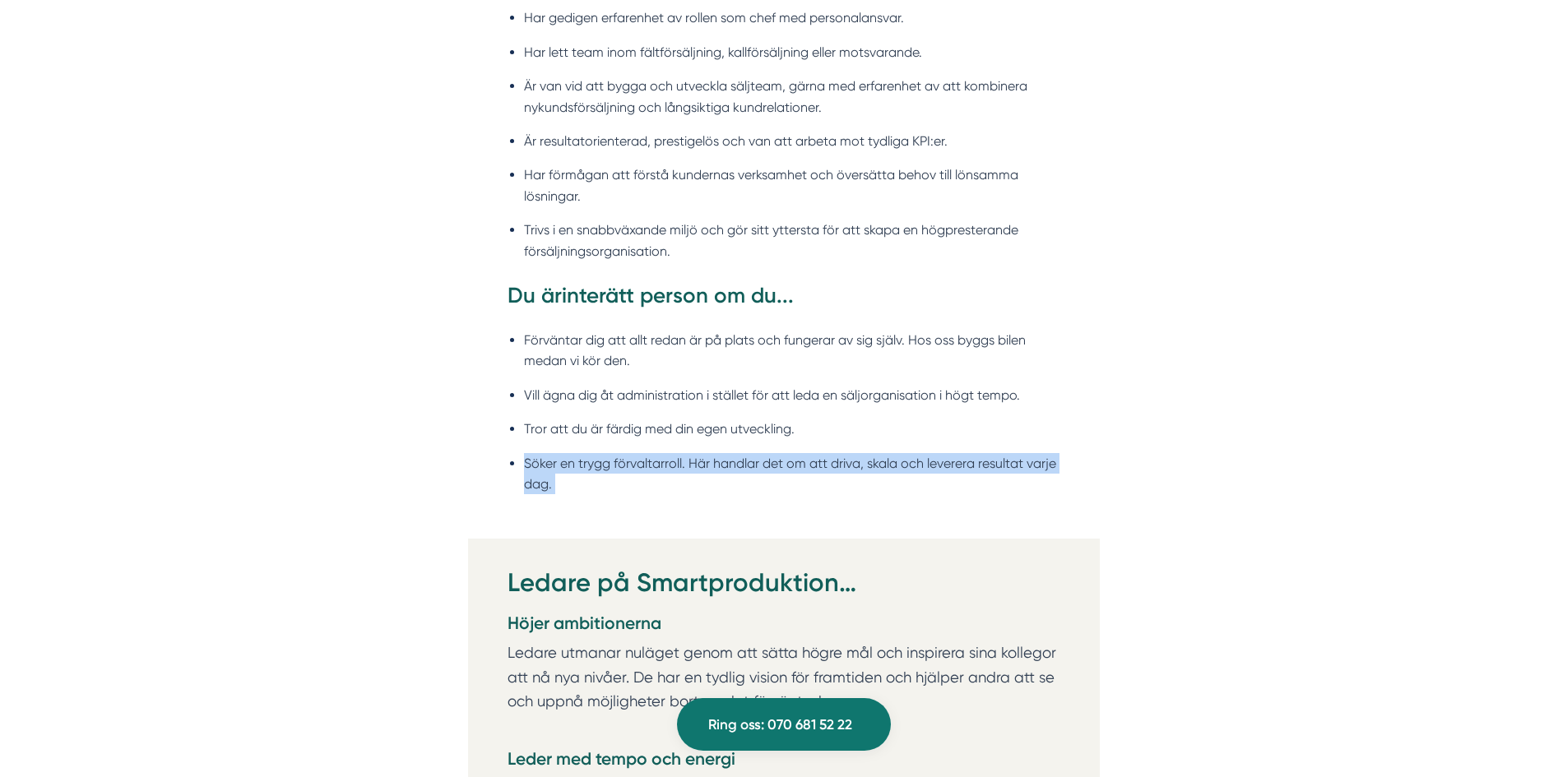
click at [972, 484] on li "Söker en trygg förvaltarroll. Här handlar det om att driva, skala och leverera …" at bounding box center [792, 474] width 536 height 42
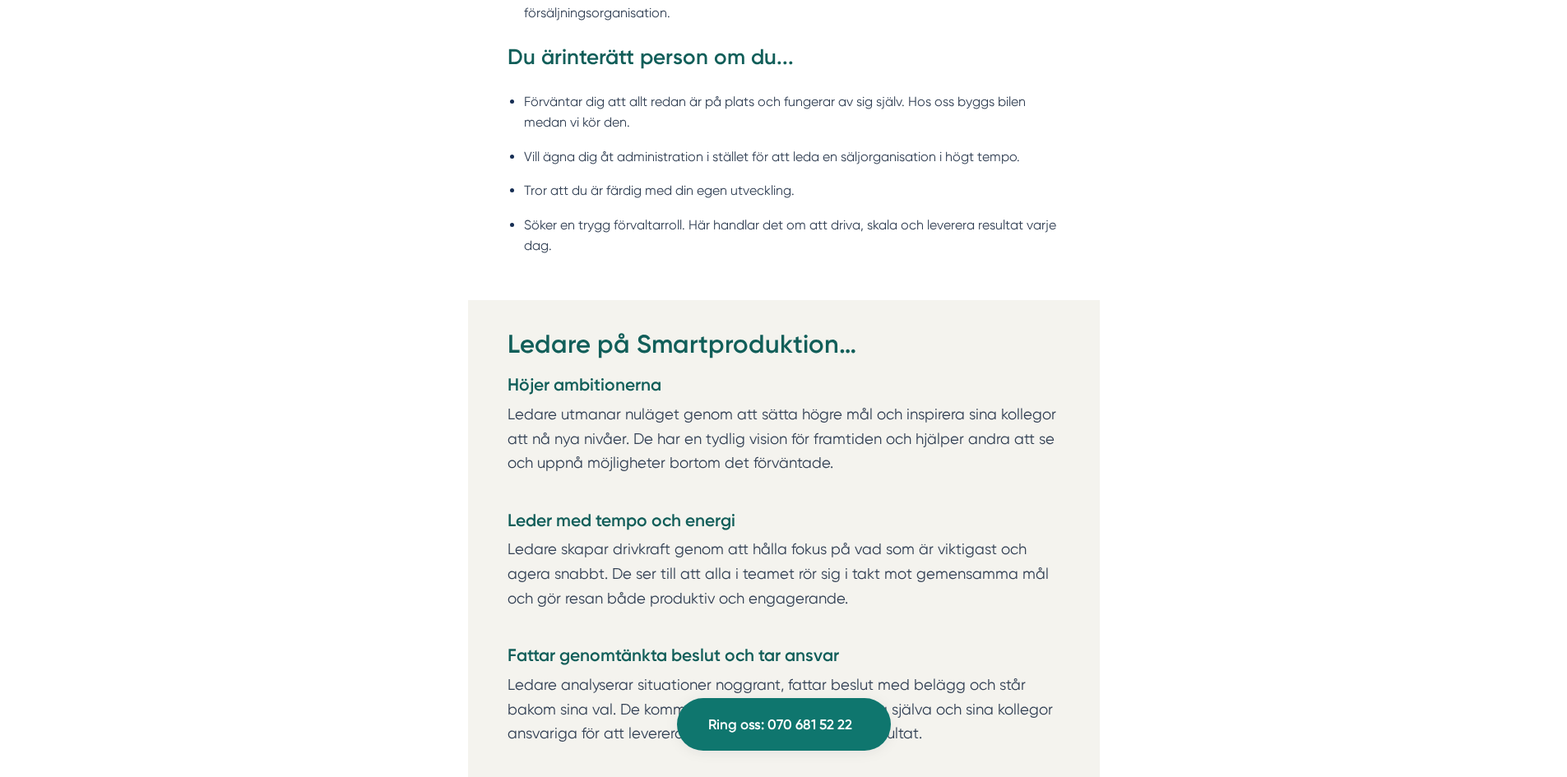
scroll to position [2303, 0]
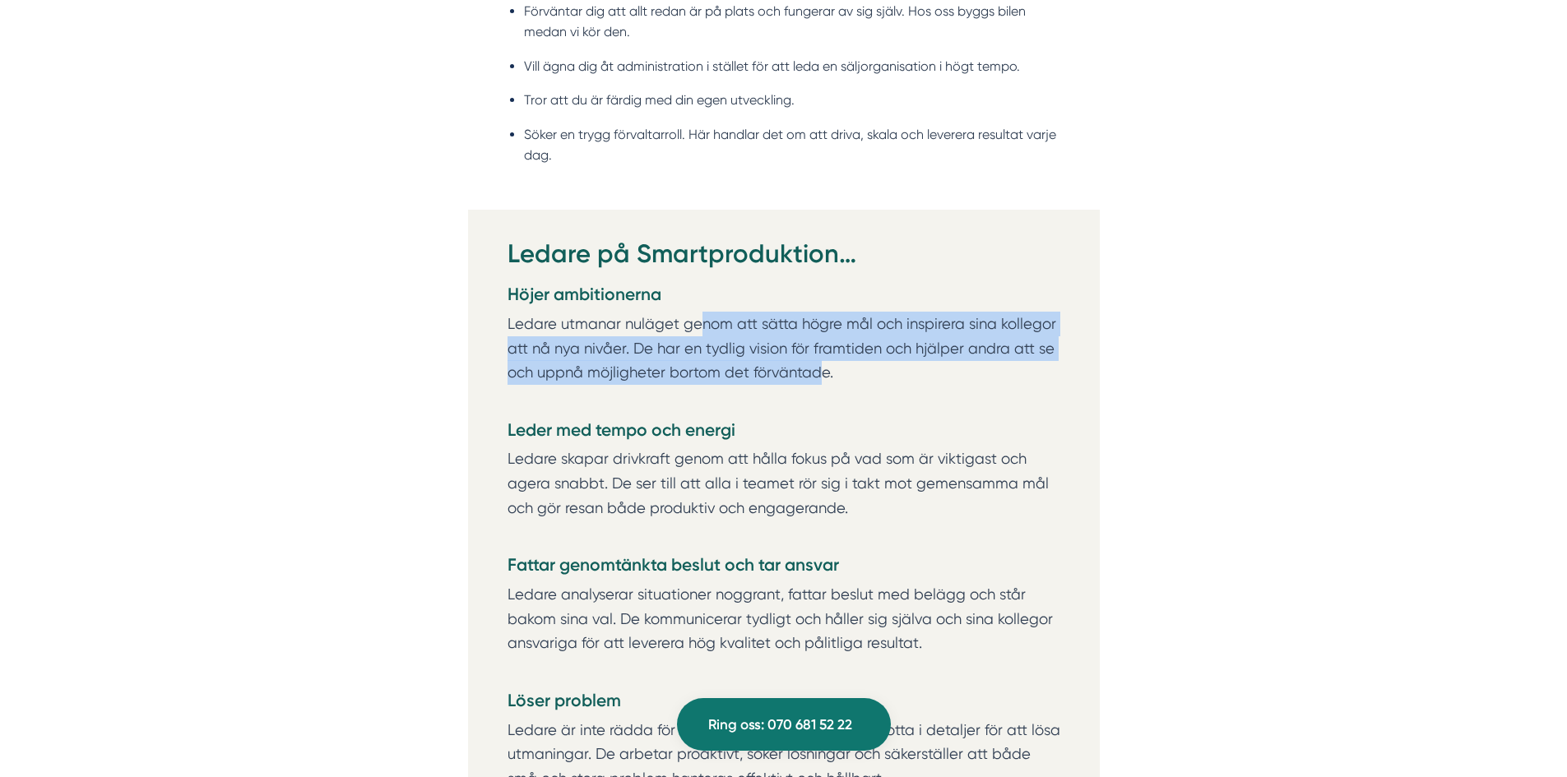
drag, startPoint x: 818, startPoint y: 364, endPoint x: 698, endPoint y: 311, distance: 131.5
click at [699, 313] on p "Ledare utmanar nuläget genom att sätta högre mål och inspirera sina kollegor at…" at bounding box center [784, 361] width 553 height 98
click at [707, 328] on p "Ledare utmanar nuläget genom att sätta högre mål och inspirera sina kollegor at…" at bounding box center [784, 361] width 553 height 98
drag, startPoint x: 607, startPoint y: 340, endPoint x: 858, endPoint y: 364, distance: 252.0
click at [857, 364] on p "Ledare utmanar nuläget genom att sätta högre mål och inspirera sina kollegor at…" at bounding box center [784, 361] width 553 height 98
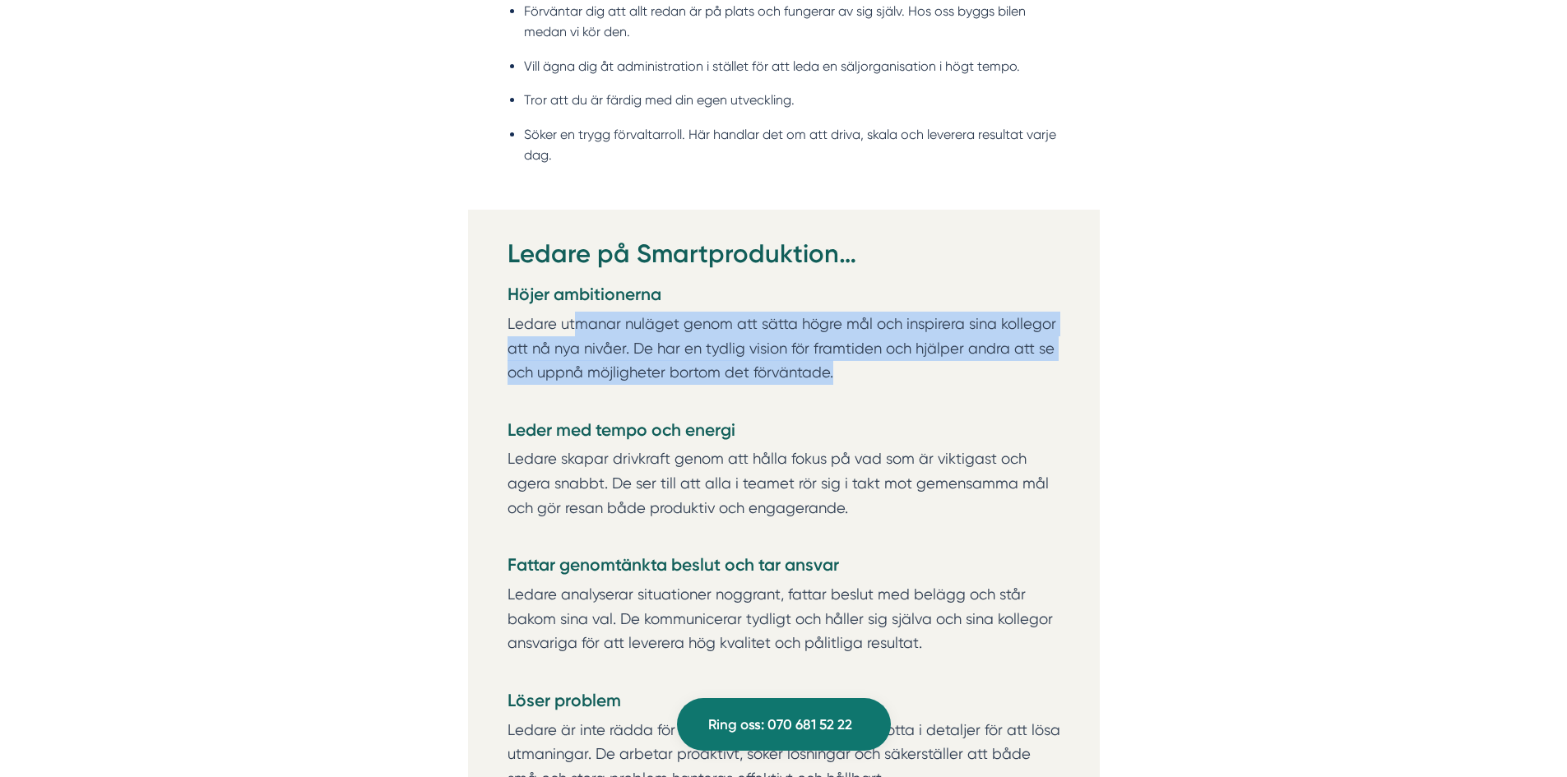
click at [858, 364] on p "Ledare utmanar nuläget genom att sätta högre mål och inspirera sina kollegor at…" at bounding box center [784, 361] width 553 height 98
click at [857, 364] on p "Ledare utmanar nuläget genom att sätta högre mål och inspirera sina kollegor at…" at bounding box center [784, 361] width 553 height 98
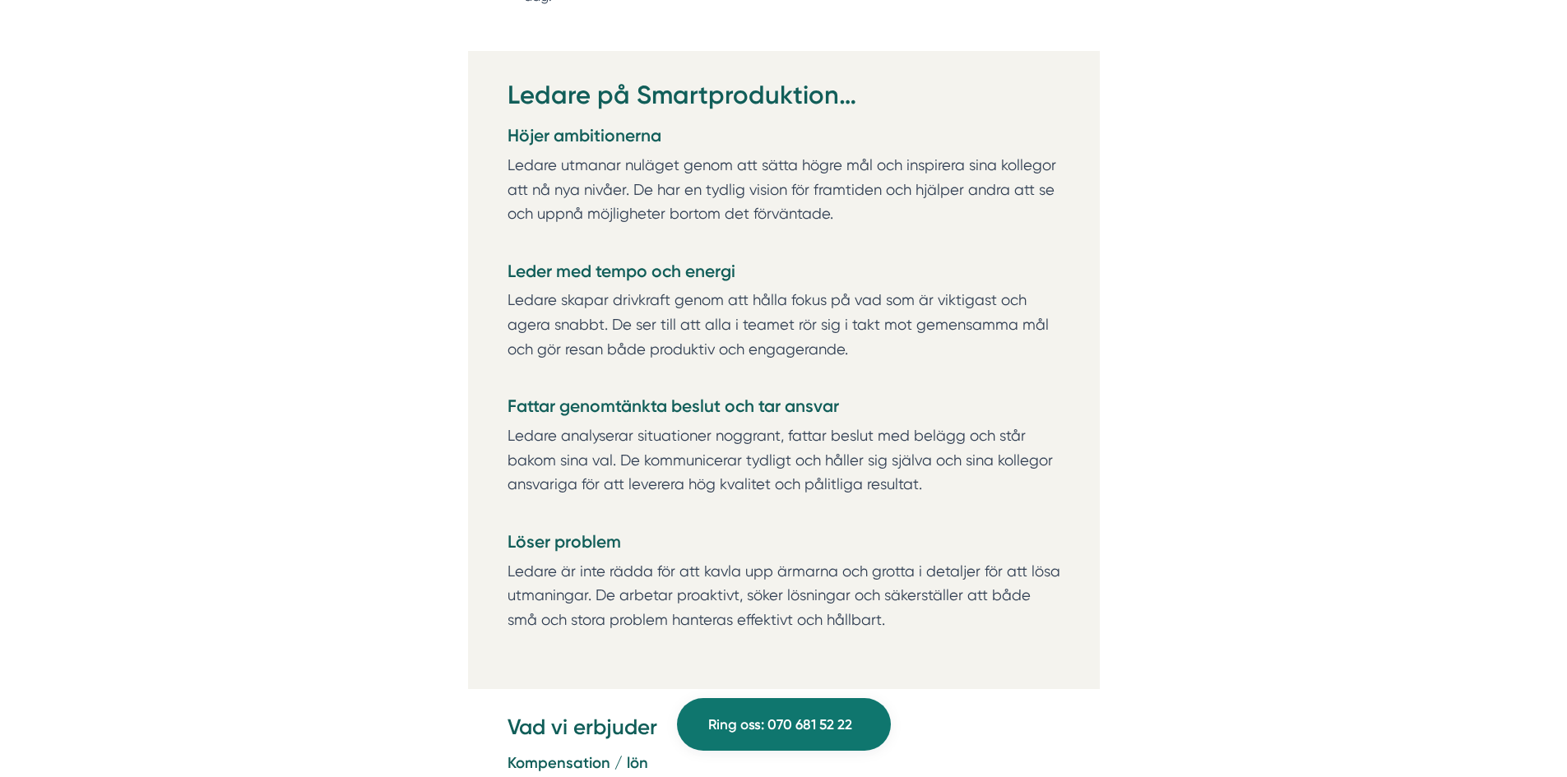
scroll to position [2468, 0]
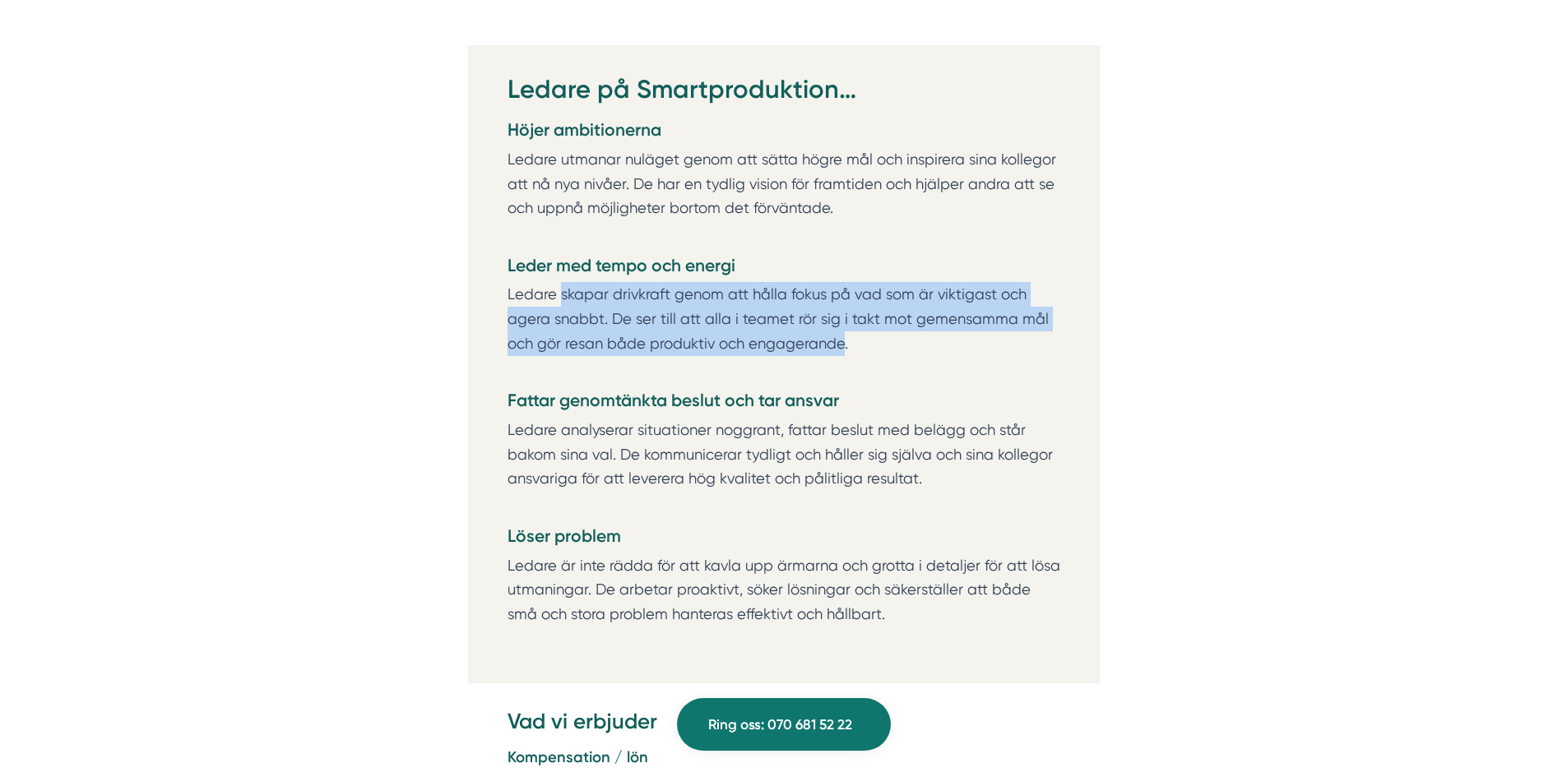
drag, startPoint x: 566, startPoint y: 286, endPoint x: 814, endPoint y: 337, distance: 253.6
click at [833, 339] on p "Ledare skapar drivkraft genom att hålla fokus på vad som är viktigast och agera…" at bounding box center [784, 331] width 553 height 98
click at [634, 327] on p "Ledare skapar drivkraft genom att hålla fokus på vad som är viktigast och agera…" at bounding box center [784, 331] width 553 height 98
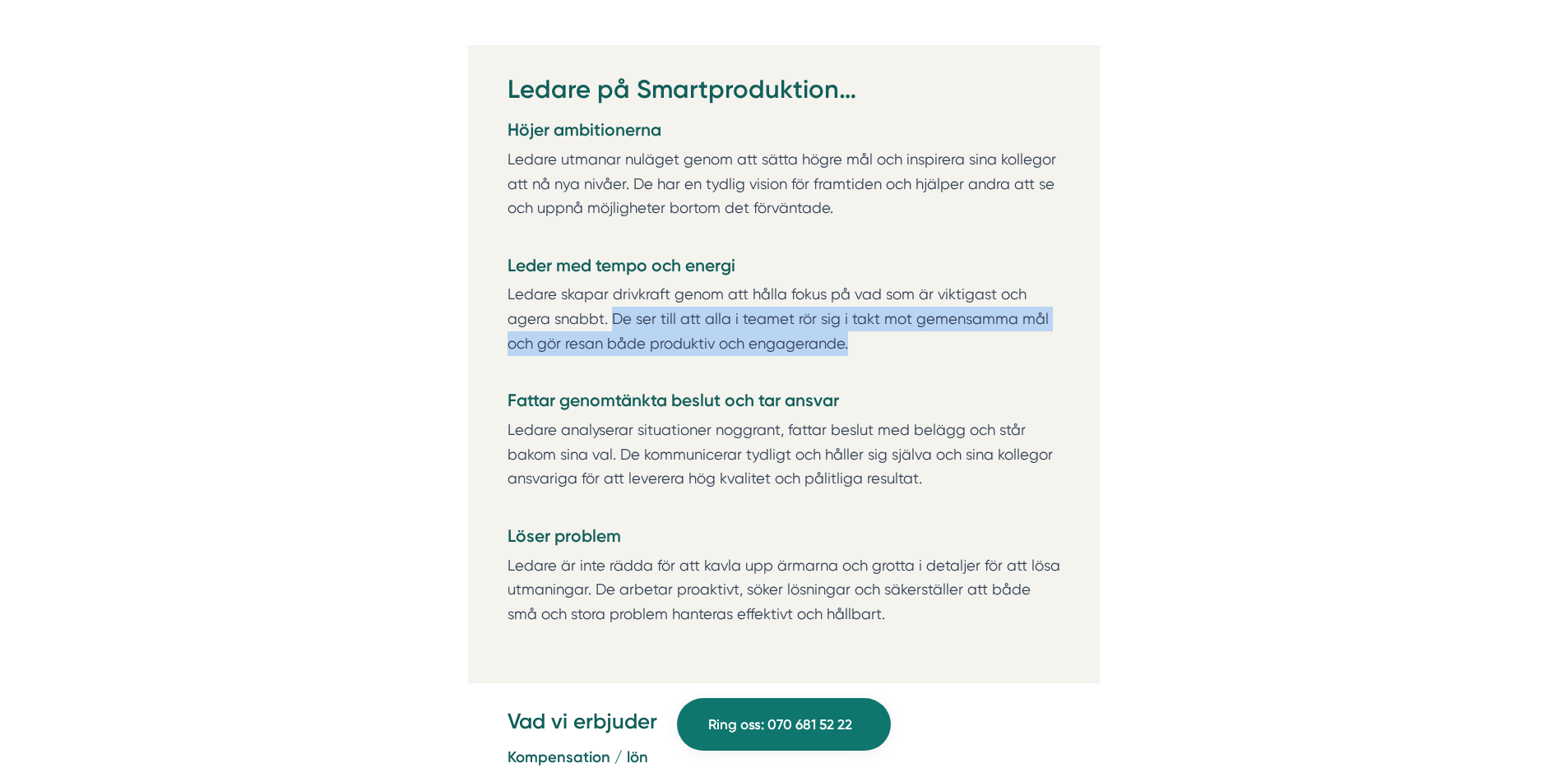
drag, startPoint x: 615, startPoint y: 315, endPoint x: 925, endPoint y: 353, distance: 312.4
click at [925, 353] on p "Ledare skapar drivkraft genom att hålla fokus på vad som är viktigast och agera…" at bounding box center [784, 331] width 553 height 98
click at [924, 353] on p "Ledare skapar drivkraft genom att hålla fokus på vad som är viktigast och agera…" at bounding box center [784, 331] width 553 height 98
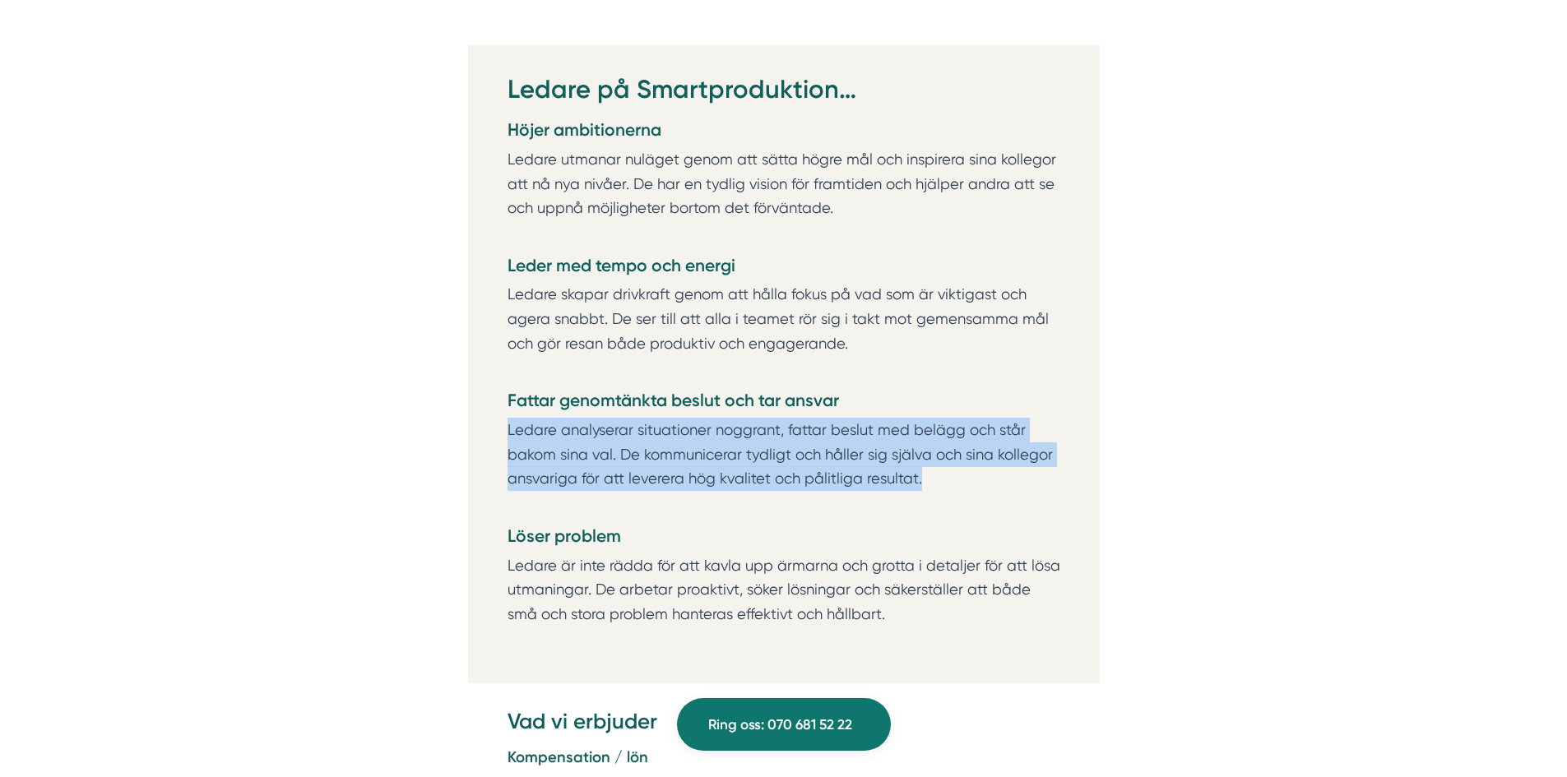
drag, startPoint x: 506, startPoint y: 431, endPoint x: 1019, endPoint y: 467, distance: 514.6
click at [1019, 467] on div "Ledare på Smartproduktion… Höjer ambitionerna Ledare utmanar nuläget genom att …" at bounding box center [784, 364] width 632 height 638
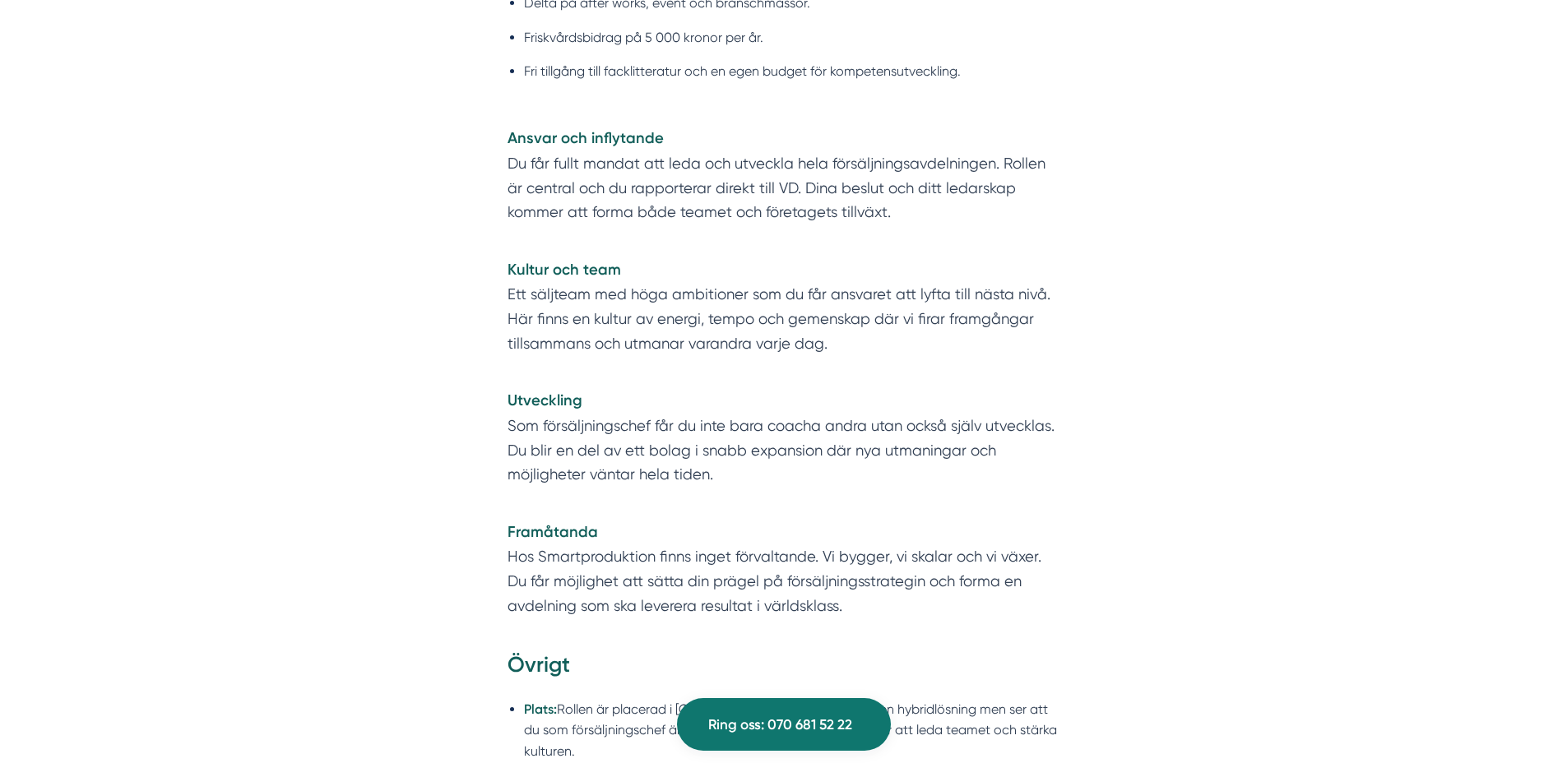
scroll to position [3537, 0]
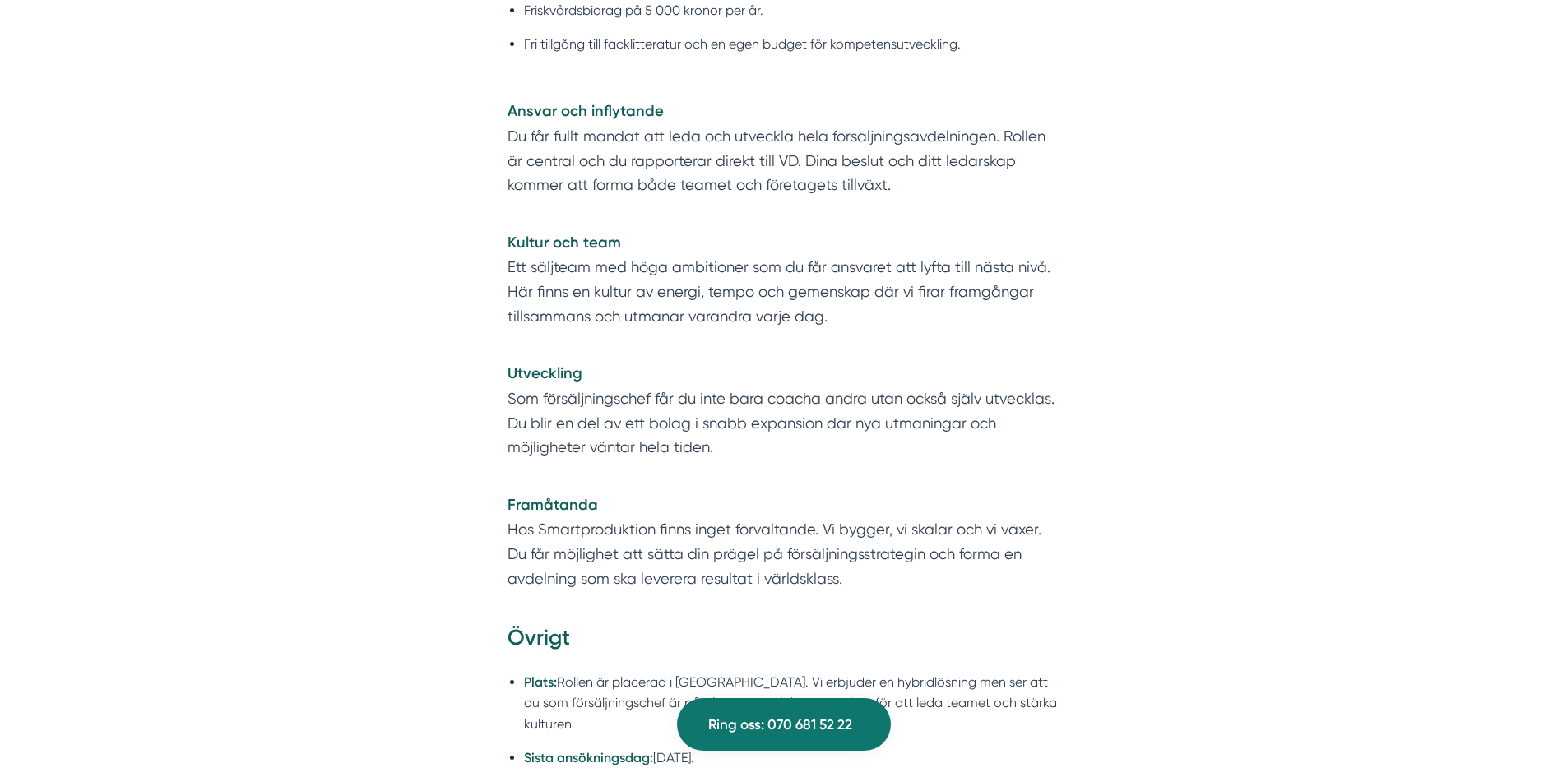
drag, startPoint x: 898, startPoint y: 439, endPoint x: 651, endPoint y: 420, distance: 247.6
click at [651, 420] on p "Utveckling Som försäljningschef får du inte bara coacha andra utan också själv …" at bounding box center [784, 422] width 553 height 123
click at [522, 416] on p "Utveckling Som försäljningschef får du inte bara coacha andra utan också själv …" at bounding box center [784, 422] width 553 height 123
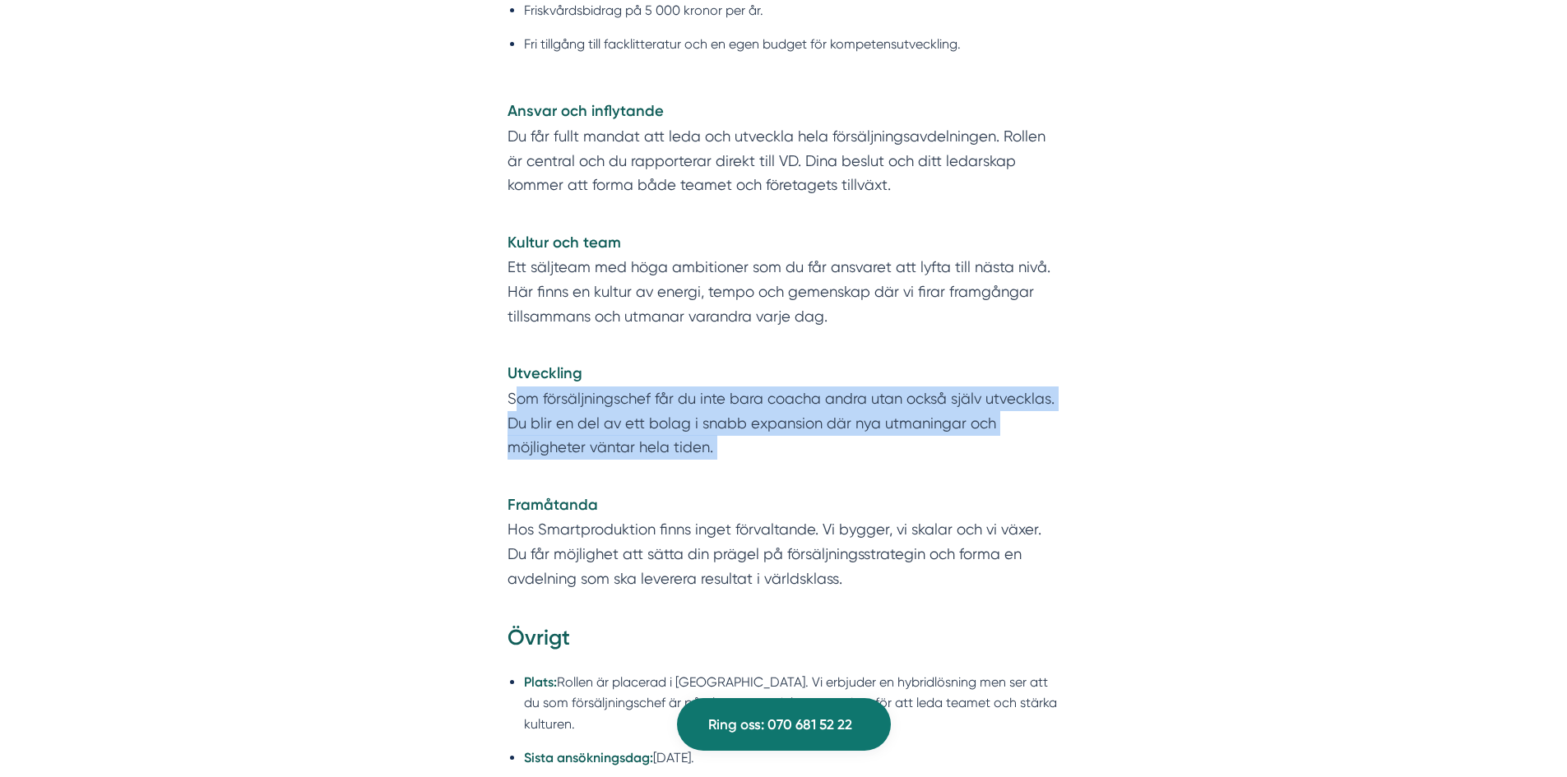
click at [522, 416] on p "Utveckling Som försäljningschef får du inte bara coacha andra utan också själv …" at bounding box center [784, 422] width 553 height 123
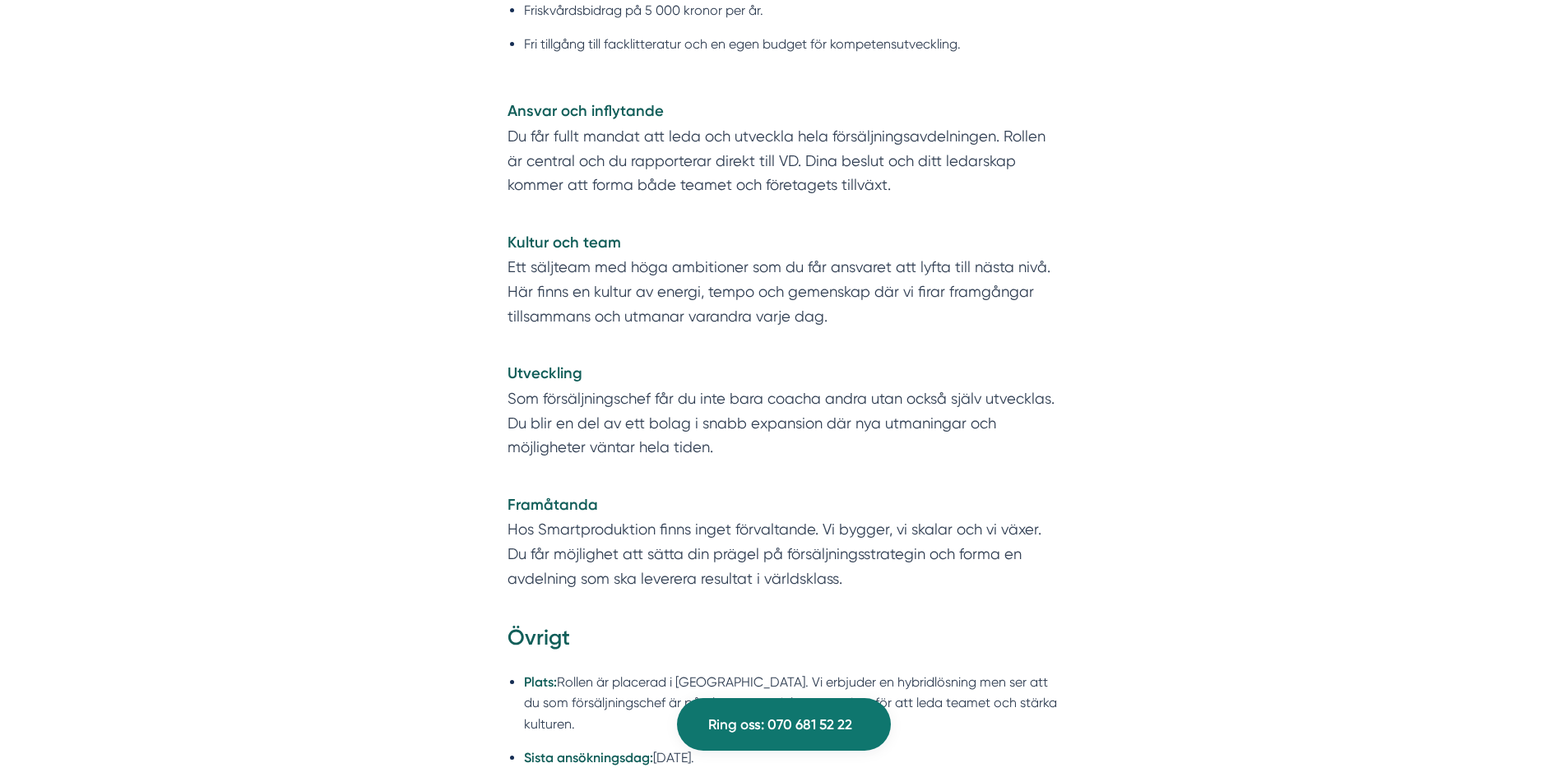
click at [930, 530] on p "Framåtanda Hos Smartproduktion finns inget förvaltande. Vi bygger, vi skalar oc…" at bounding box center [784, 542] width 553 height 99
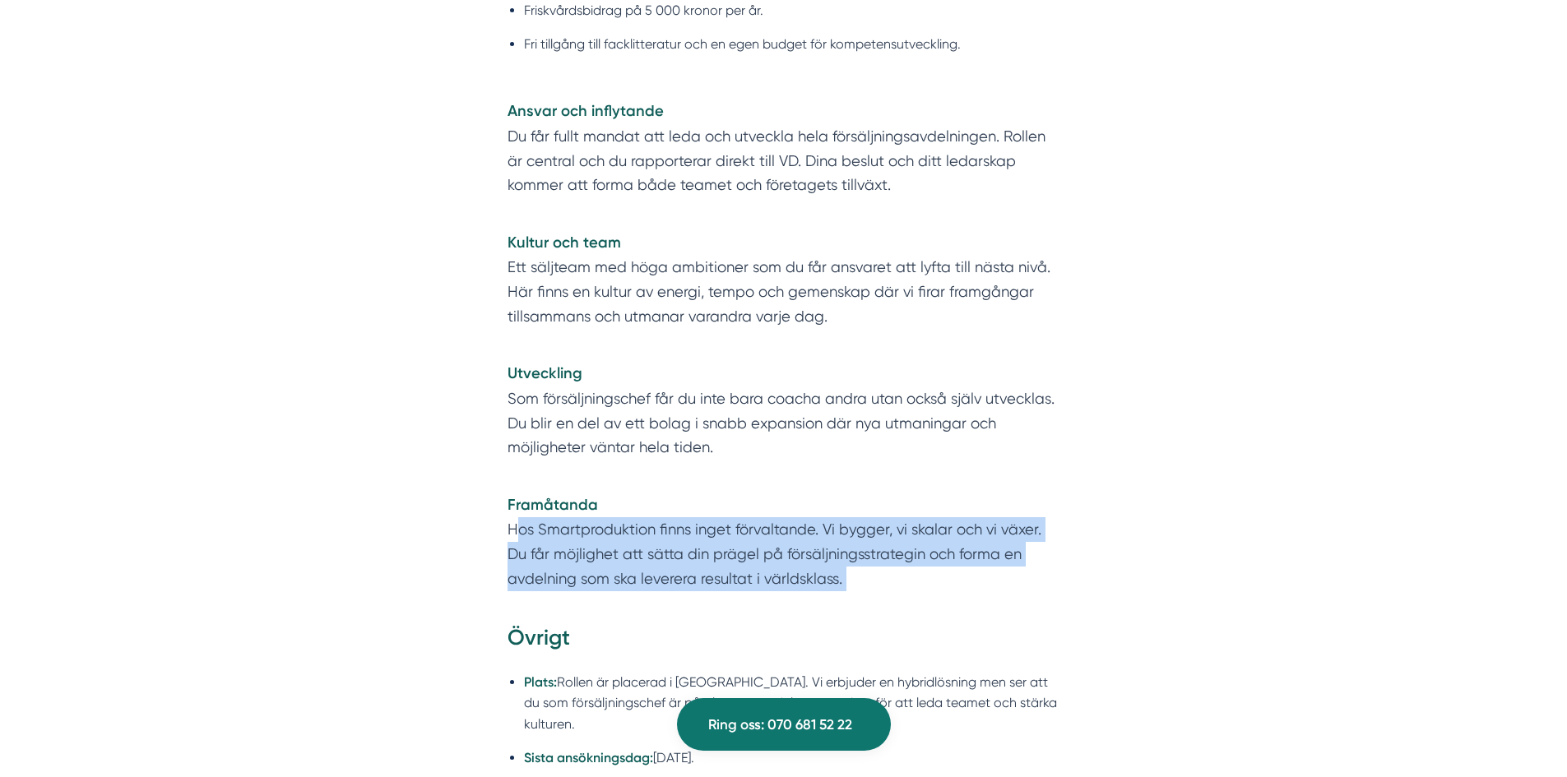
click at [930, 530] on p "Framåtanda Hos Smartproduktion finns inget förvaltande. Vi bygger, vi skalar oc…" at bounding box center [784, 542] width 553 height 99
click at [936, 600] on div "Vad vi erbjuder Kompensation / lön Konkurrenskraftig och trygg grundlön. Generö…" at bounding box center [784, 131] width 632 height 986
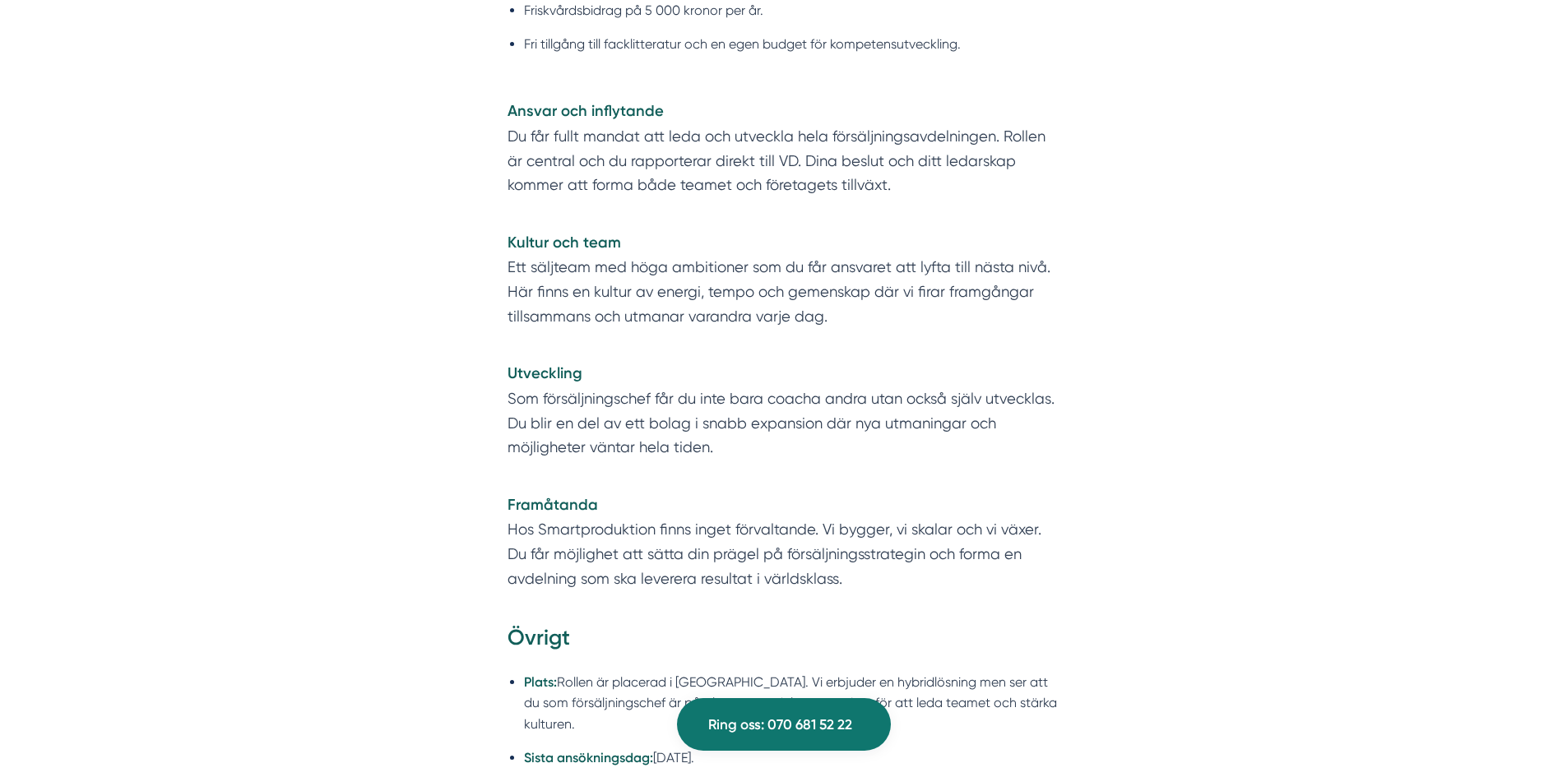
click at [861, 567] on p "Framåtanda Hos Smartproduktion finns inget förvaltande. Vi bygger, vi skalar oc…" at bounding box center [784, 542] width 553 height 99
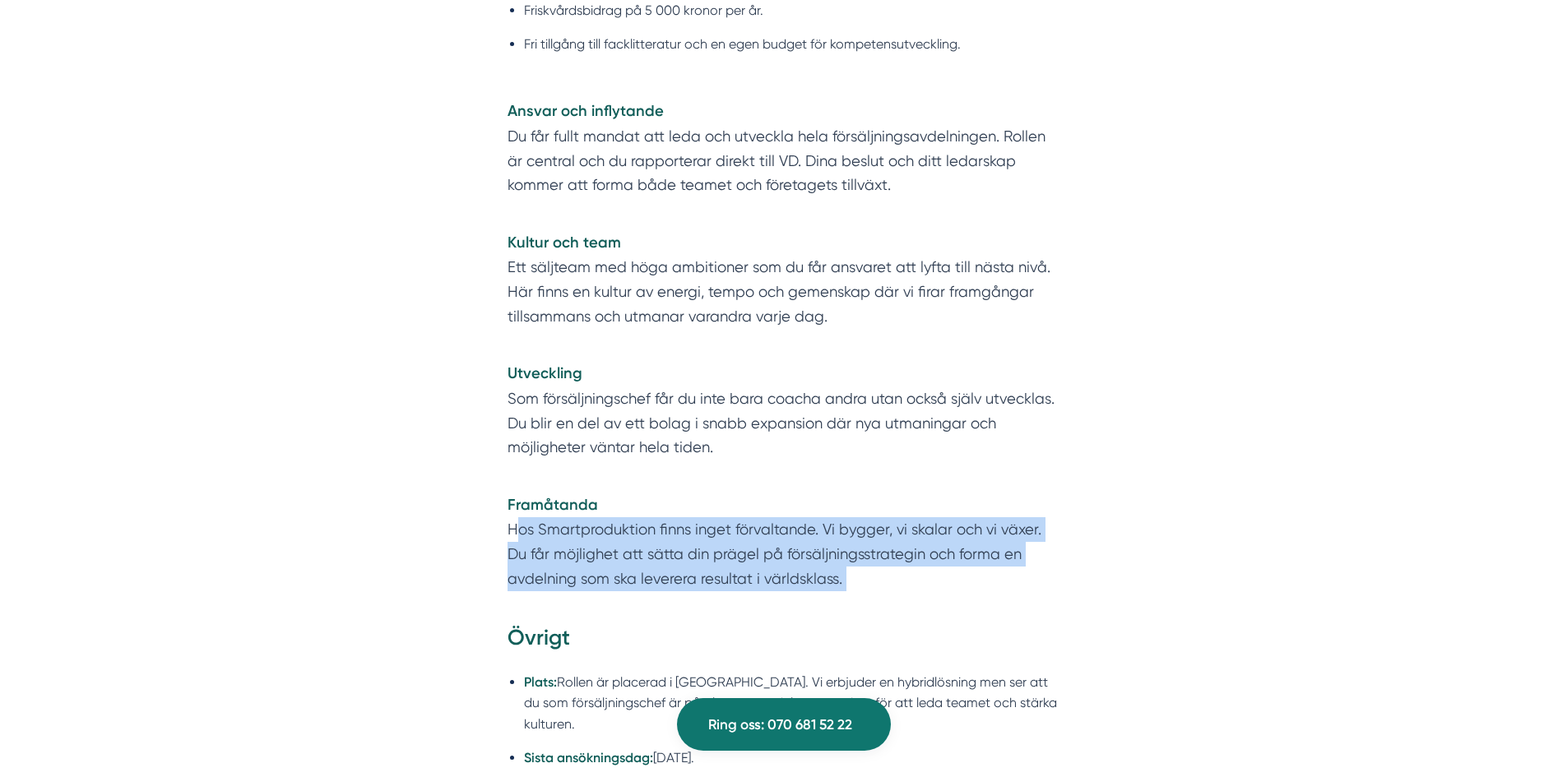
click at [861, 567] on p "Framåtanda Hos Smartproduktion finns inget förvaltande. Vi bygger, vi skalar oc…" at bounding box center [784, 542] width 553 height 99
click at [882, 596] on div "Vad vi erbjuder Kompensation / lön Konkurrenskraftig och trygg grundlön. Generö…" at bounding box center [784, 131] width 632 height 986
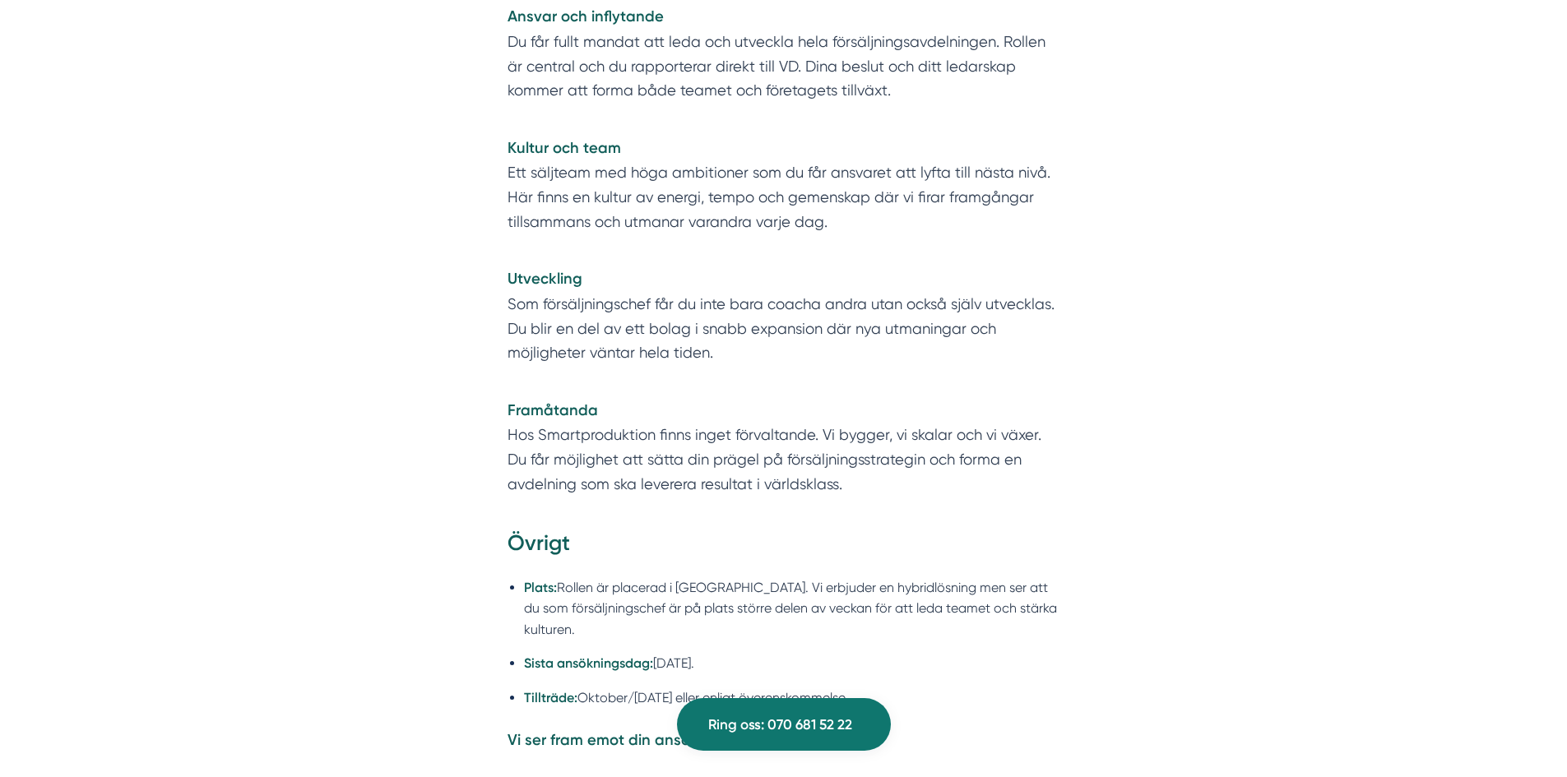
scroll to position [3784, 0]
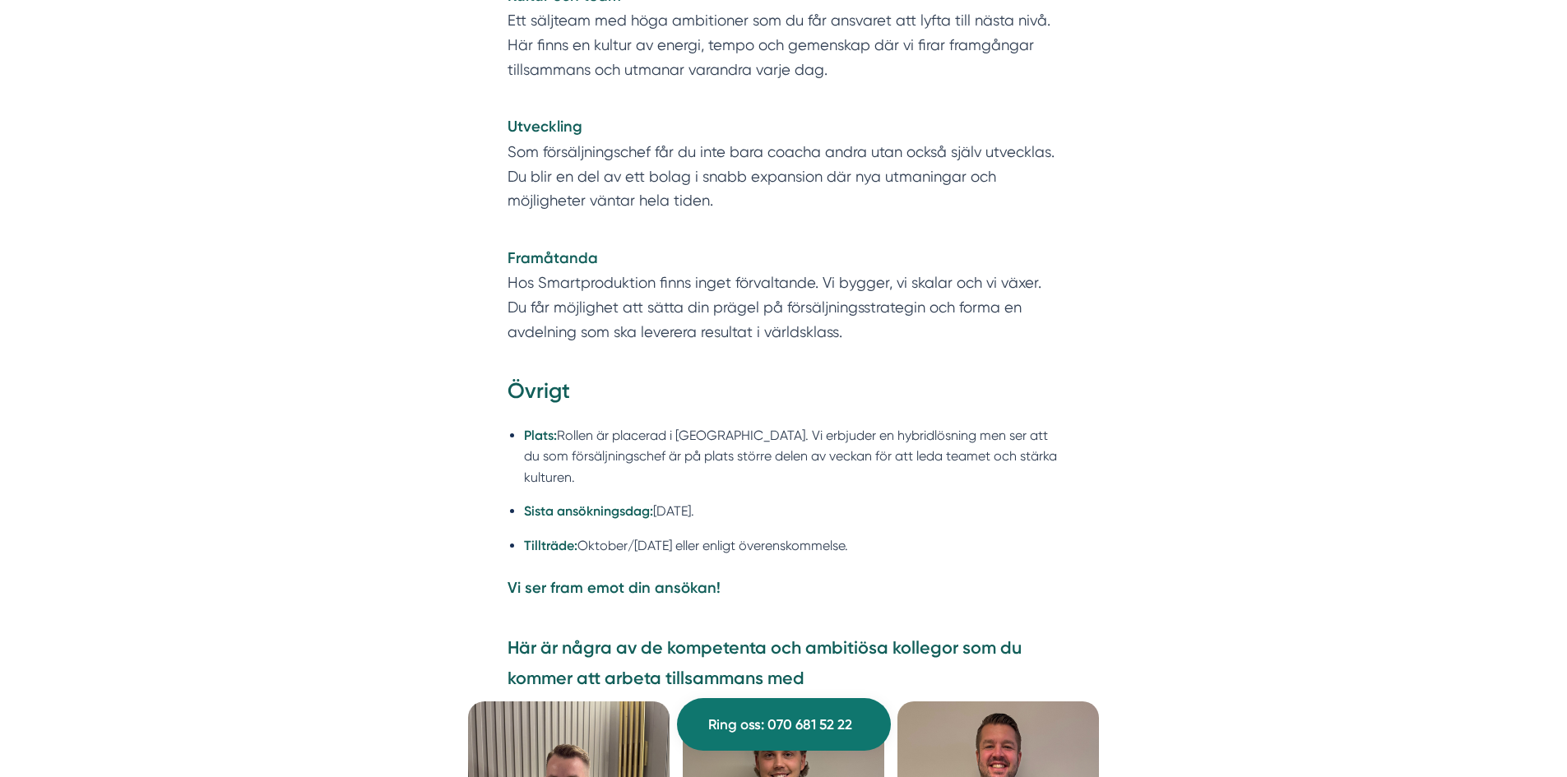
click at [836, 464] on li "Plats: Rollen är placerad i Stockholm. Vi erbjuder en hybridlösning men ser att…" at bounding box center [792, 456] width 536 height 63
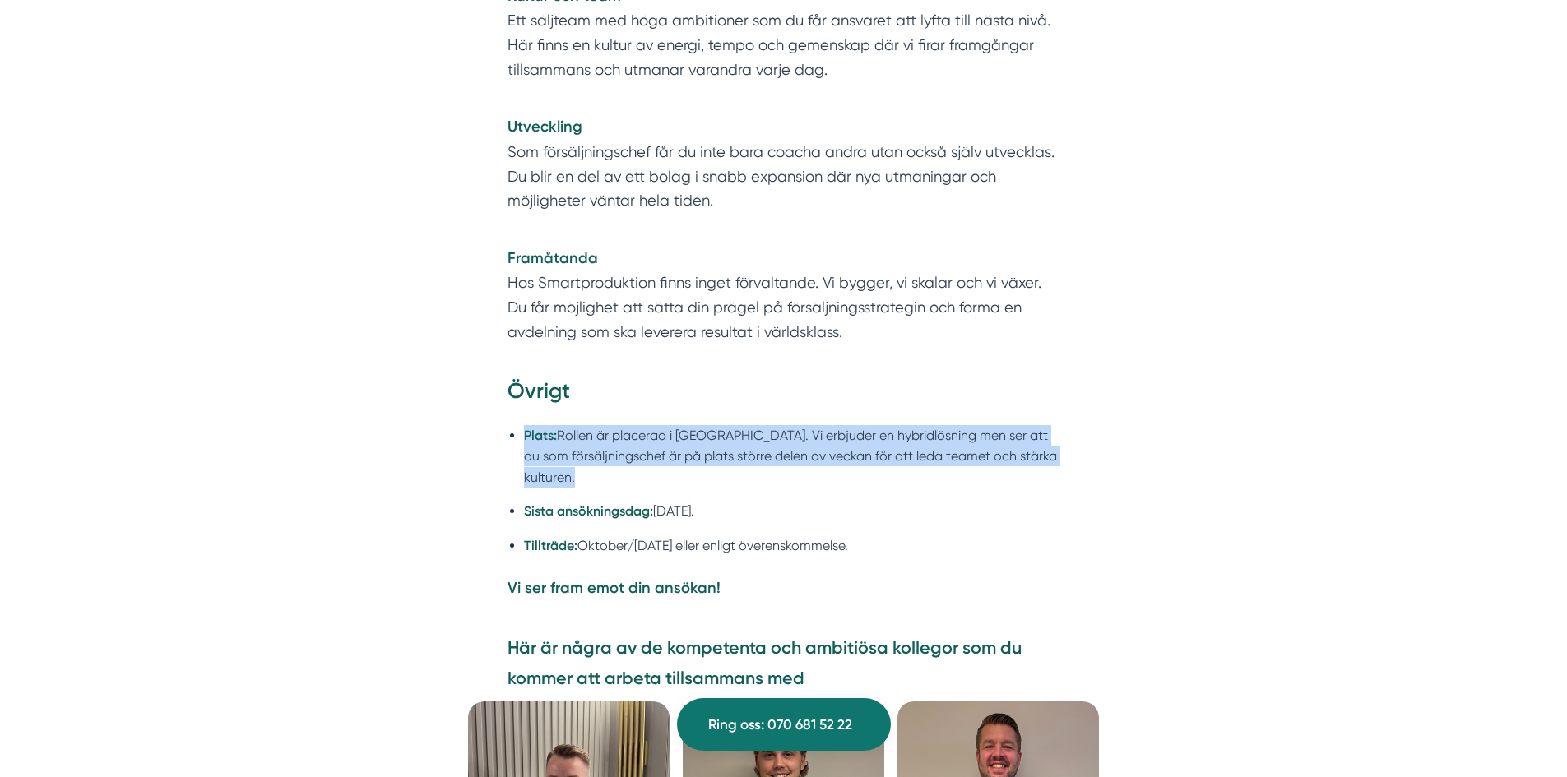
click at [836, 464] on li "Plats: Rollen är placerad i Stockholm. Vi erbjuder en hybridlösning men ser att…" at bounding box center [792, 456] width 536 height 63
click at [913, 470] on li "Plats: Rollen är placerad i Stockholm. Vi erbjuder en hybridlösning men ser att…" at bounding box center [792, 456] width 536 height 63
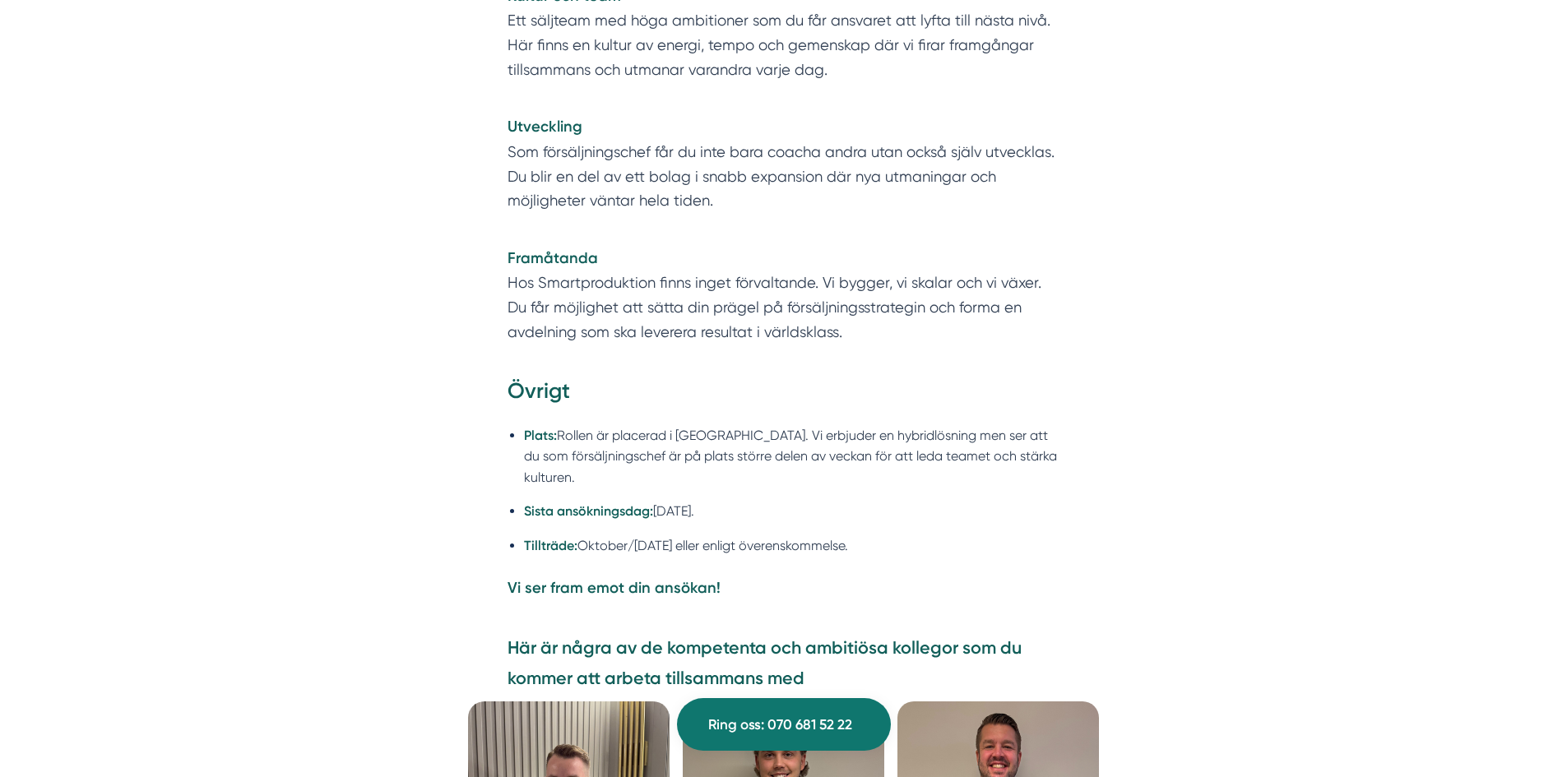
click at [916, 472] on li "Plats: Rollen är placerad i Stockholm. Vi erbjuder en hybridlösning men ser att…" at bounding box center [792, 456] width 536 height 63
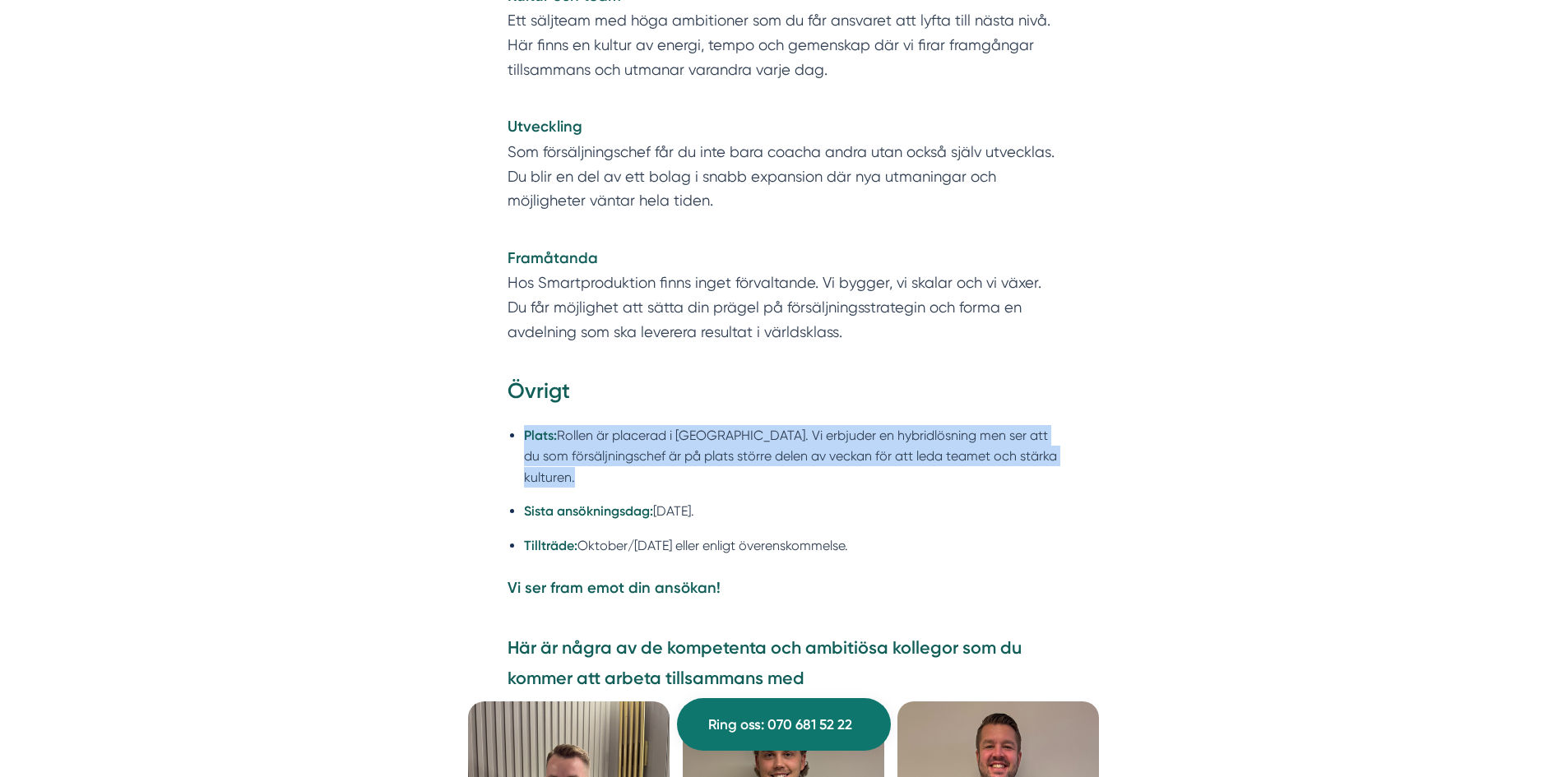
click at [916, 472] on li "Plats: Rollen är placerad i Stockholm. Vi erbjuder en hybridlösning men ser att…" at bounding box center [792, 456] width 536 height 63
click at [916, 480] on li "Plats: Rollen är placerad i Stockholm. Vi erbjuder en hybridlösning men ser att…" at bounding box center [792, 456] width 536 height 63
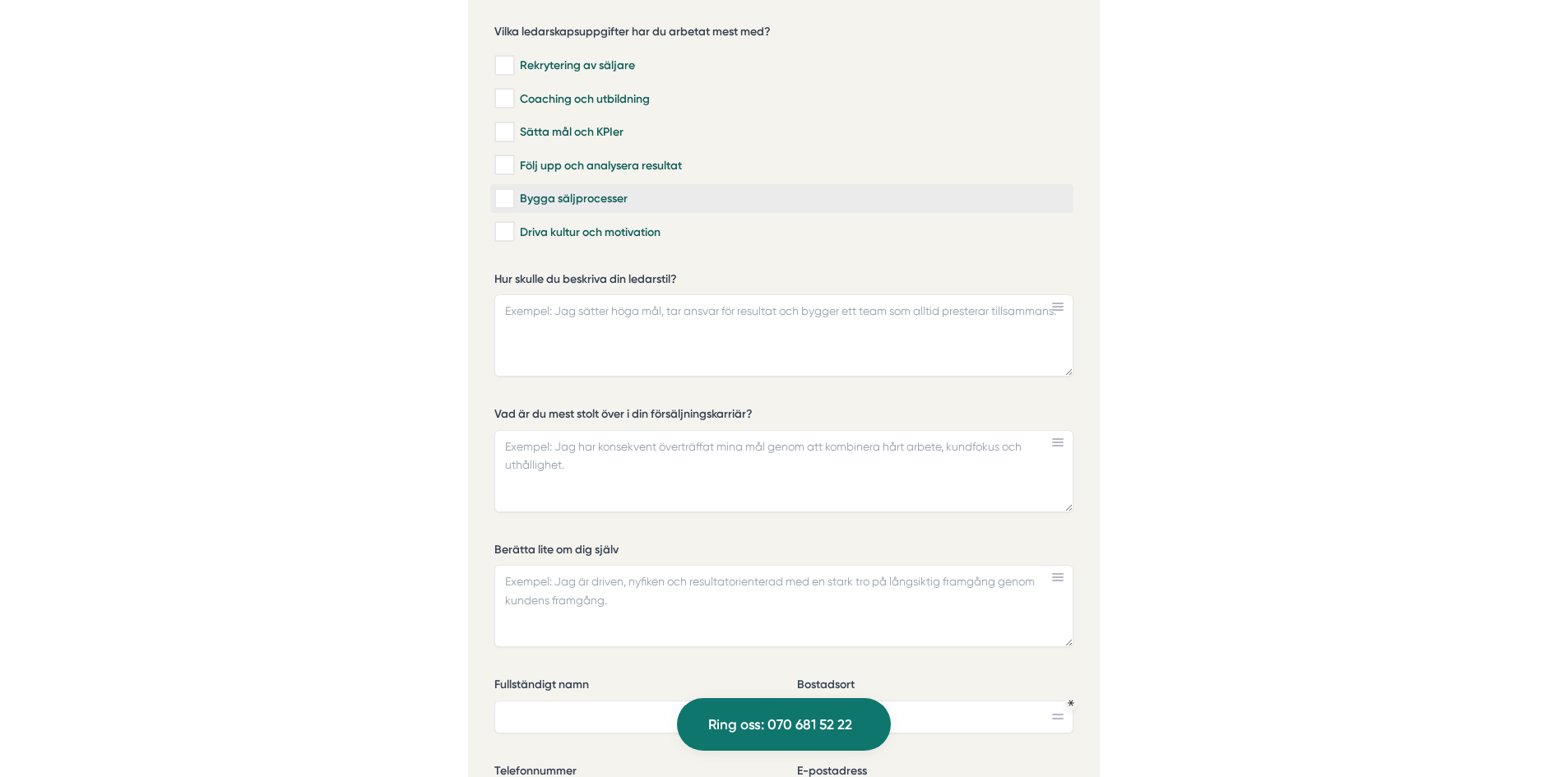
scroll to position [5018, 0]
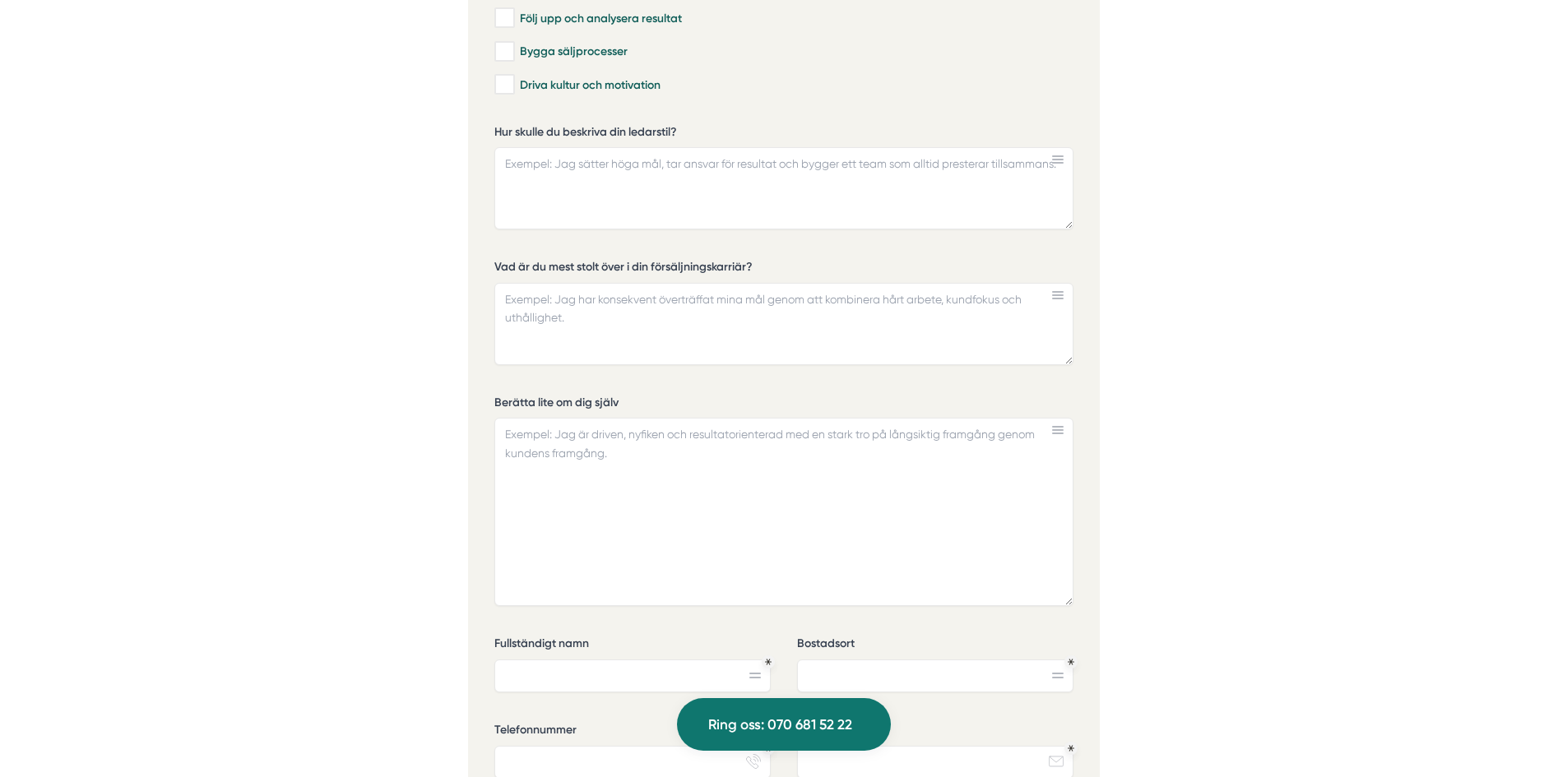
drag, startPoint x: 1069, startPoint y: 494, endPoint x: 1111, endPoint y: 618, distance: 130.1
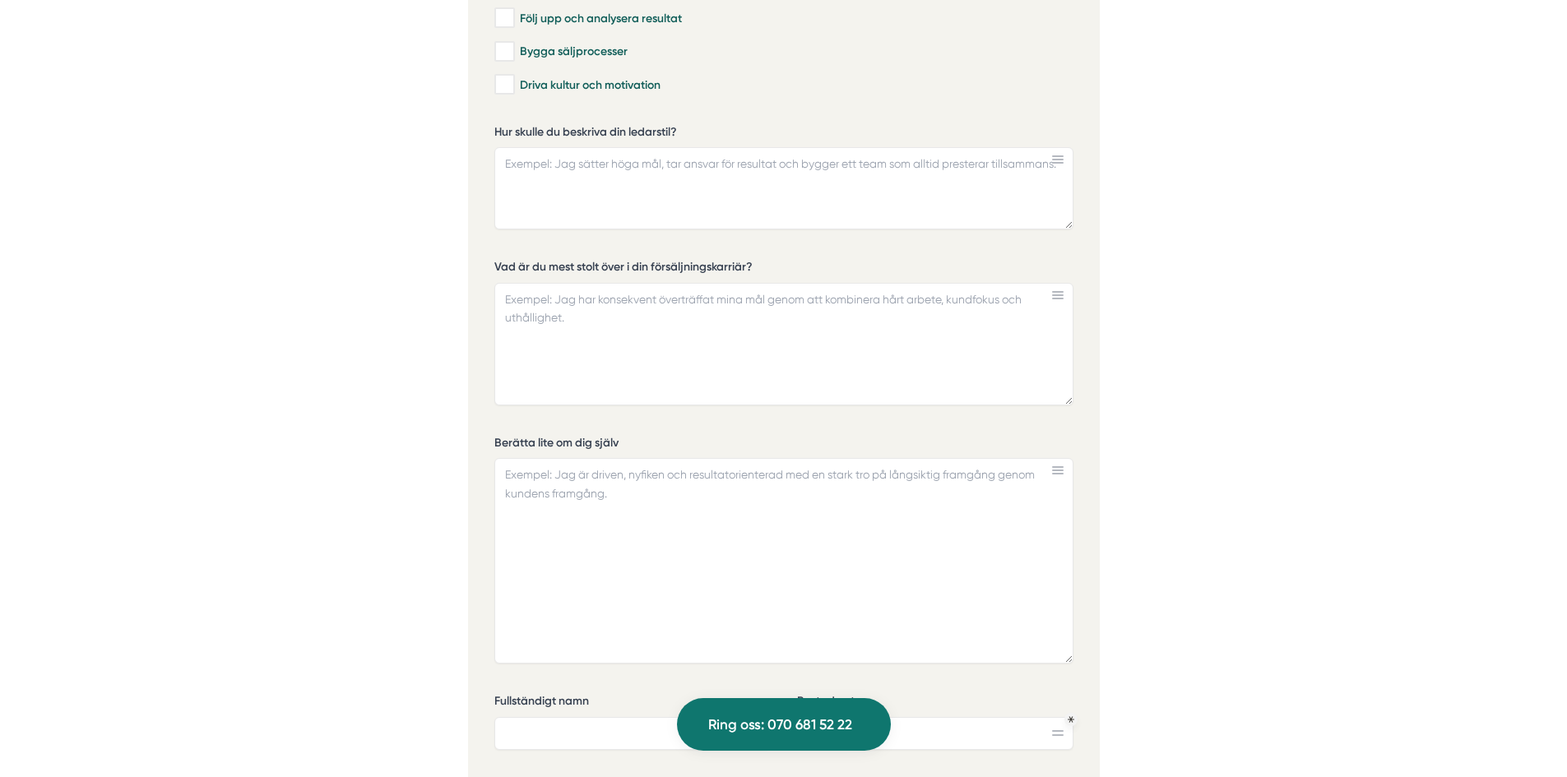
drag, startPoint x: 1069, startPoint y: 361, endPoint x: 1068, endPoint y: 448, distance: 86.4
click at [1068, 406] on textarea "Vad är du mest stolt över i din försäljningskarriär?" at bounding box center [783, 344] width 579 height 123
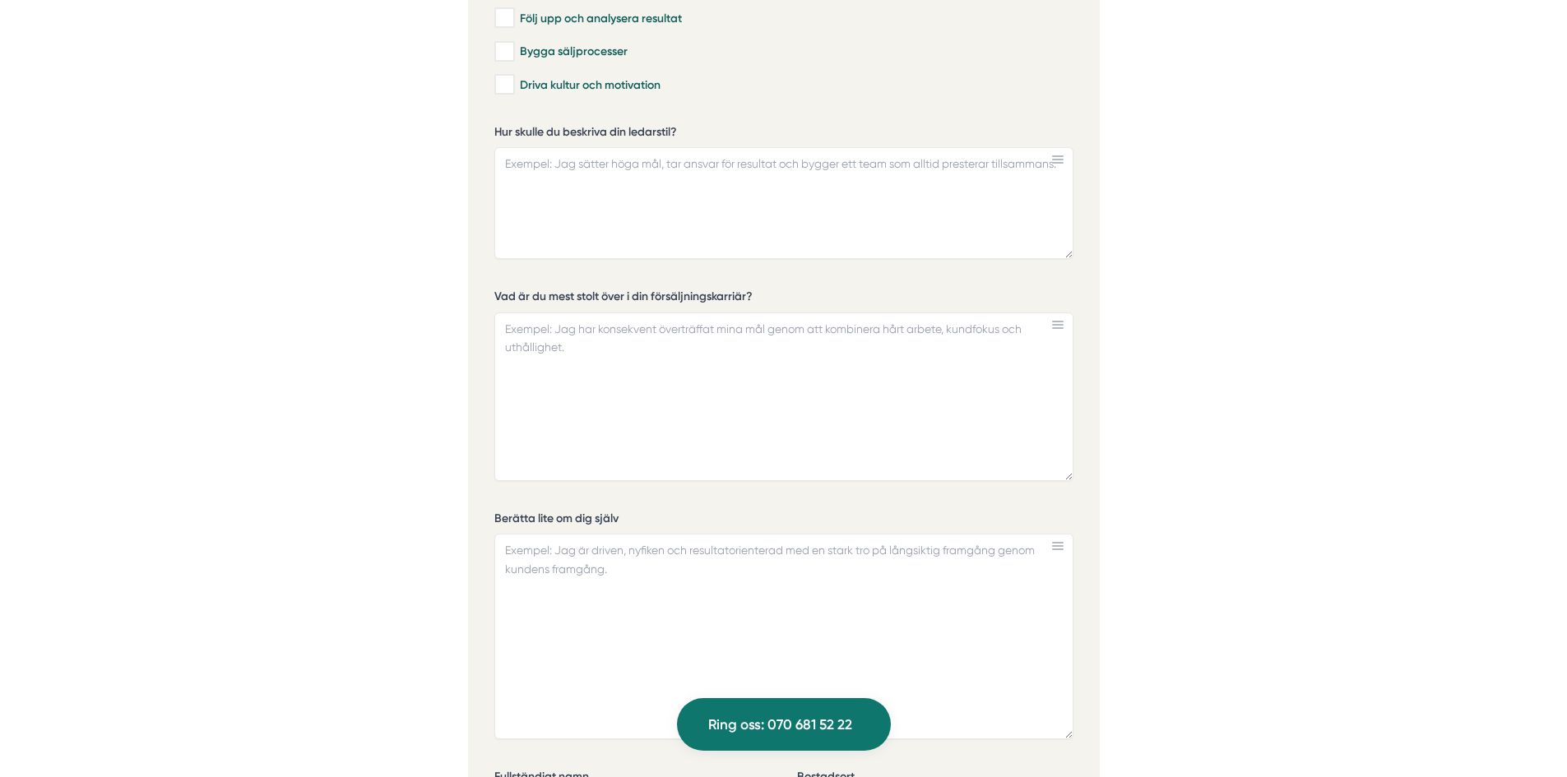
drag, startPoint x: 1065, startPoint y: 228, endPoint x: 1059, endPoint y: 288, distance: 60.4
click at [1059, 259] on textarea "Hur skulle du beskriva din ledarstil?" at bounding box center [783, 203] width 579 height 112
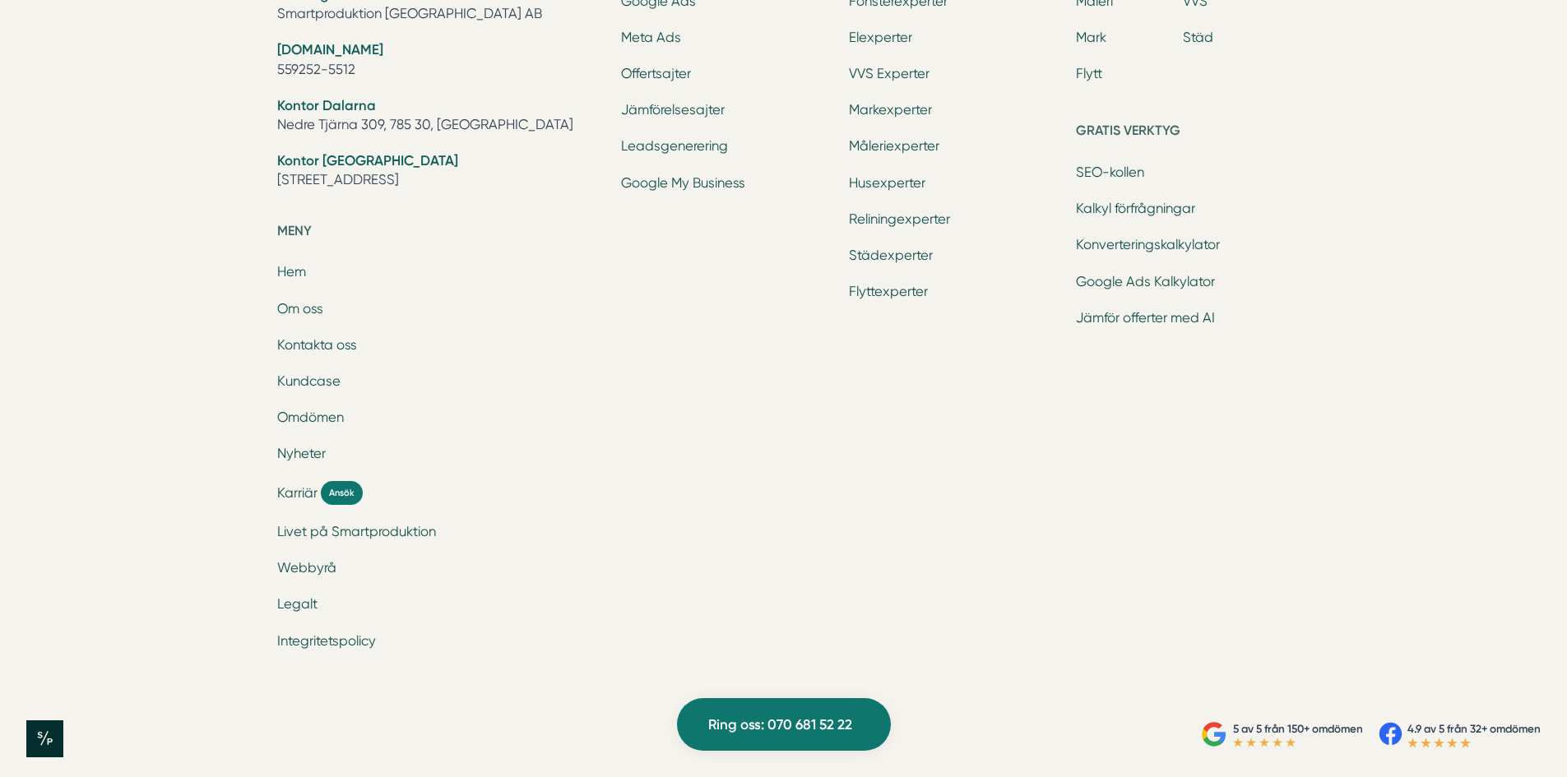
scroll to position [6845, 0]
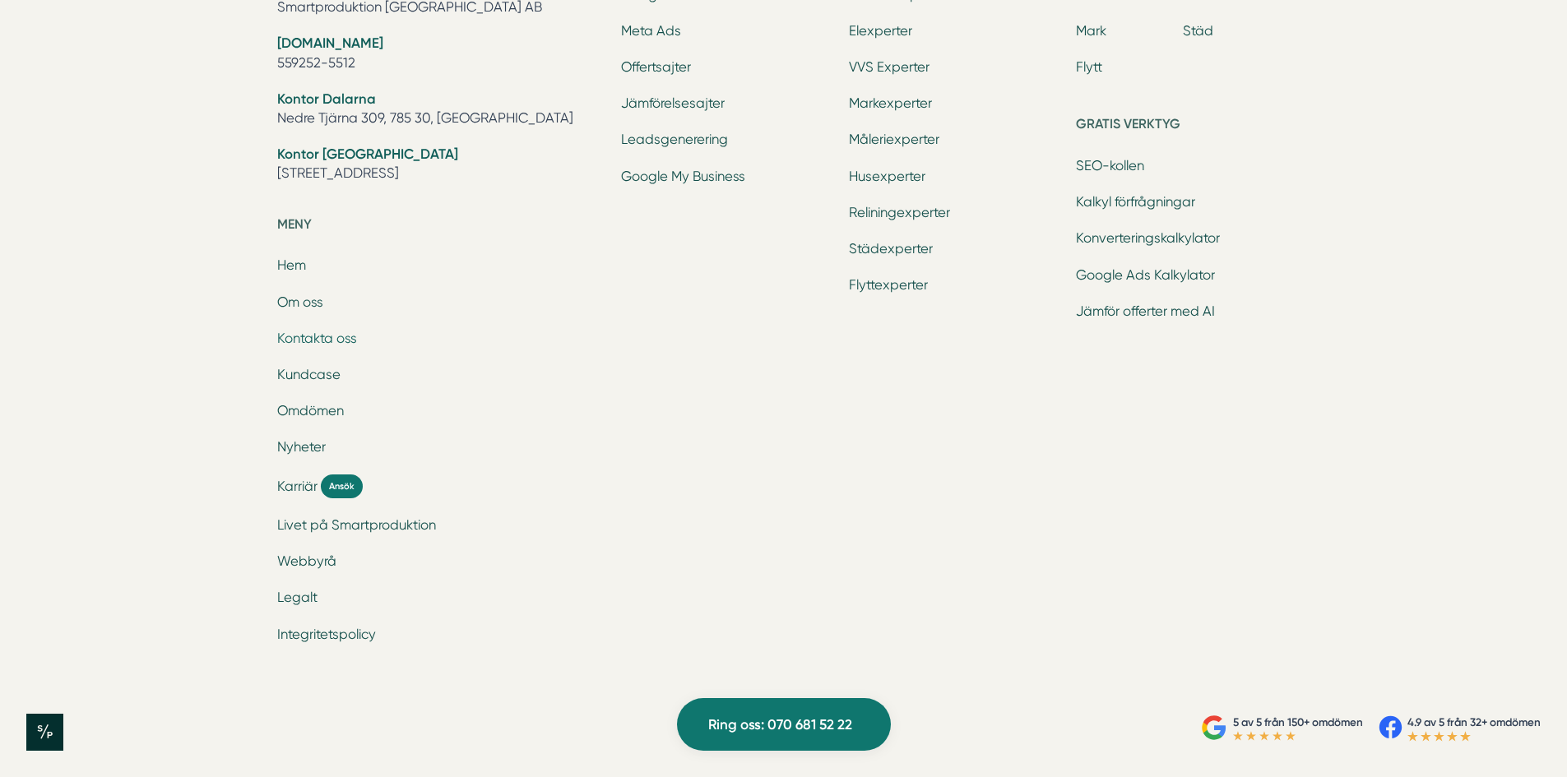
click at [330, 338] on link "Kontakta oss" at bounding box center [317, 339] width 80 height 16
click at [1176, 311] on link "Jämför offerter med AI" at bounding box center [1145, 312] width 139 height 16
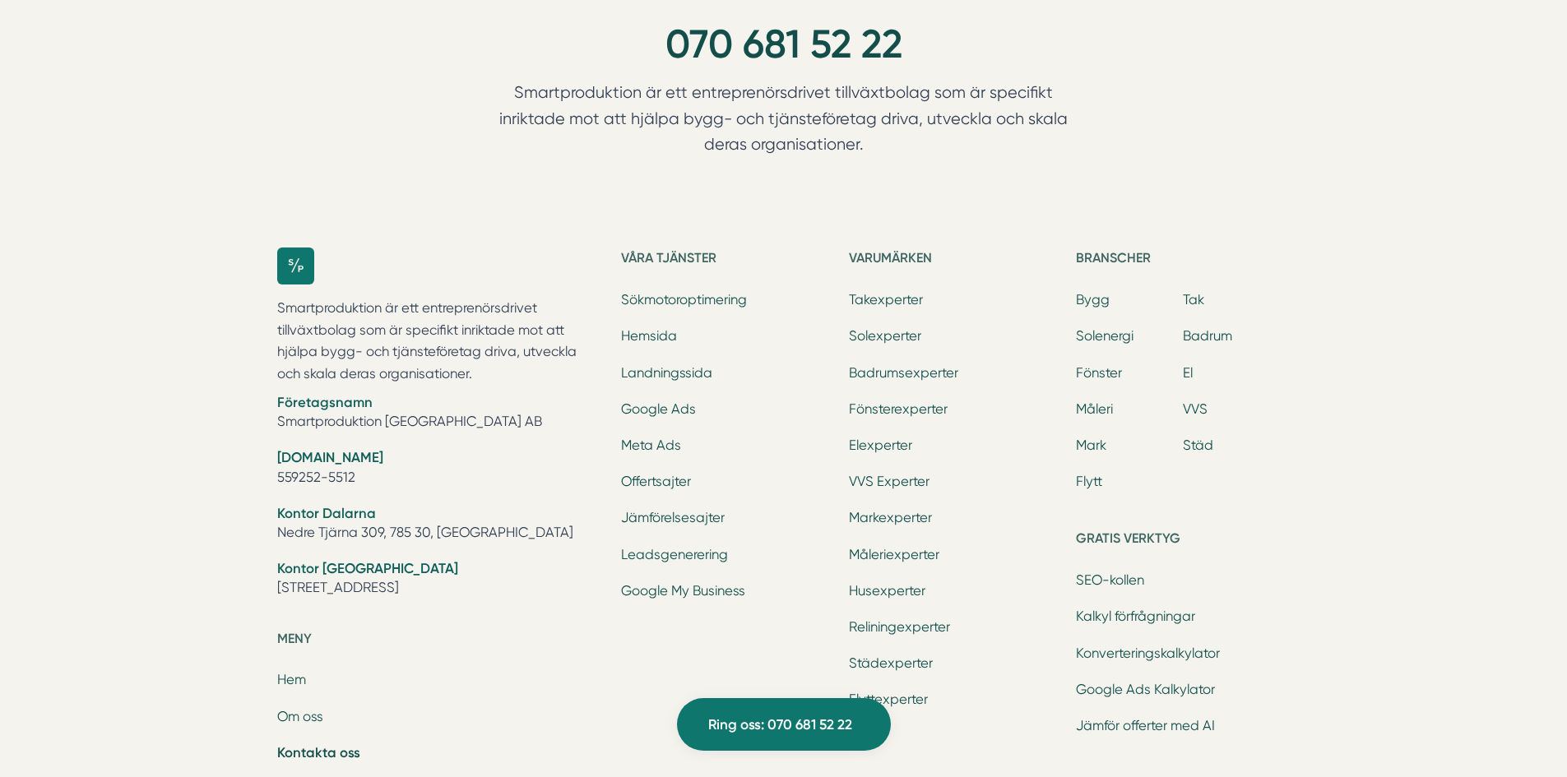
scroll to position [2390, 0]
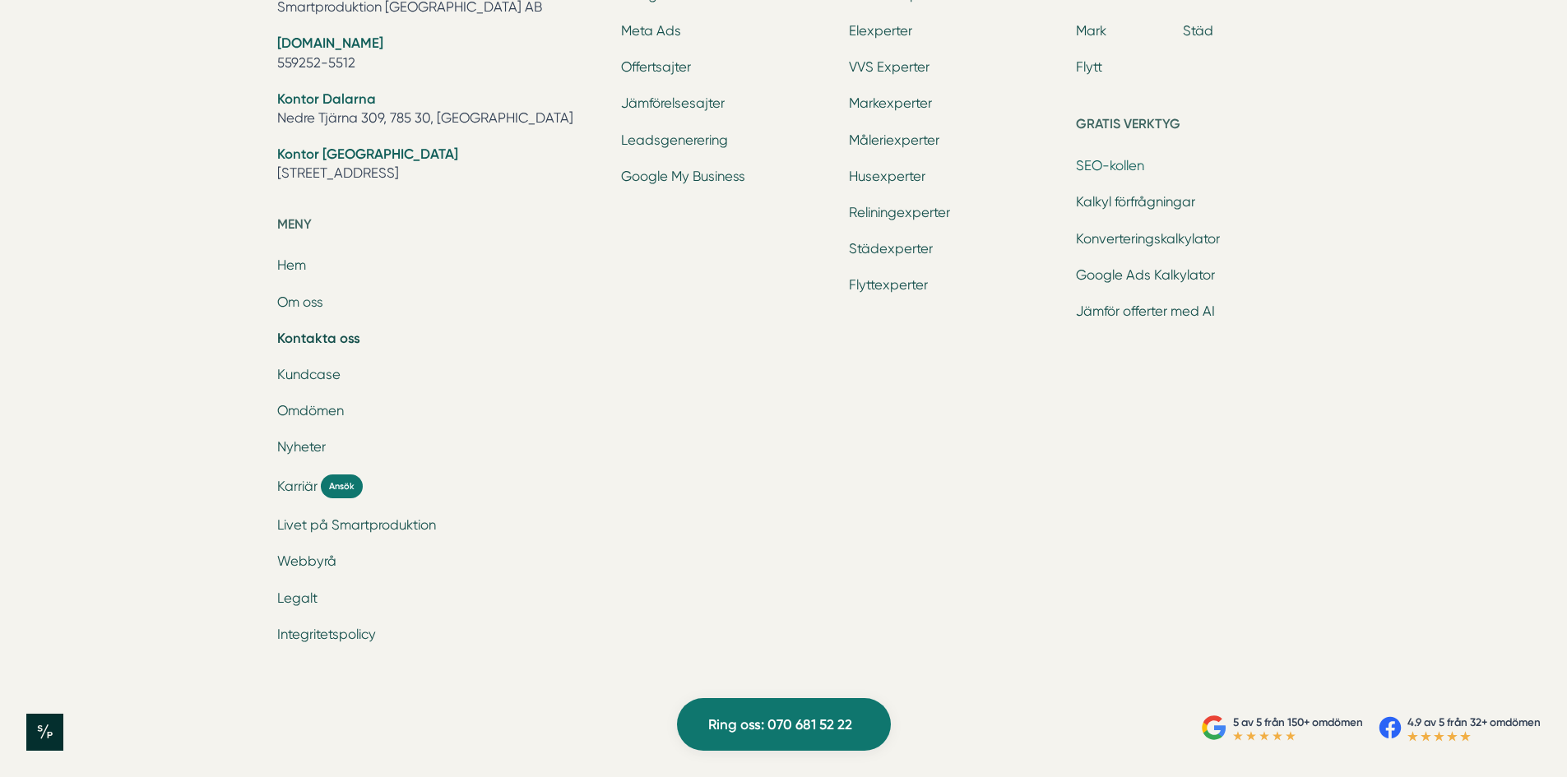
click at [1117, 166] on link "SEO-kollen" at bounding box center [1110, 166] width 68 height 16
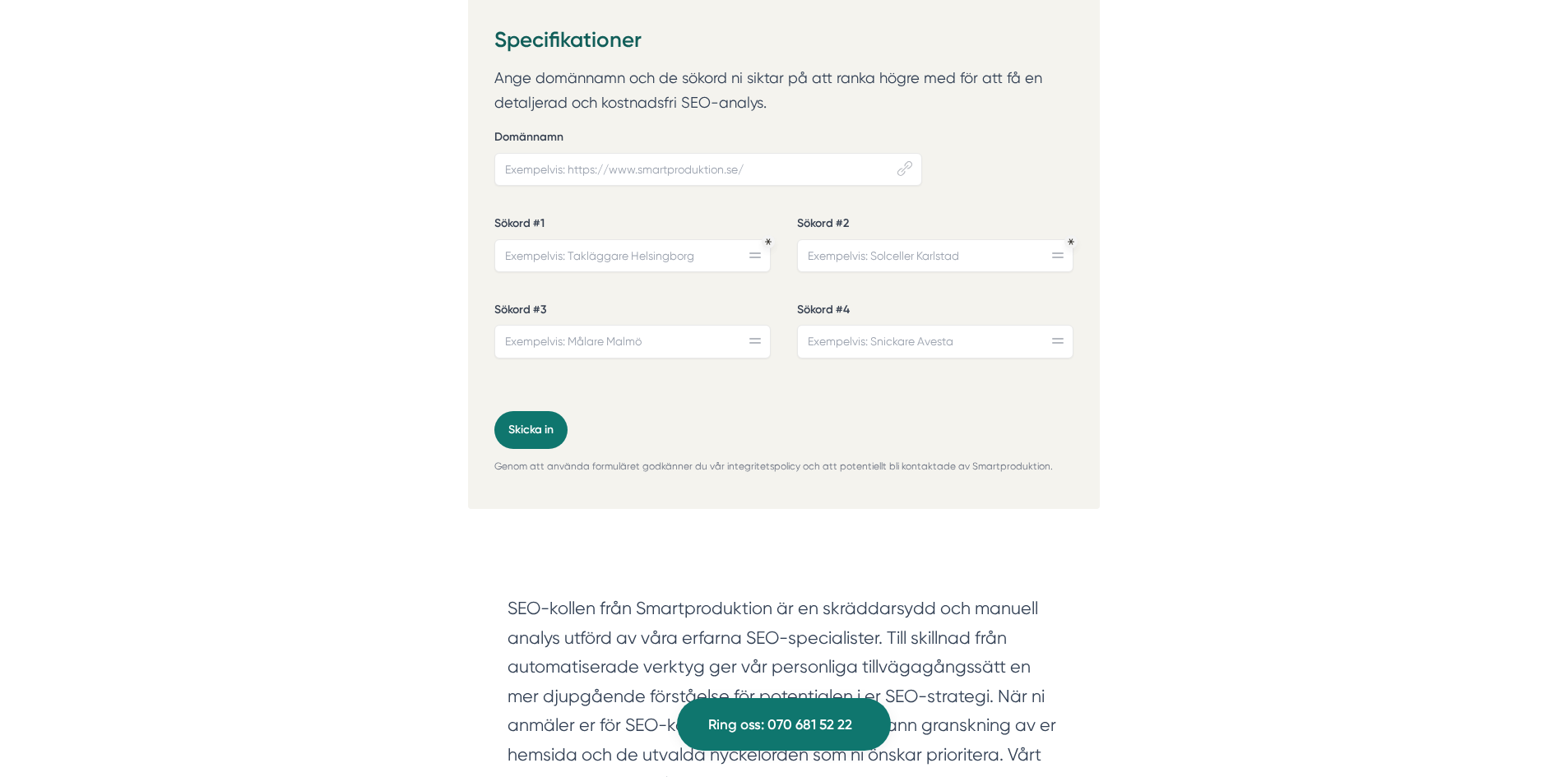
scroll to position [658, 0]
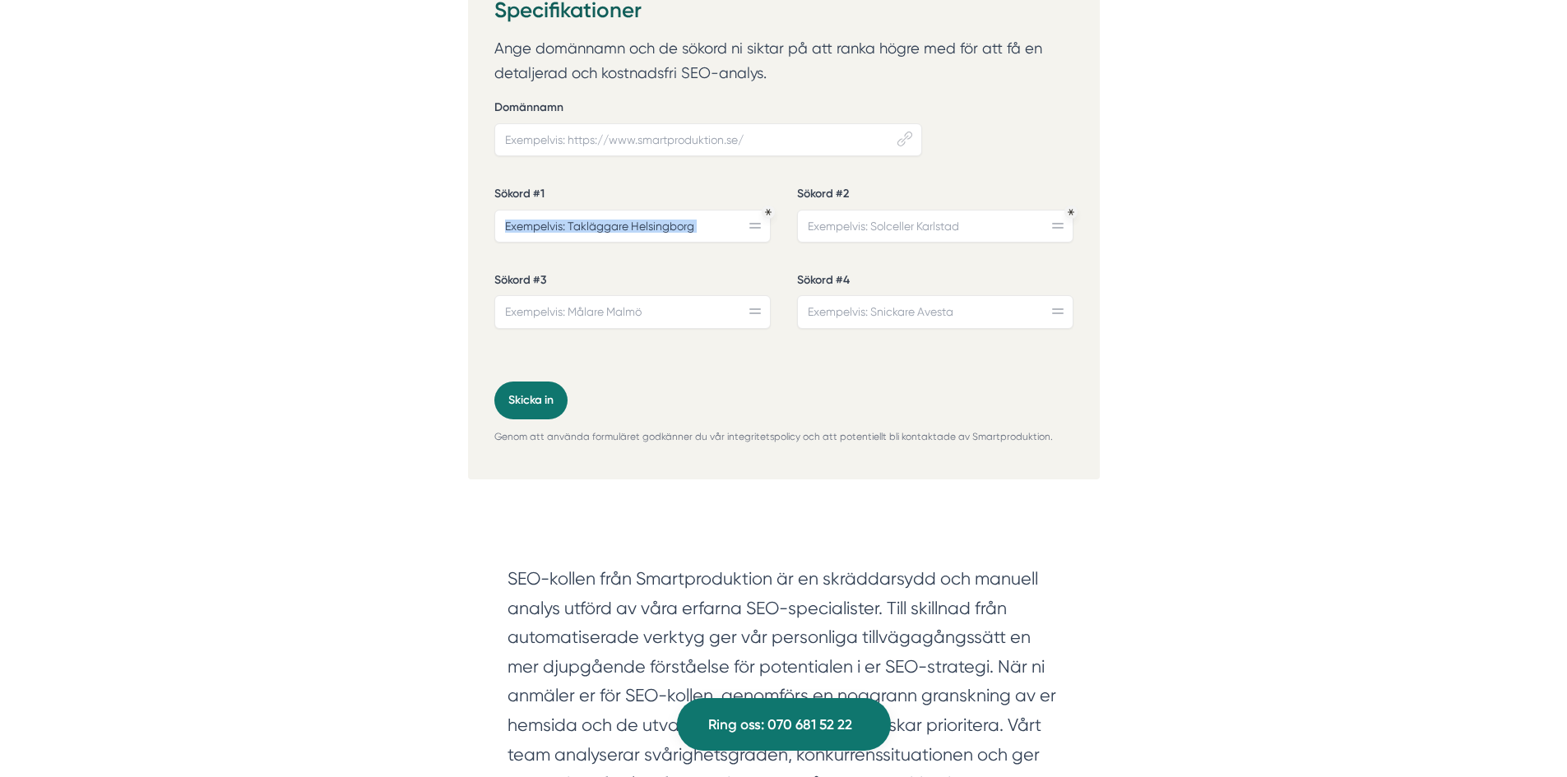
drag, startPoint x: 754, startPoint y: 227, endPoint x: 768, endPoint y: 247, distance: 24.2
click at [768, 246] on div "Sökord #1" at bounding box center [632, 221] width 276 height 70
click at [749, 229] on input "Sökord #1" at bounding box center [632, 226] width 276 height 33
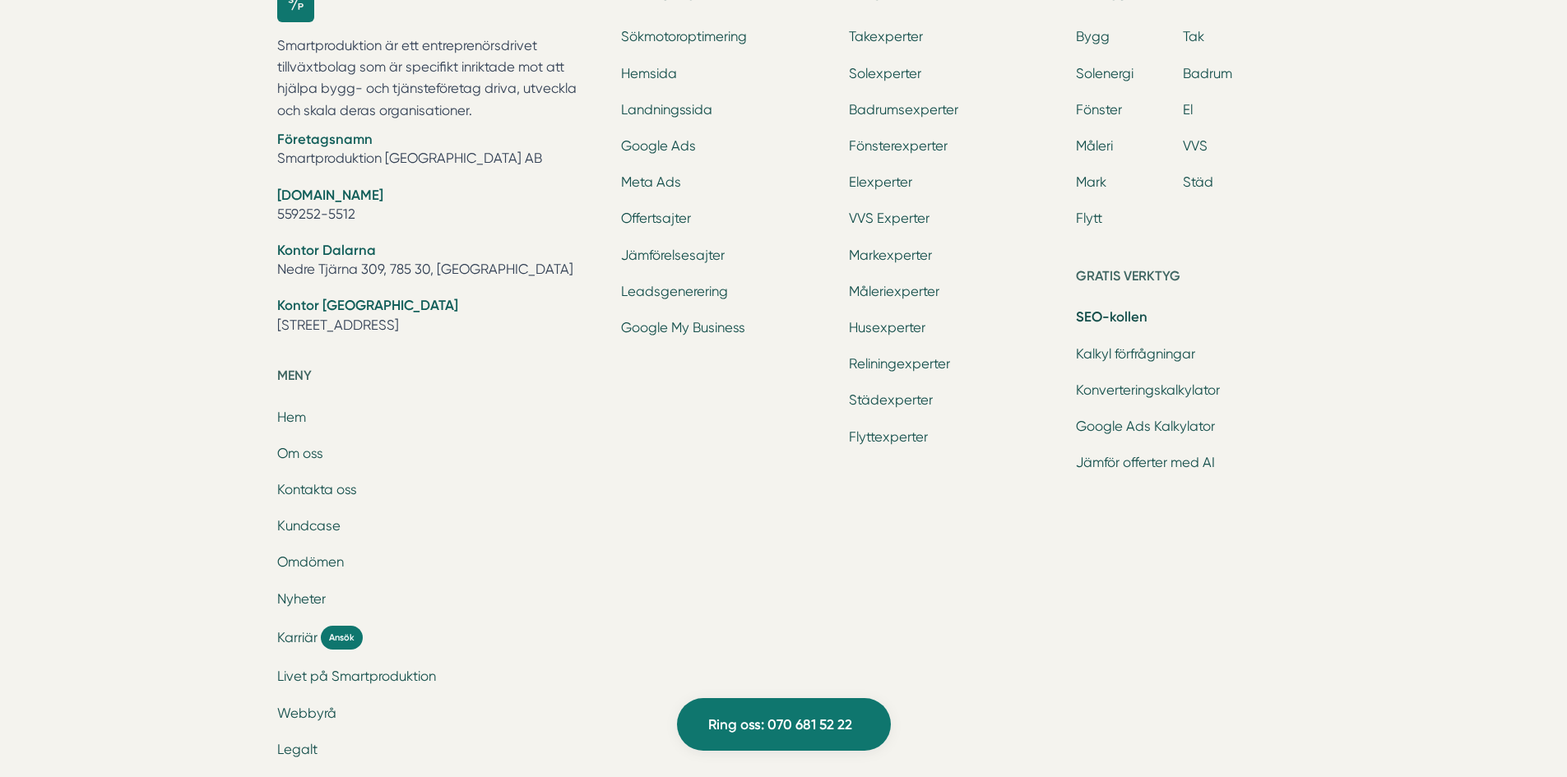
scroll to position [3537, 0]
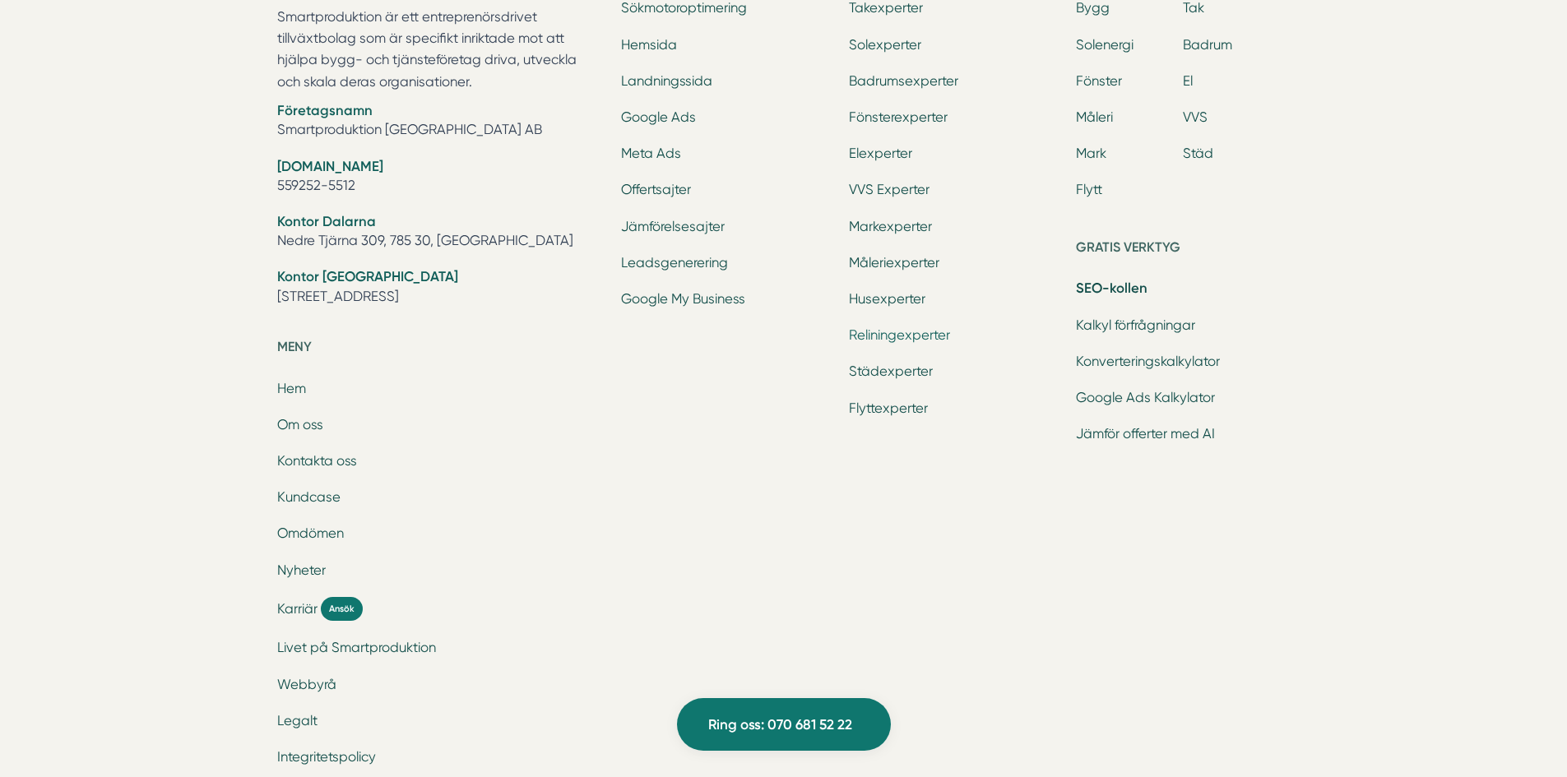
click at [902, 333] on link "Reliningexperter" at bounding box center [899, 335] width 101 height 16
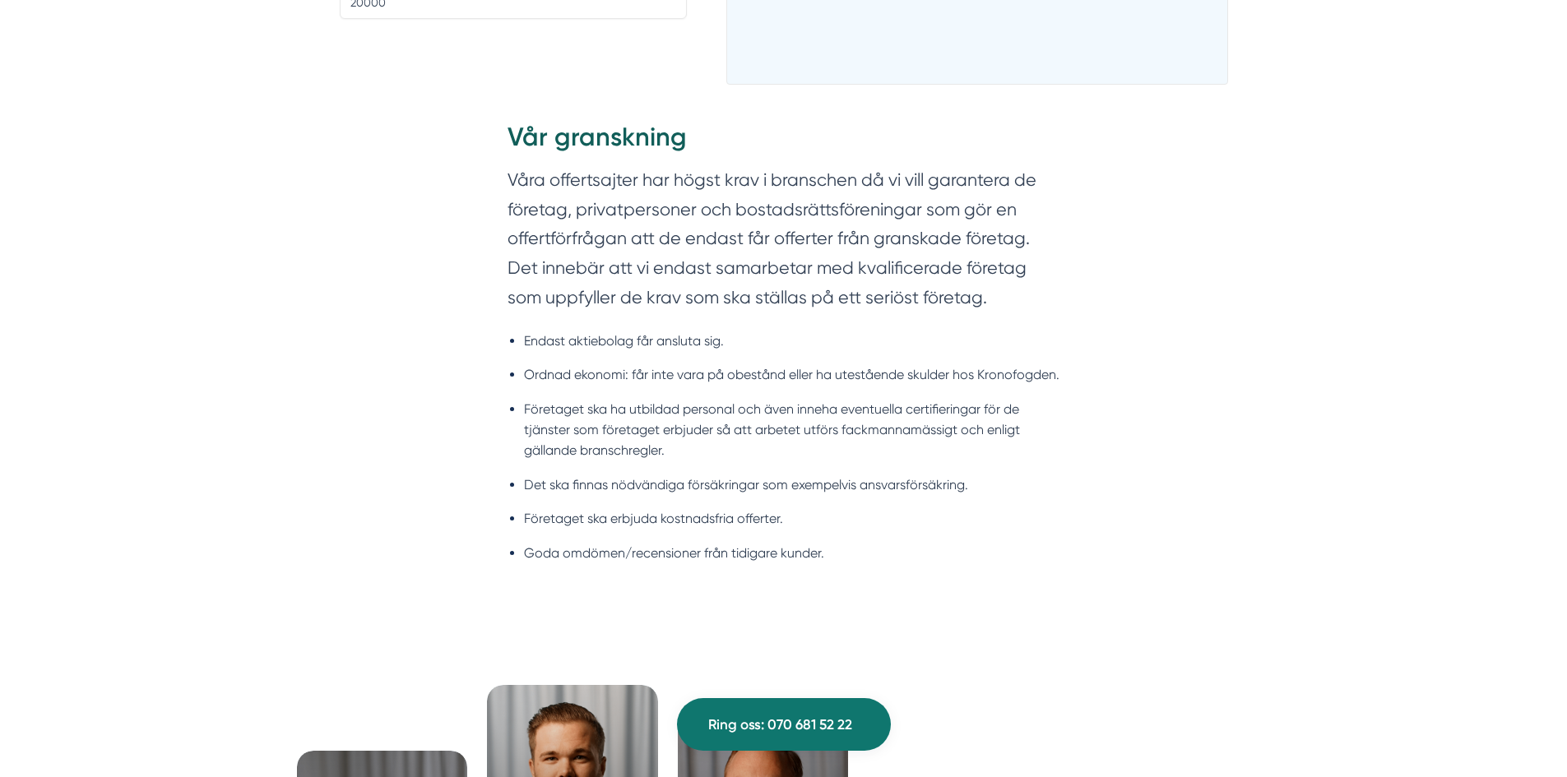
scroll to position [1810, 0]
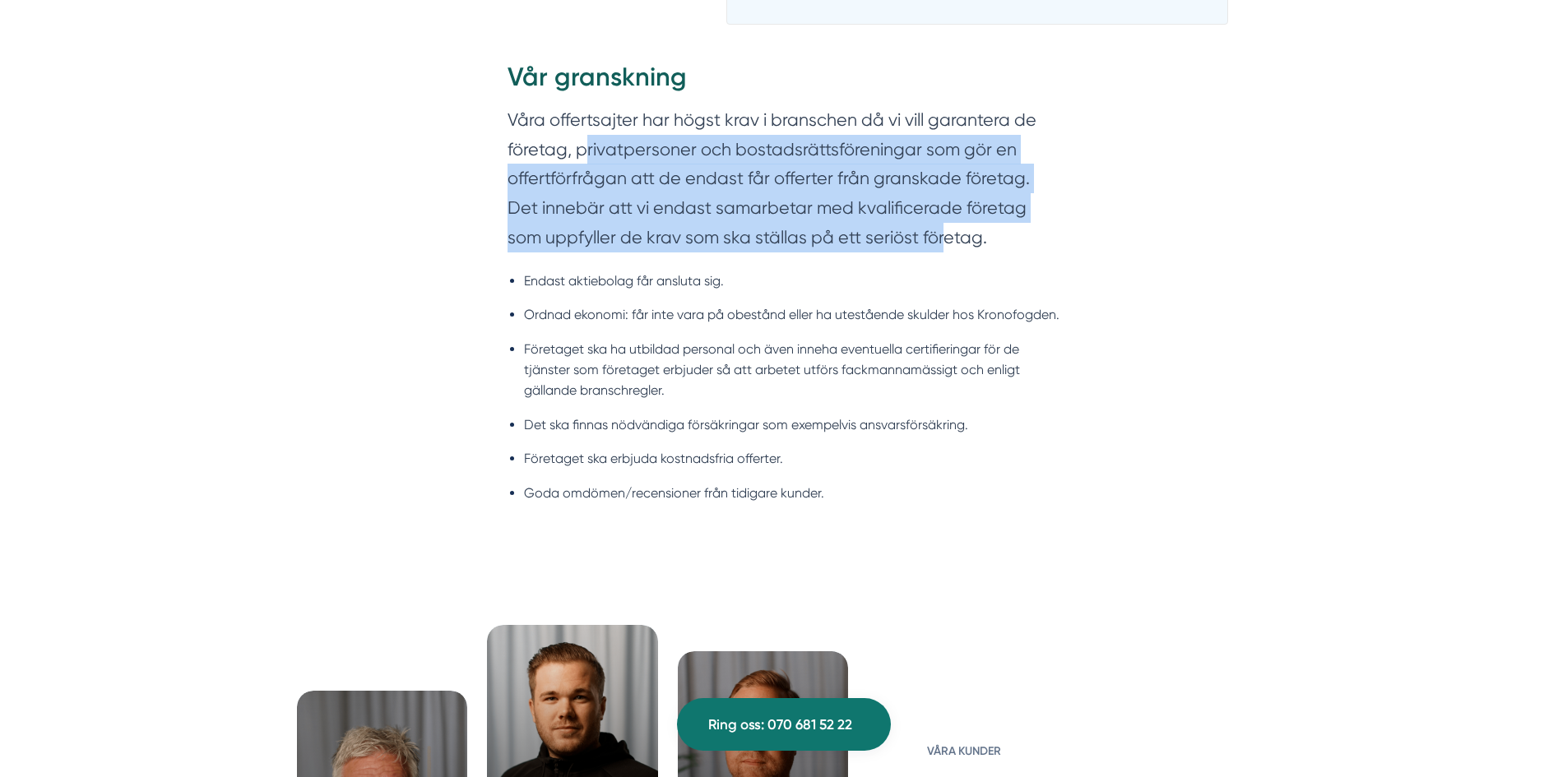
drag, startPoint x: 791, startPoint y: 201, endPoint x: 945, endPoint y: 247, distance: 161.4
click at [945, 247] on section "Våra offertsajter har högst krav i branschen då vi vill garantera de företag, p…" at bounding box center [784, 182] width 553 height 155
click at [940, 249] on section "Våra offertsajter har högst krav i branschen då vi vill garantera de företag, p…" at bounding box center [784, 182] width 553 height 155
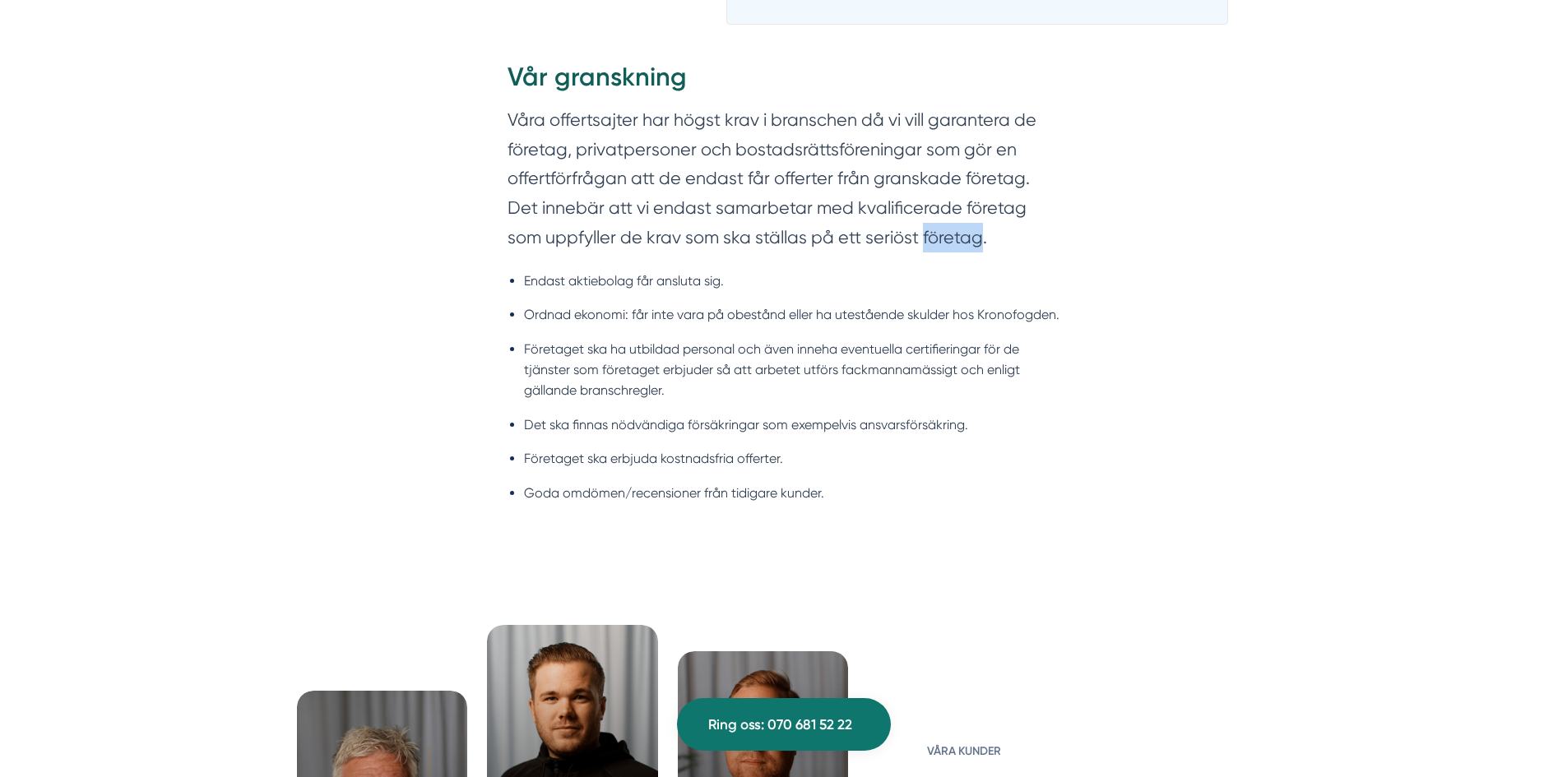
click at [940, 249] on section "Våra offertsajter har högst krav i branschen då vi vill garantera de företag, p…" at bounding box center [784, 182] width 553 height 155
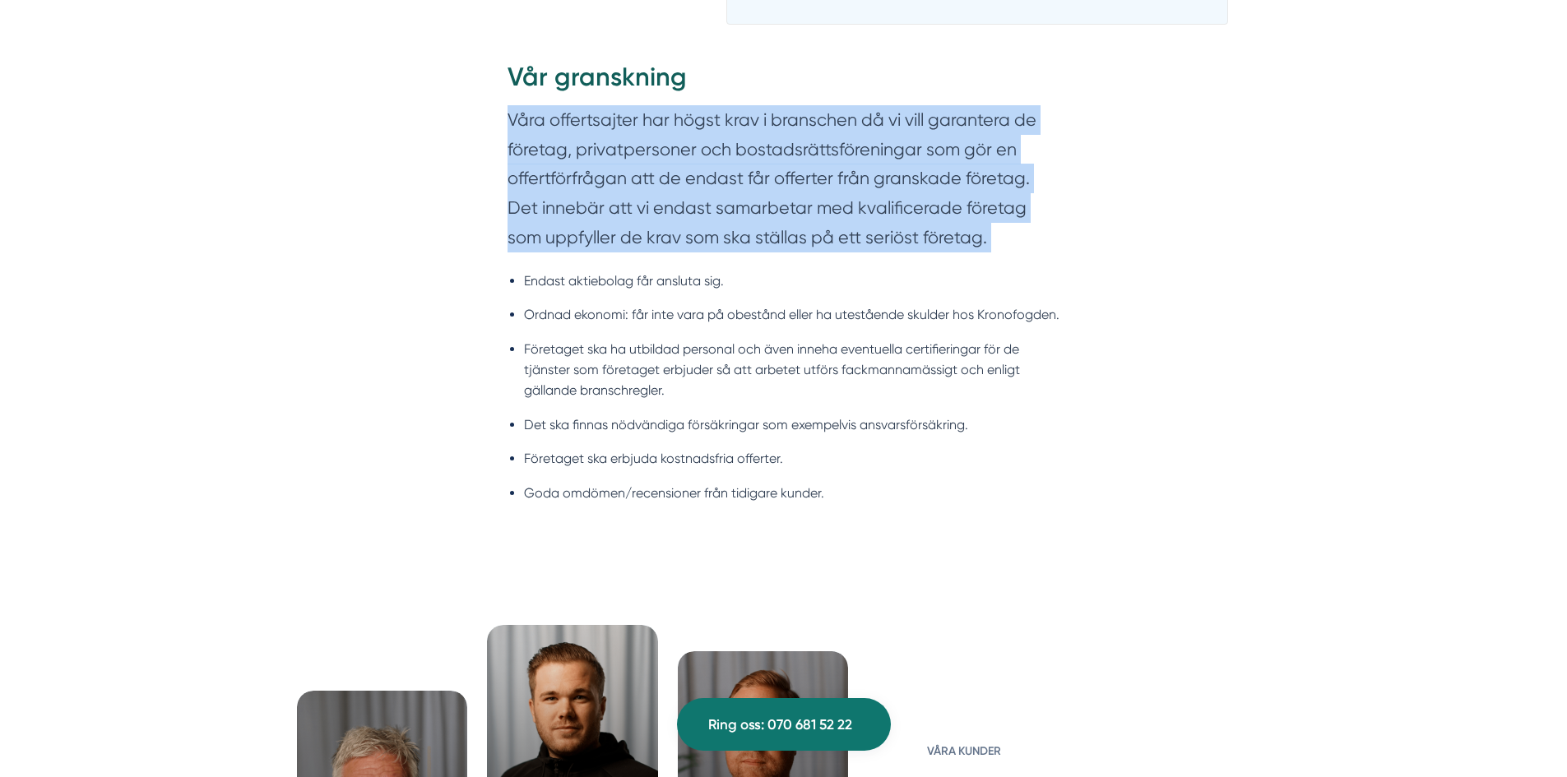
click at [940, 249] on section "Våra offertsajter har högst krav i branschen då vi vill garantera de företag, p…" at bounding box center [784, 182] width 553 height 155
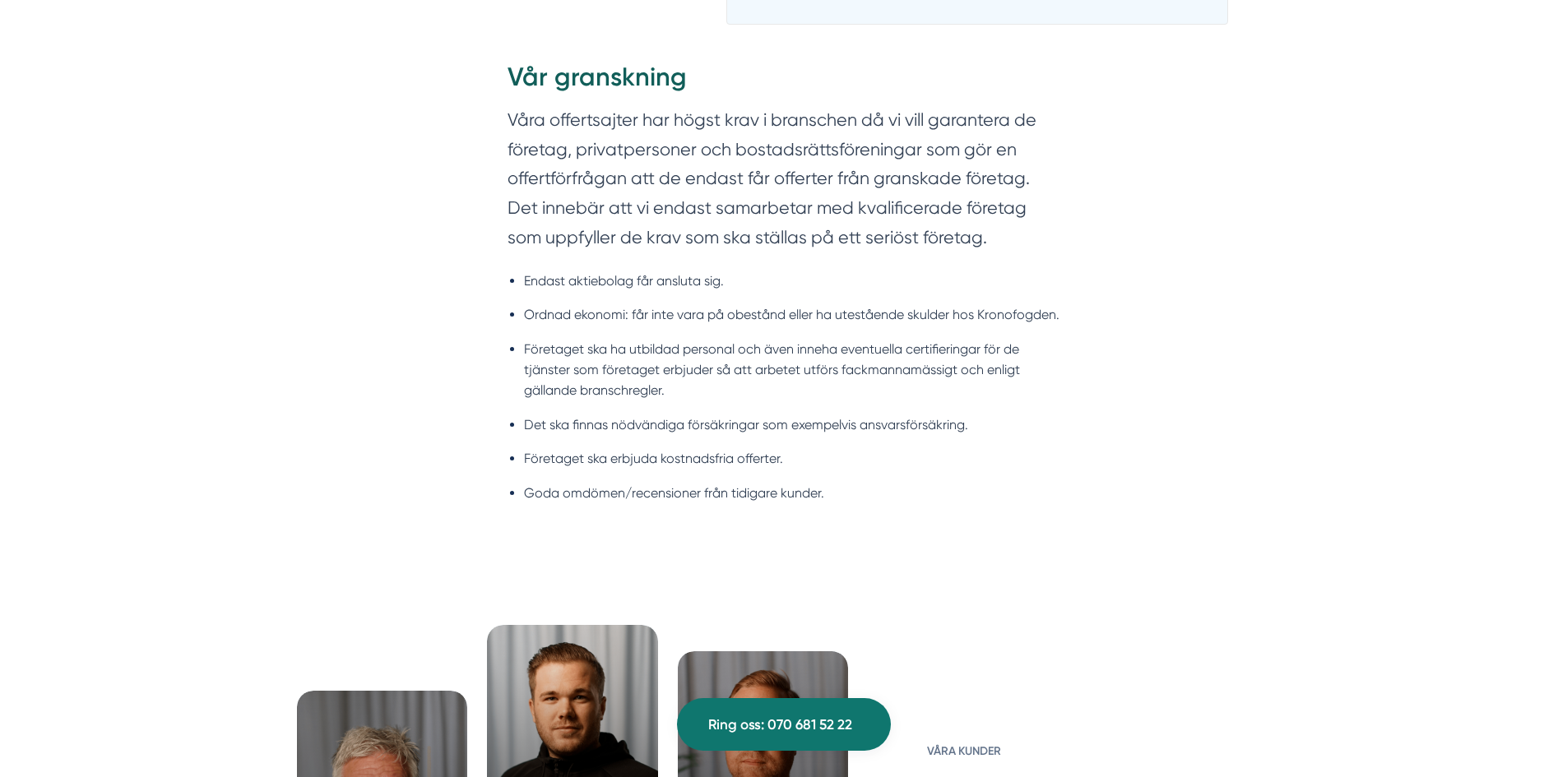
click at [873, 281] on li "Endast aktiebolag får ansluta sig." at bounding box center [792, 281] width 536 height 21
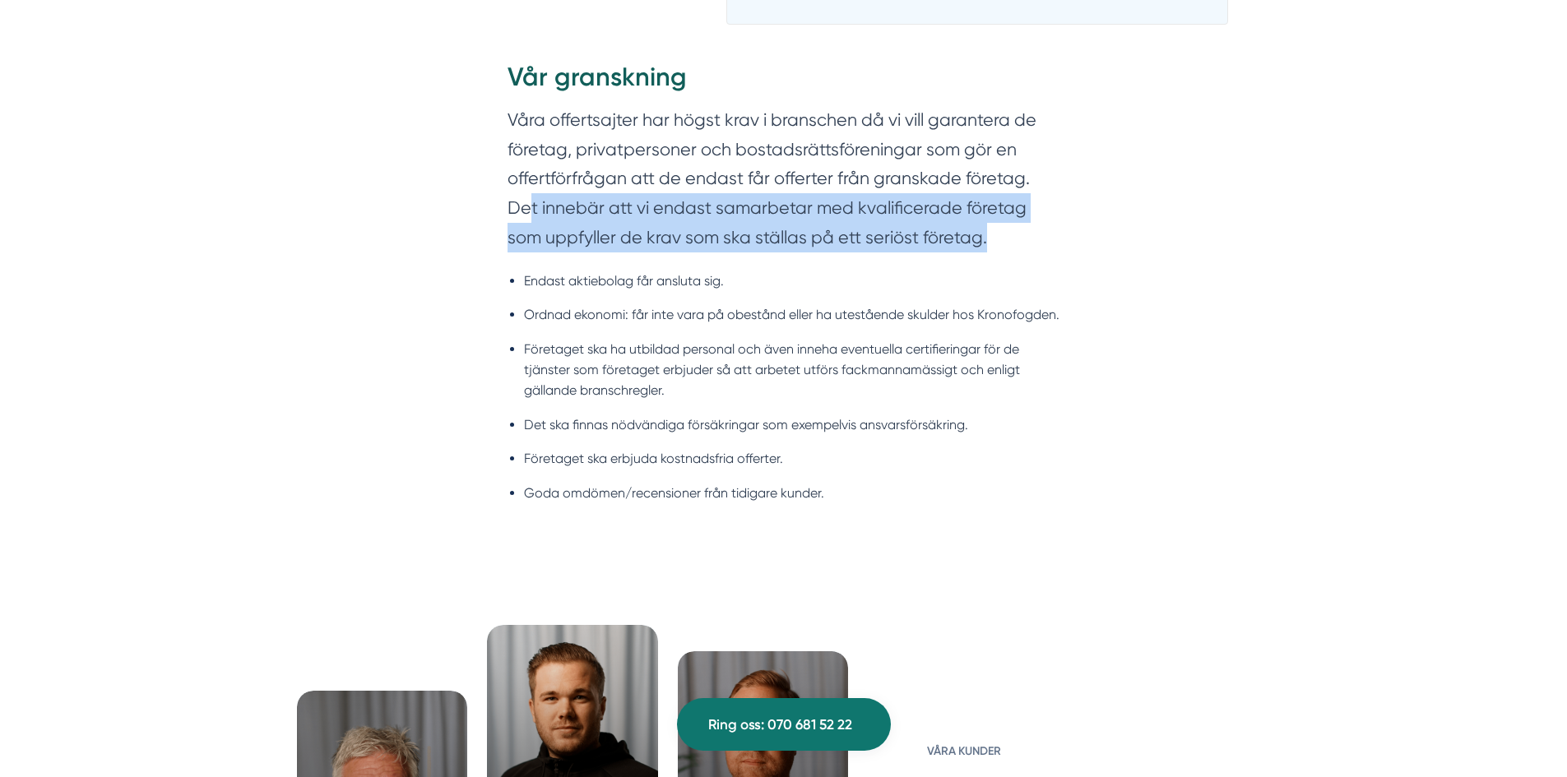
drag, startPoint x: 566, startPoint y: 207, endPoint x: 1085, endPoint y: 245, distance: 520.5
click at [1085, 245] on div "Vår granskning Våra offertsajter har högst krav i branschen då vi vill garanter…" at bounding box center [784, 292] width 632 height 515
click at [1081, 248] on div "Vår granskning Våra offertsajter har högst krav i branschen då vi vill garanter…" at bounding box center [784, 292] width 632 height 515
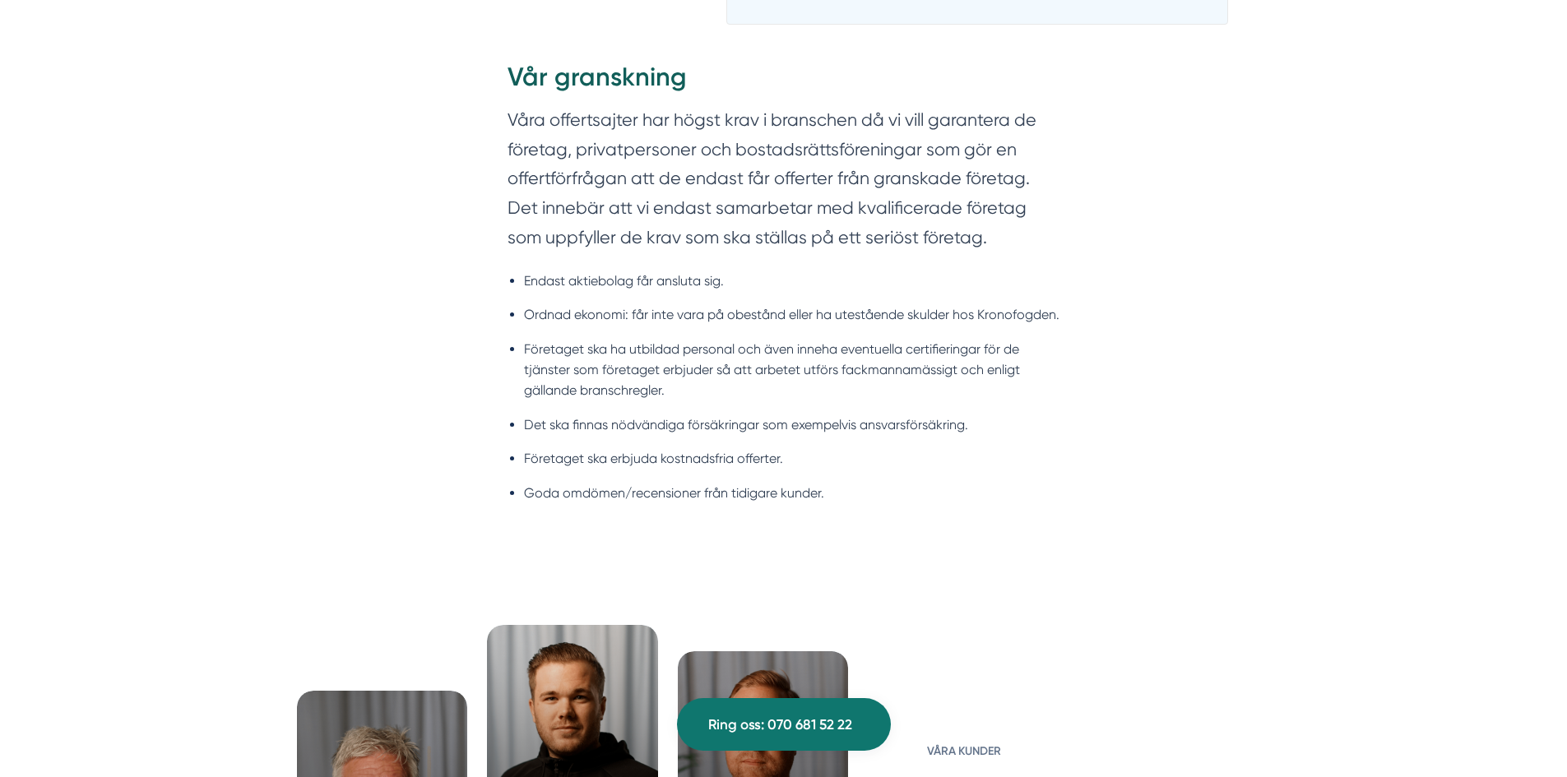
click at [1081, 248] on div "Vår granskning Våra offertsajter har högst krav i branschen då vi vill garanter…" at bounding box center [784, 292] width 632 height 515
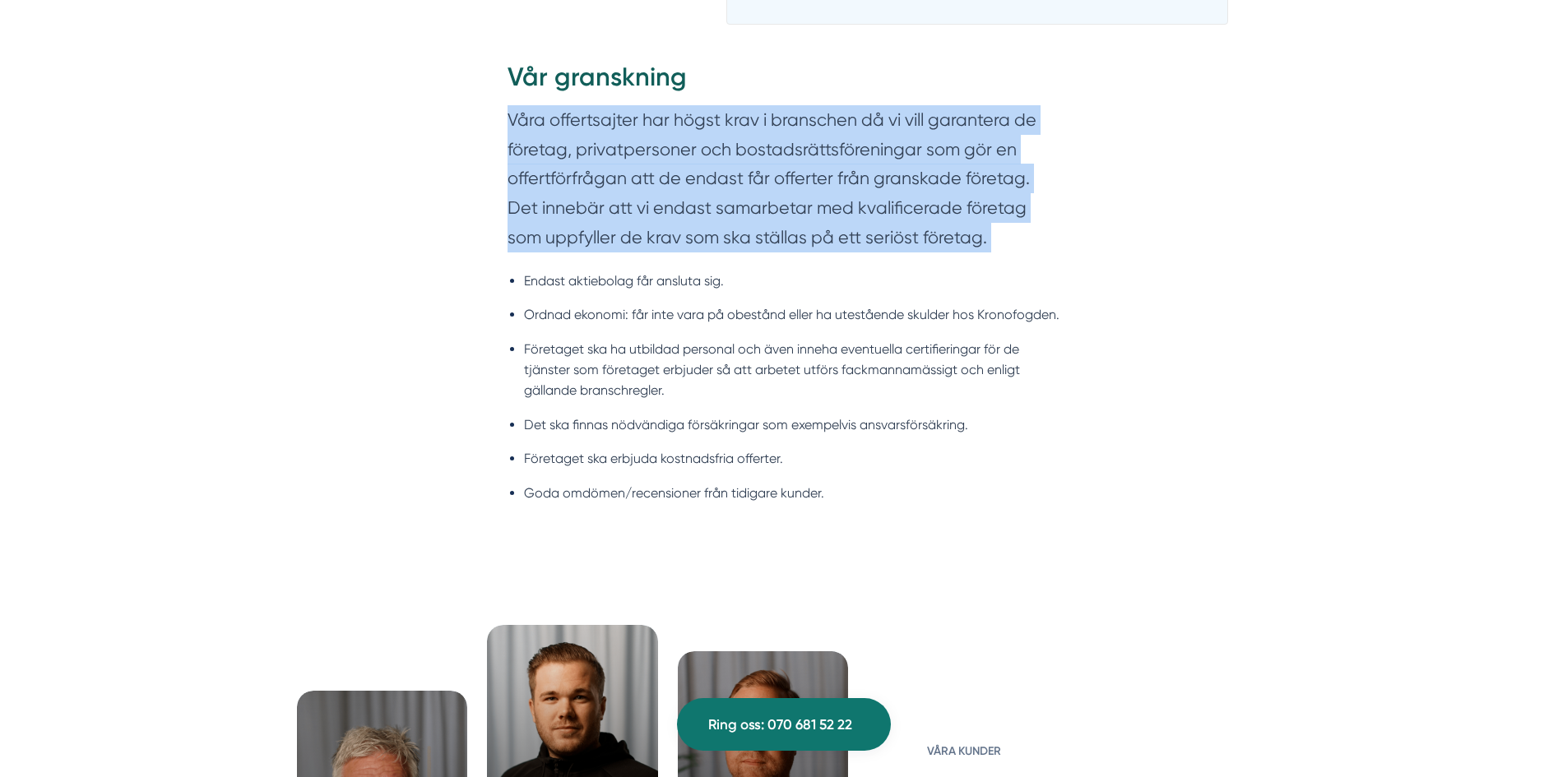
click at [1081, 248] on div "Vår granskning Våra offertsajter har högst krav i branschen då vi vill garanter…" at bounding box center [784, 292] width 632 height 515
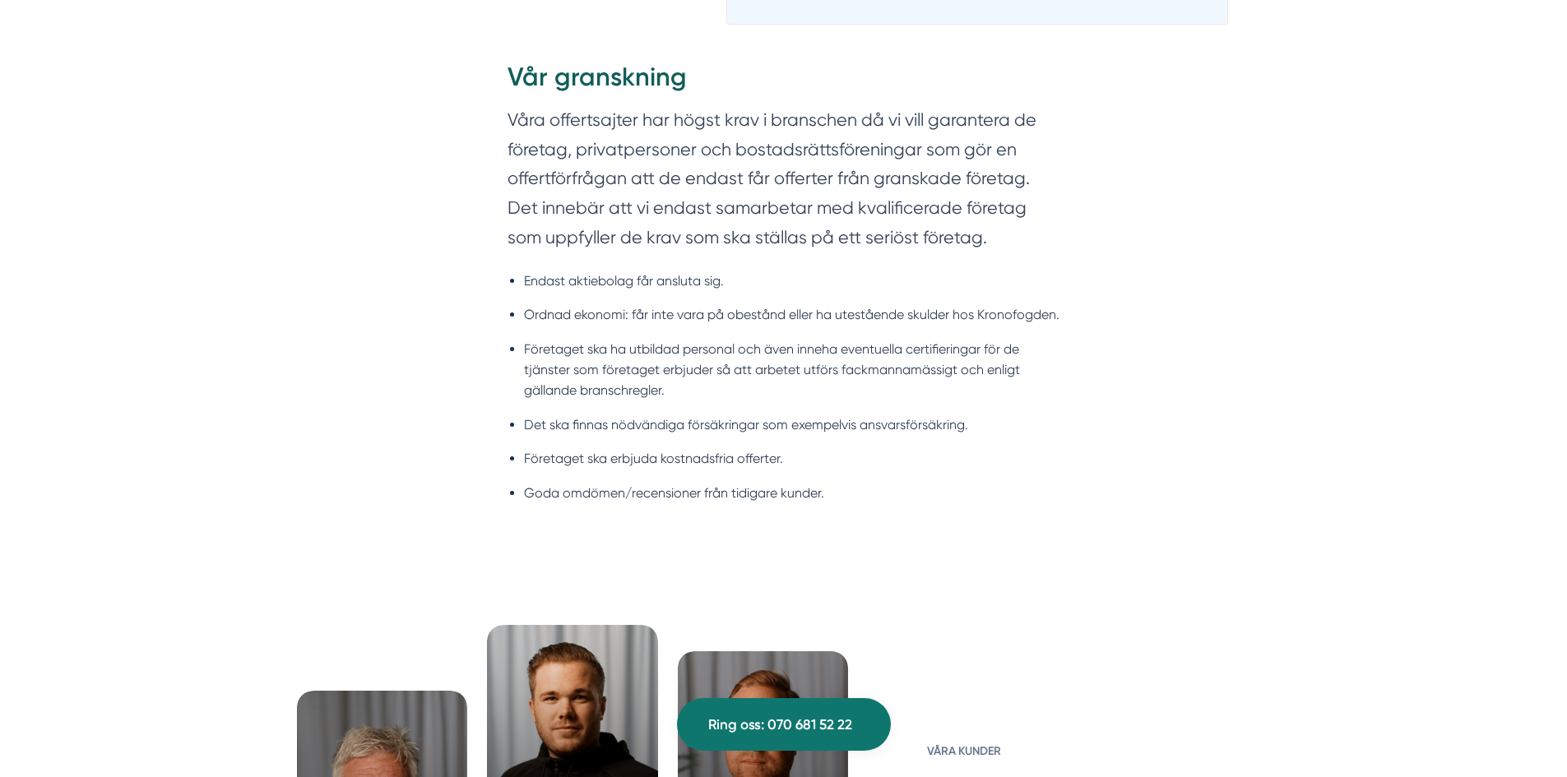
click at [1048, 285] on li "Endast aktiebolag får ansluta sig." at bounding box center [792, 281] width 536 height 21
click at [1029, 316] on li "Ordnad ekonomi: får inte vara på obestånd eller ha utestående skulder hos Krono…" at bounding box center [792, 314] width 536 height 21
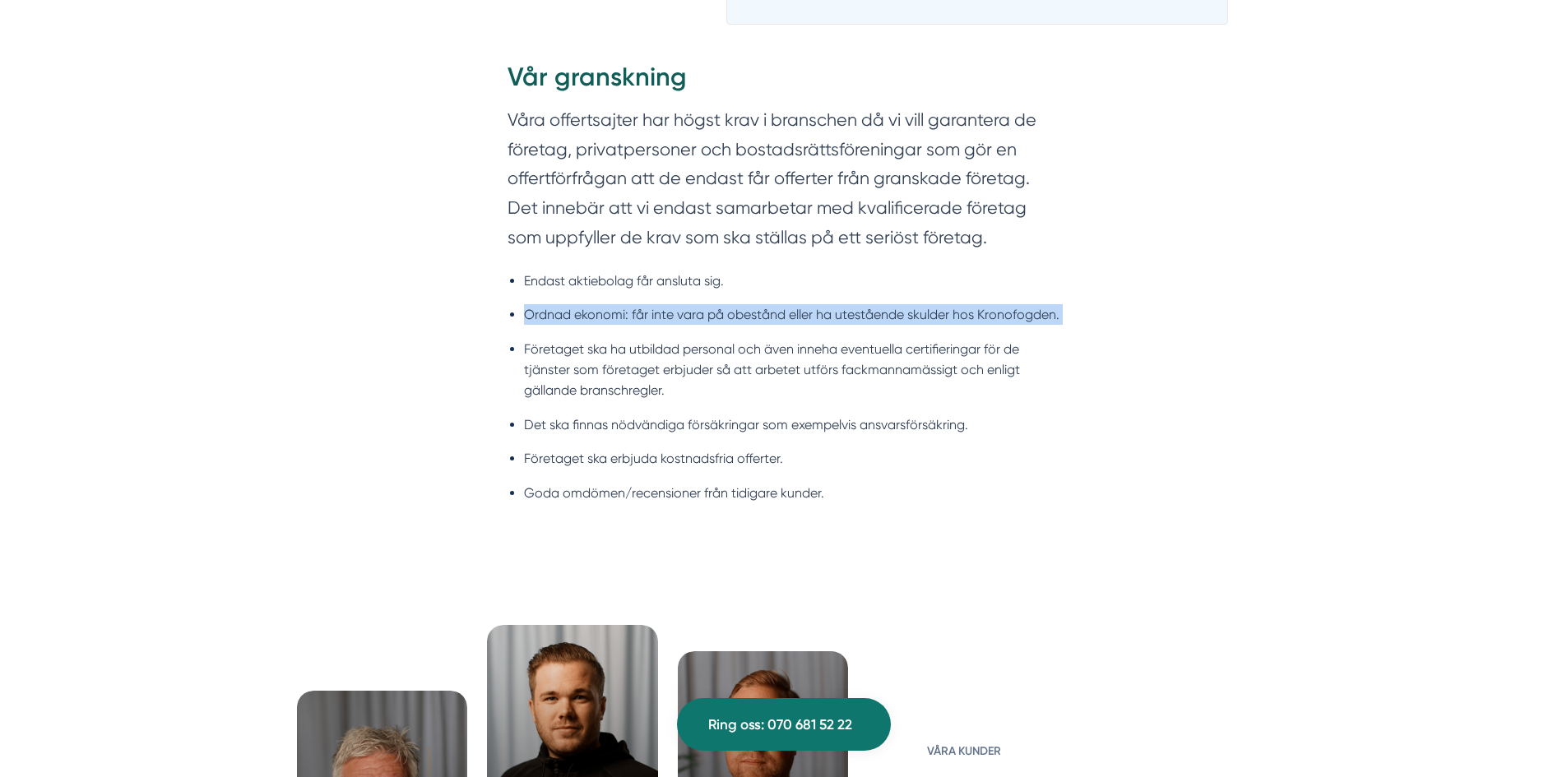
drag, startPoint x: 1029, startPoint y: 316, endPoint x: 1031, endPoint y: 345, distance: 28.8
click at [1029, 317] on li "Ordnad ekonomi: får inte vara på obestånd eller ha utestående skulder hos Krono…" at bounding box center [792, 314] width 536 height 21
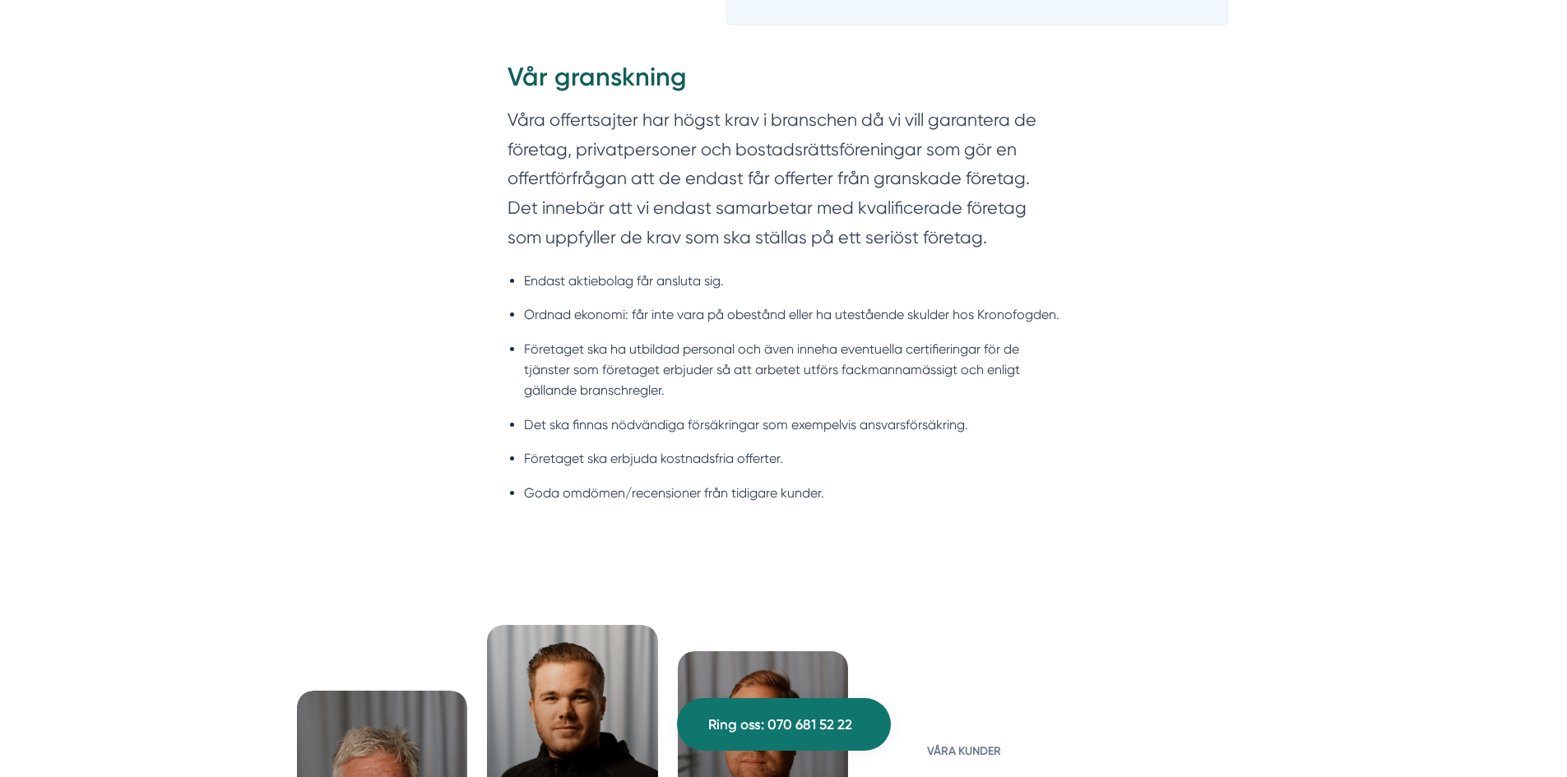
click at [968, 373] on li "Företaget ska ha utbildad personal och även inneha eventuella certifieringar fö…" at bounding box center [792, 370] width 536 height 63
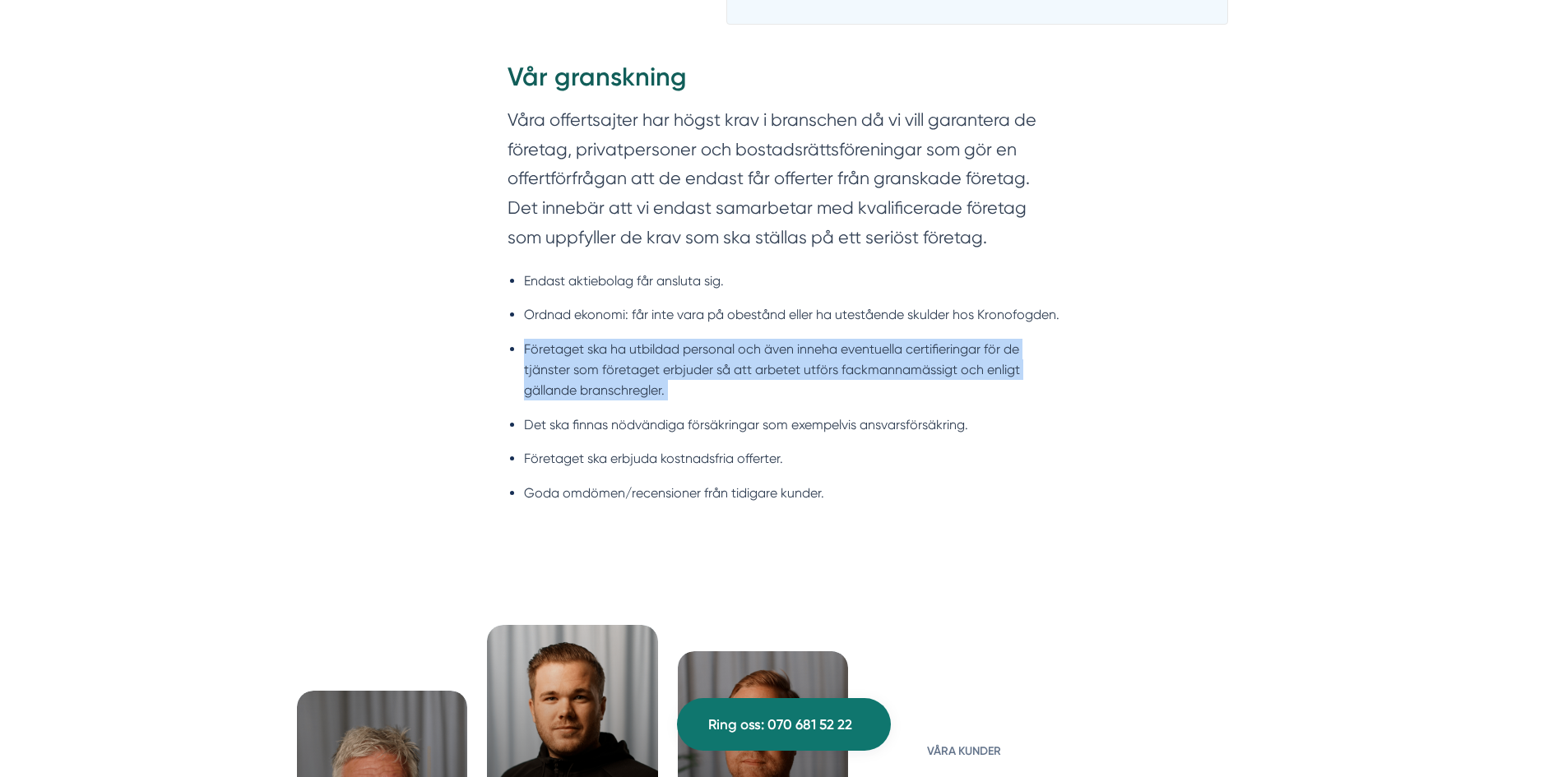
click at [968, 373] on li "Företaget ska ha utbildad personal och även inneha eventuella certifieringar fö…" at bounding box center [792, 370] width 536 height 63
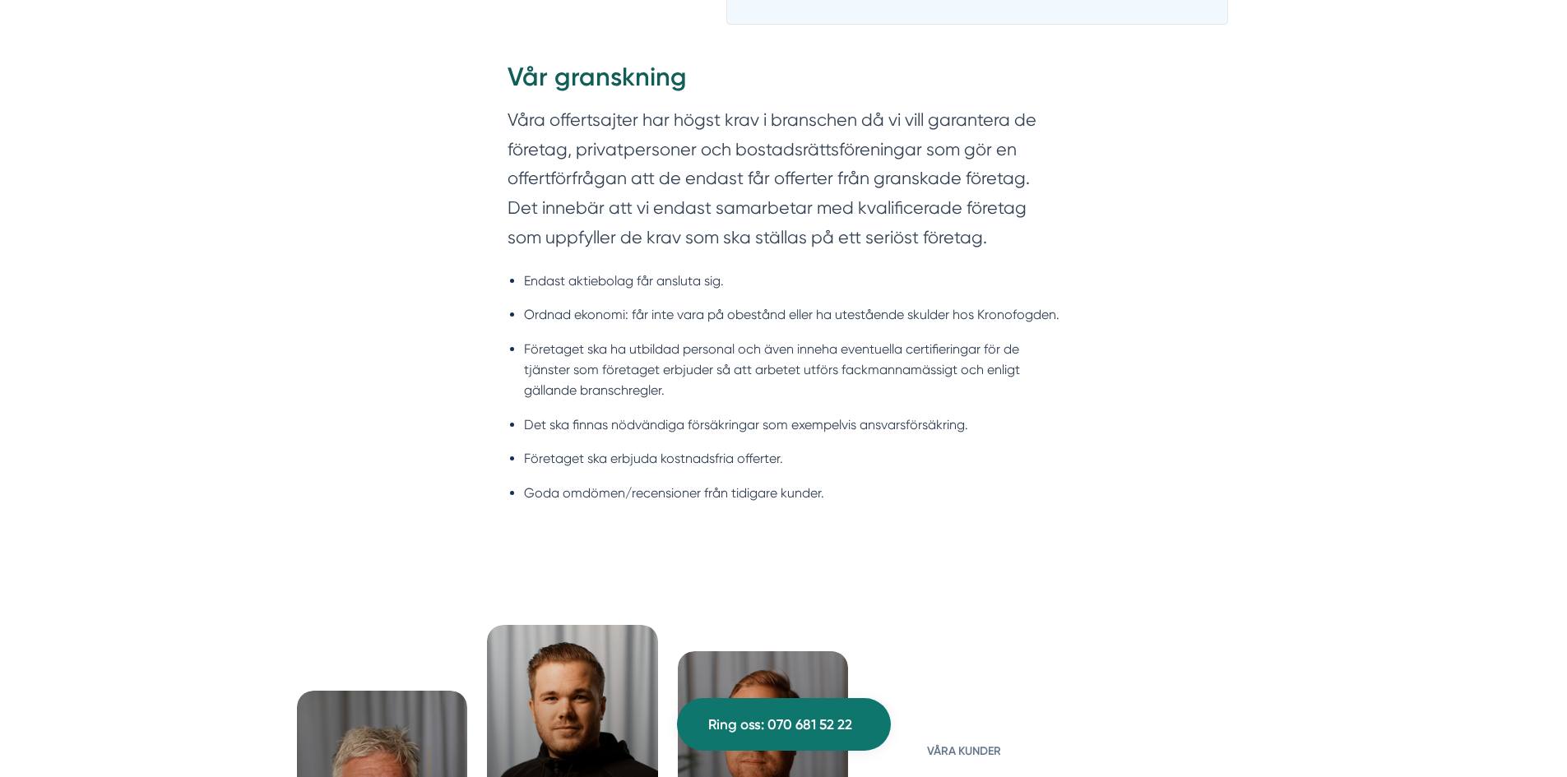
click at [829, 401] on ul "Endast aktiebolag får ansluta sig. Ordnad ekonomi: får inte vara på obestånd el…" at bounding box center [784, 391] width 553 height 263
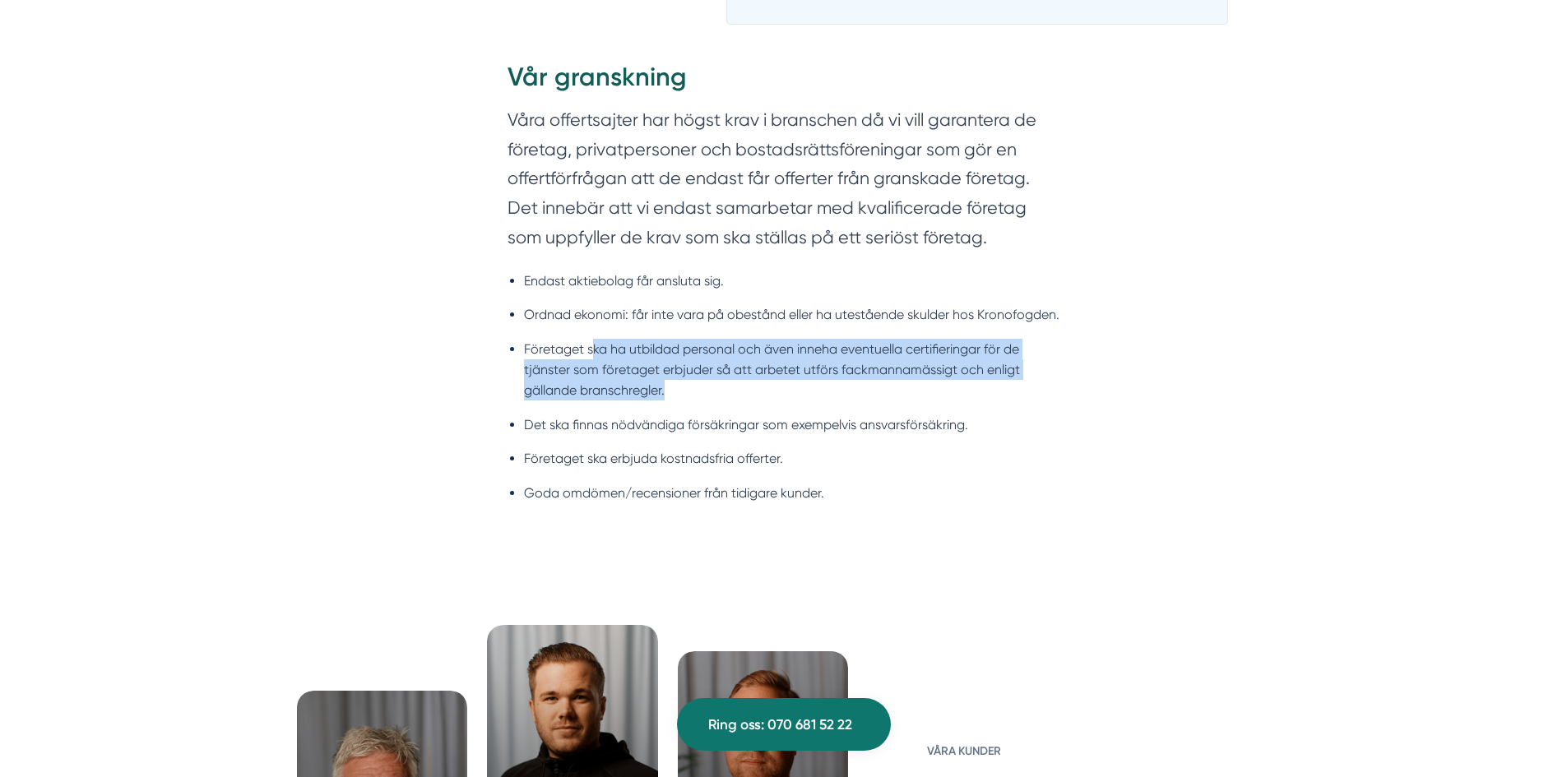
drag, startPoint x: 714, startPoint y: 401, endPoint x: 594, endPoint y: 349, distance: 130.8
click at [594, 349] on li "Företaget ska ha utbildad personal och även inneha eventuella certifieringar fö…" at bounding box center [792, 370] width 536 height 63
click at [516, 378] on ul "Endast aktiebolag får ansluta sig. Ordnad ekonomi: får inte vara på obestånd el…" at bounding box center [784, 391] width 553 height 263
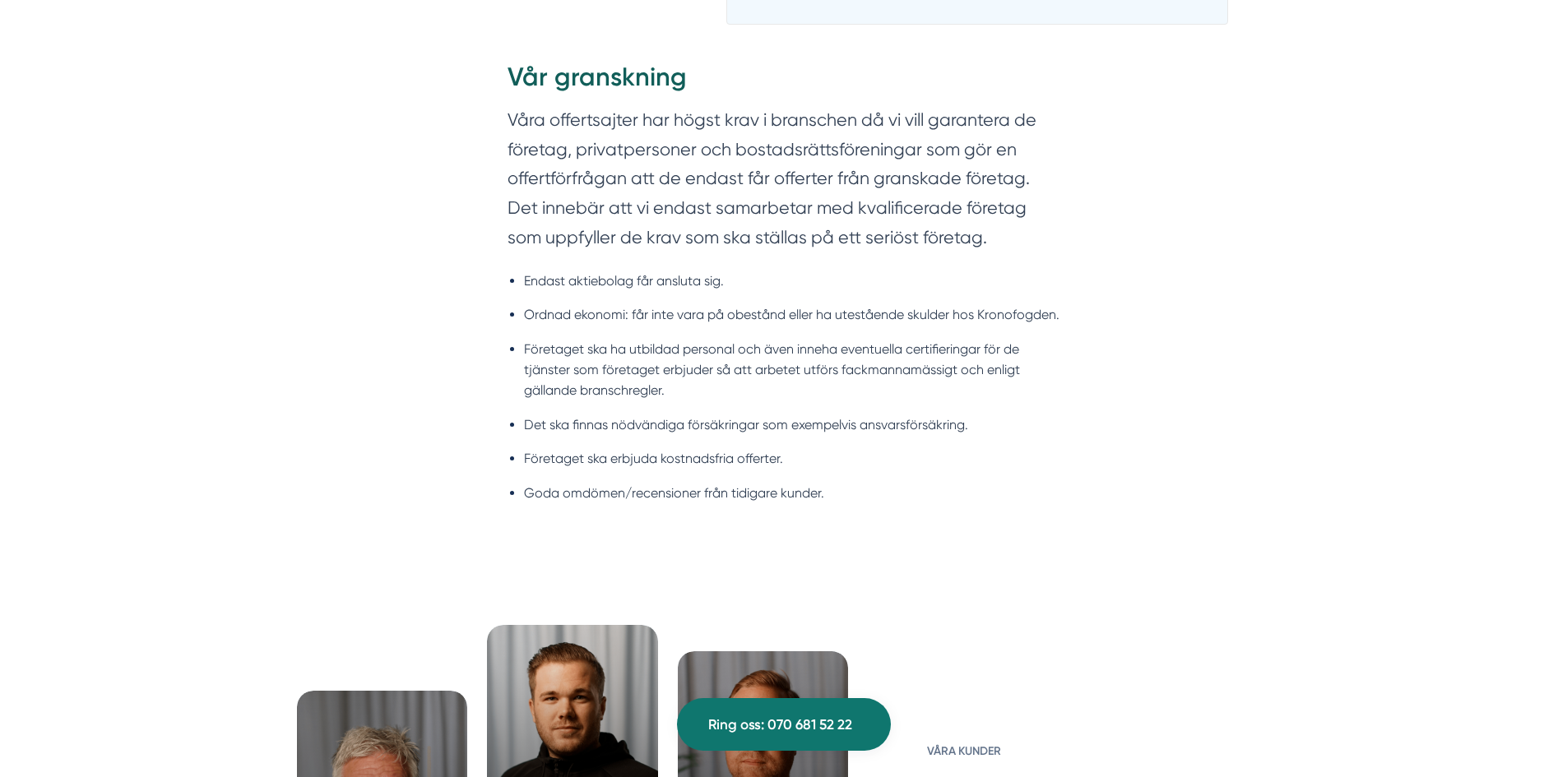
click at [559, 423] on li "Det ska finnas nödvändiga försäkringar som exempelvis ansvarsförsäkring." at bounding box center [792, 425] width 536 height 21
drag, startPoint x: 559, startPoint y: 423, endPoint x: 599, endPoint y: 468, distance: 60.6
click at [560, 424] on li "Det ska finnas nödvändiga försäkringar som exempelvis ansvarsförsäkring." at bounding box center [792, 425] width 536 height 21
click at [608, 471] on ul "Endast aktiebolag får ansluta sig. Ordnad ekonomi: får inte vara på obestånd el…" at bounding box center [784, 391] width 553 height 263
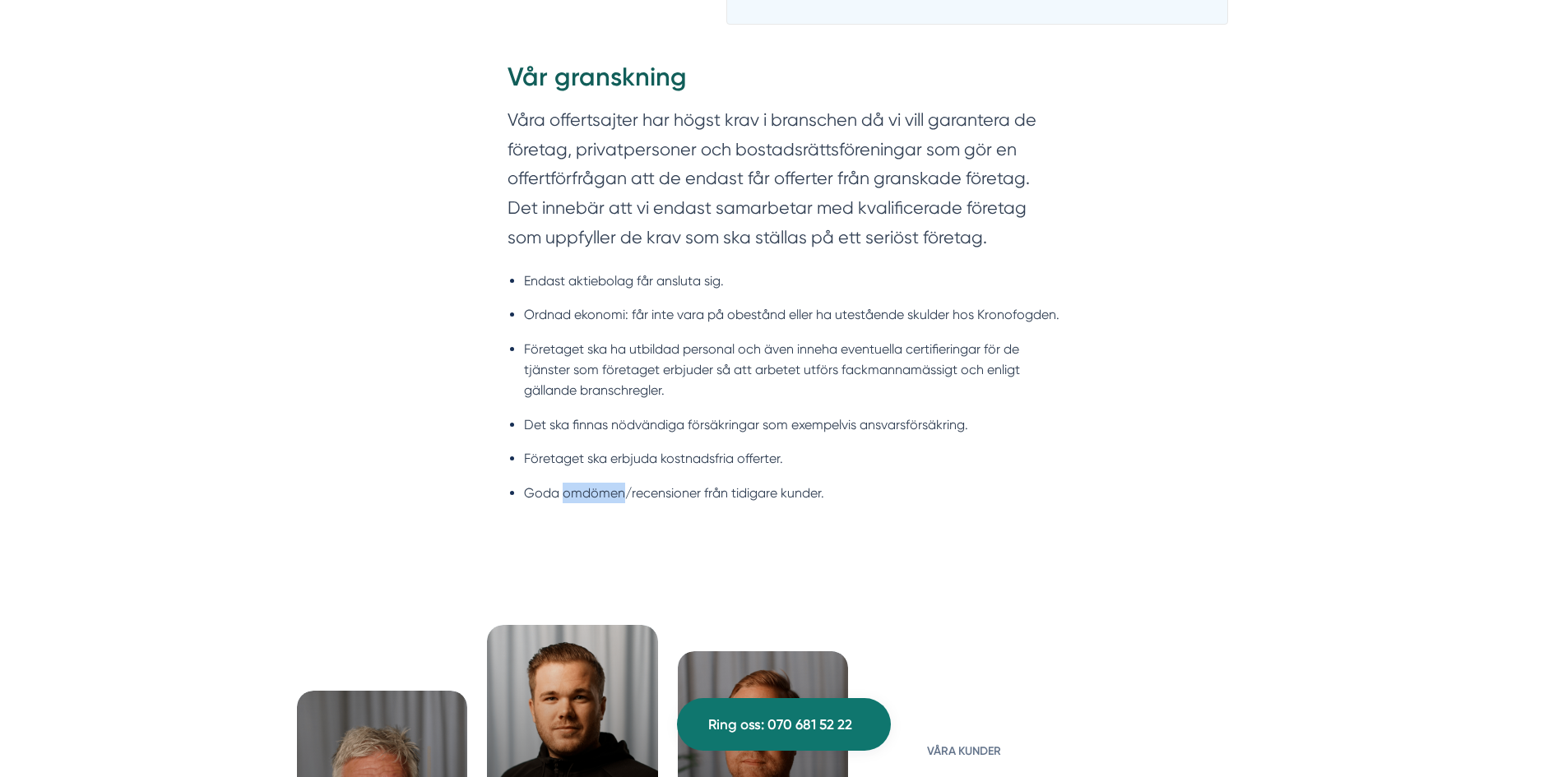
click at [608, 471] on ul "Endast aktiebolag får ansluta sig. Ordnad ekonomi: får inte vara på obestånd el…" at bounding box center [784, 391] width 553 height 263
click at [638, 459] on li "Företaget ska erbjuda kostnadsfria offerter." at bounding box center [792, 458] width 536 height 21
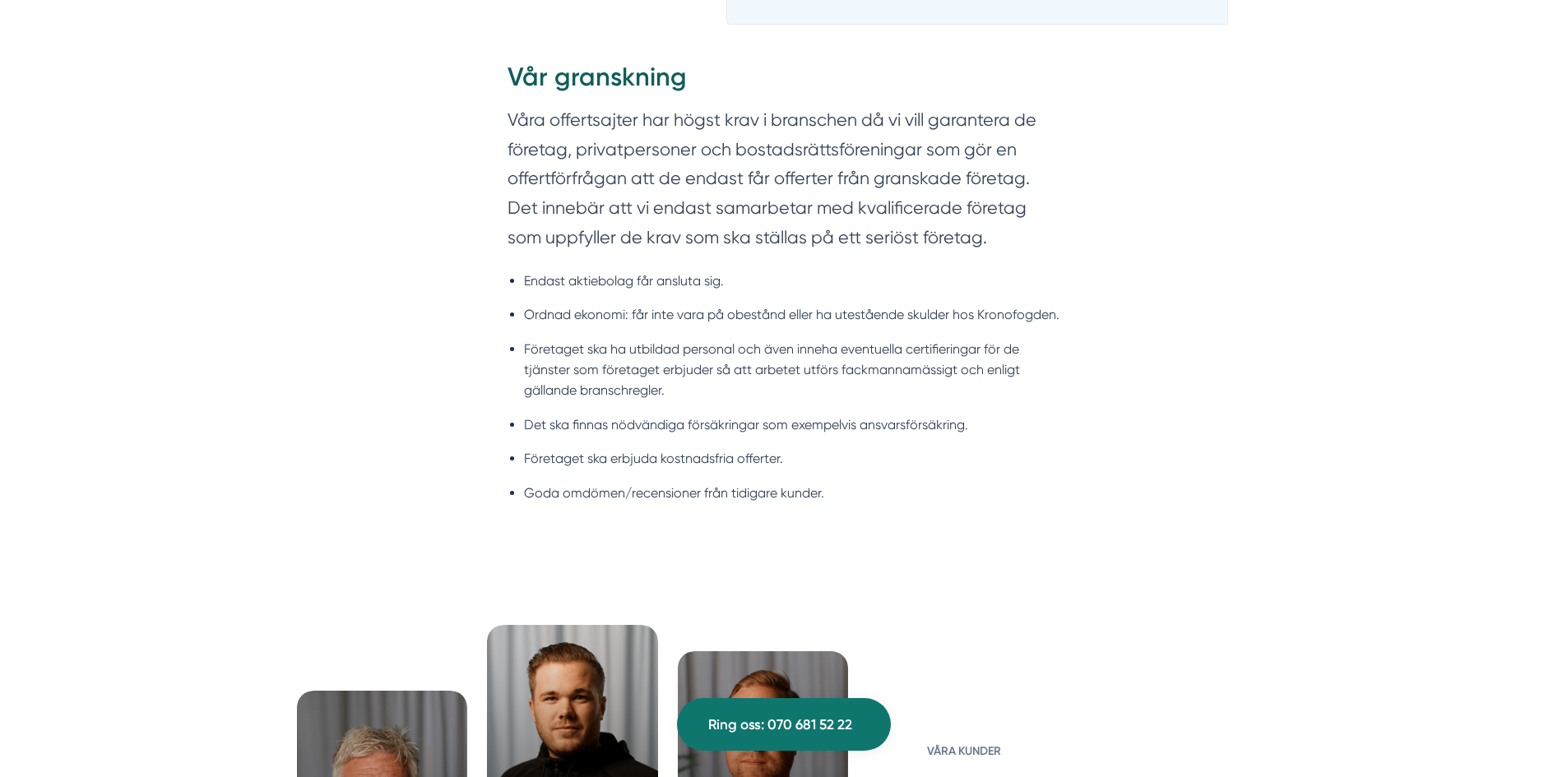
click at [936, 476] on ul "Endast aktiebolag får ansluta sig. Ordnad ekonomi: får inte vara på obestånd el…" at bounding box center [784, 391] width 553 height 263
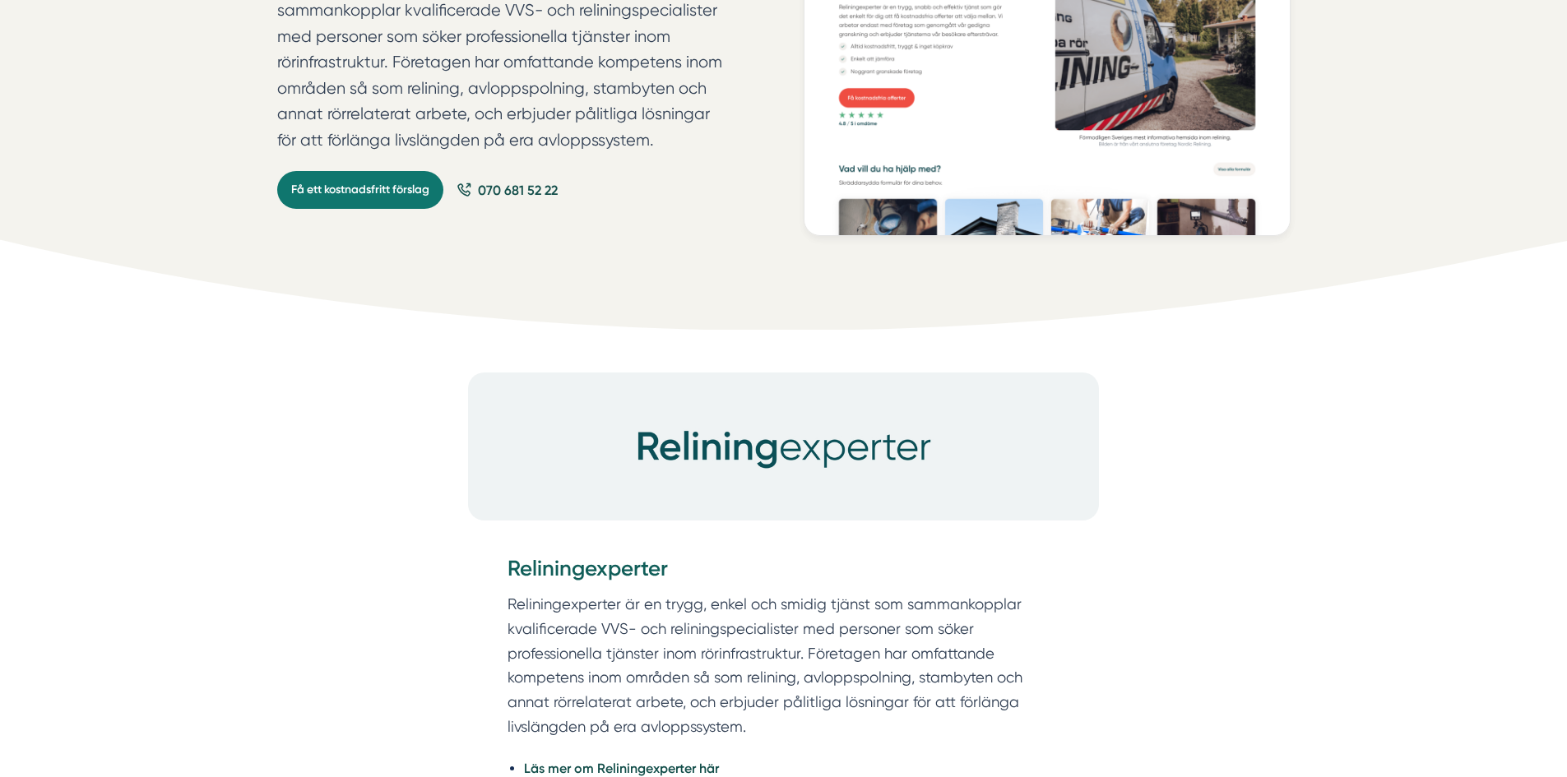
scroll to position [0, 0]
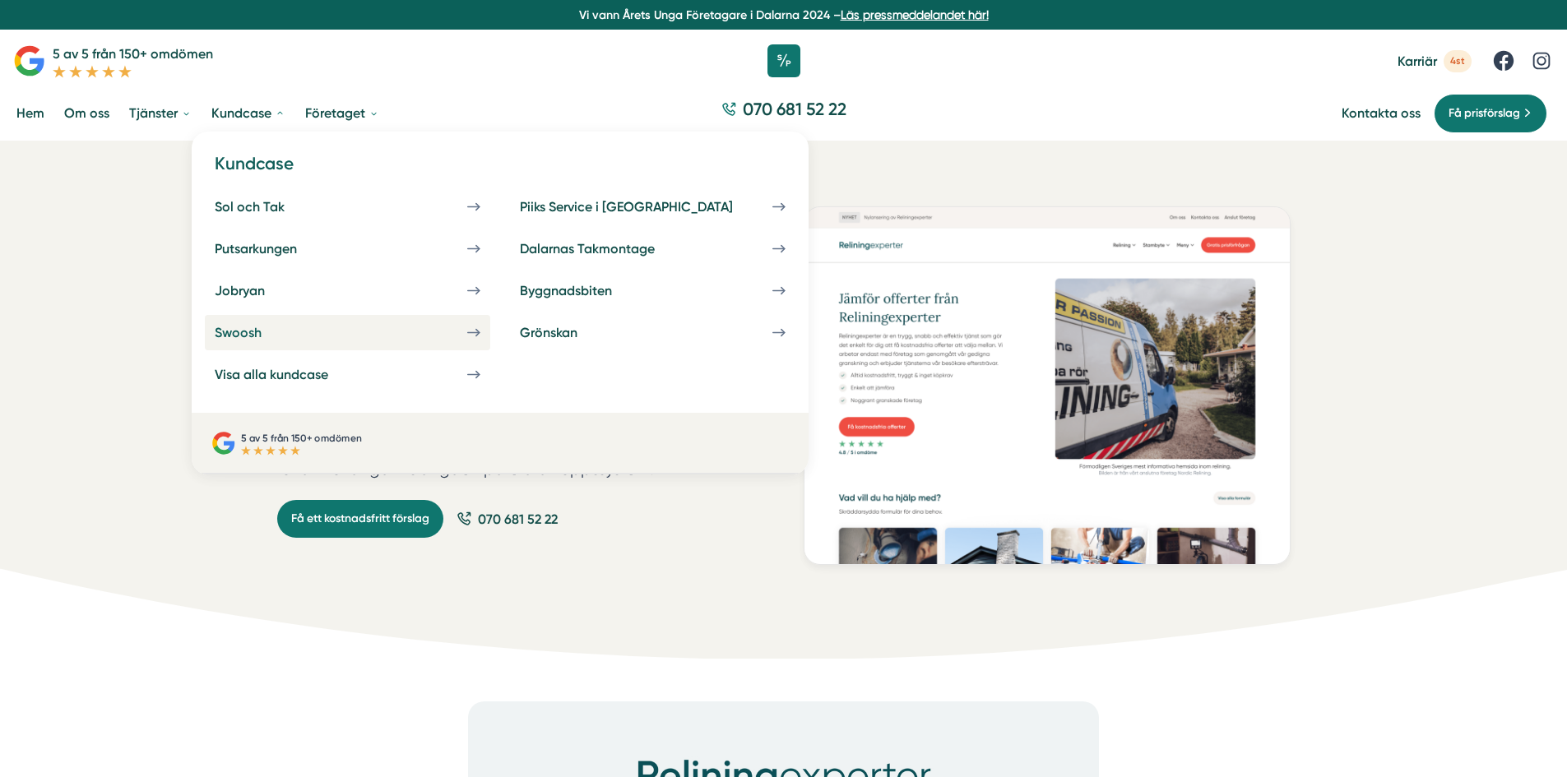
click at [310, 336] on link "Swoosh" at bounding box center [347, 332] width 285 height 35
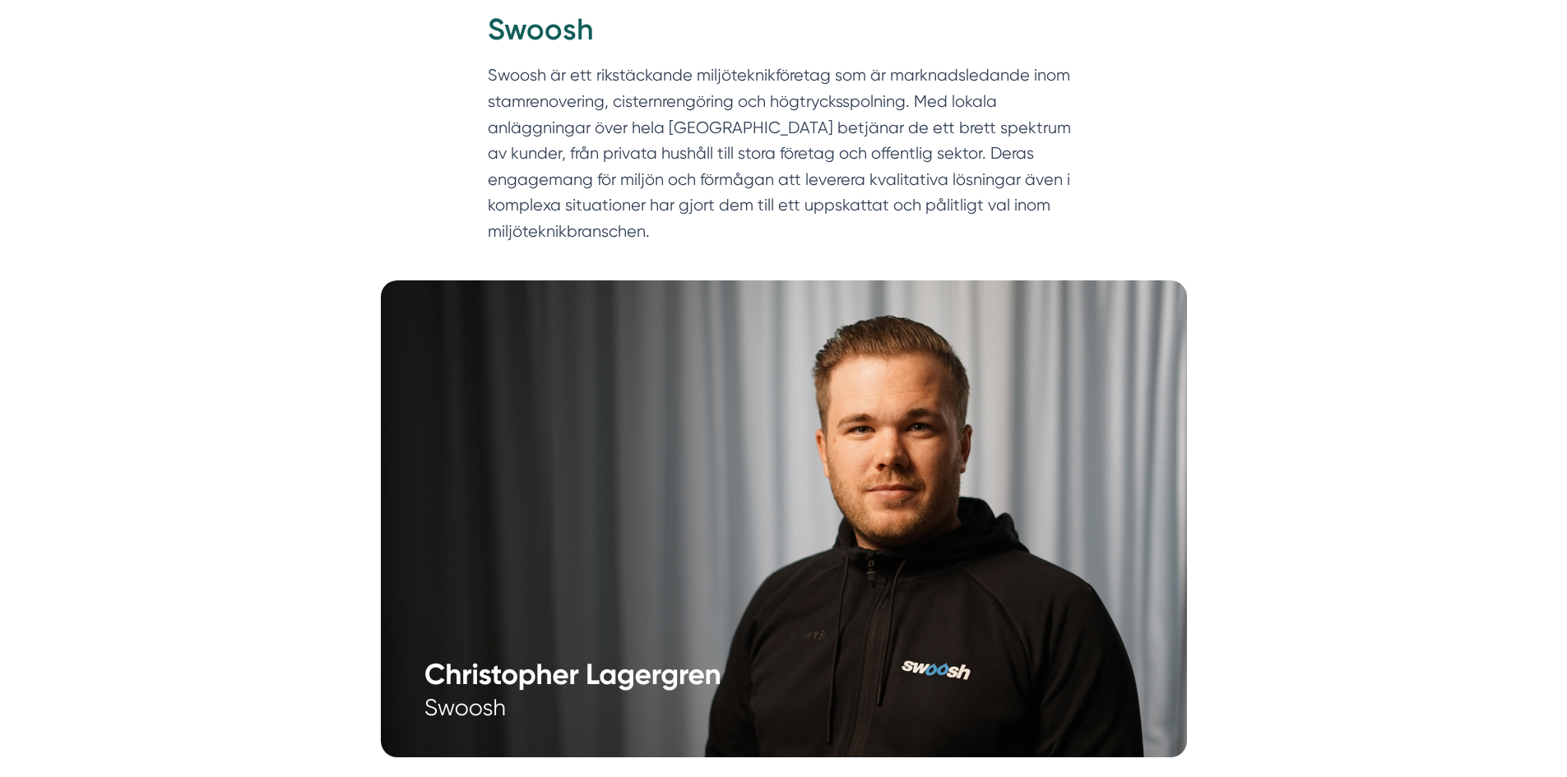
scroll to position [247, 0]
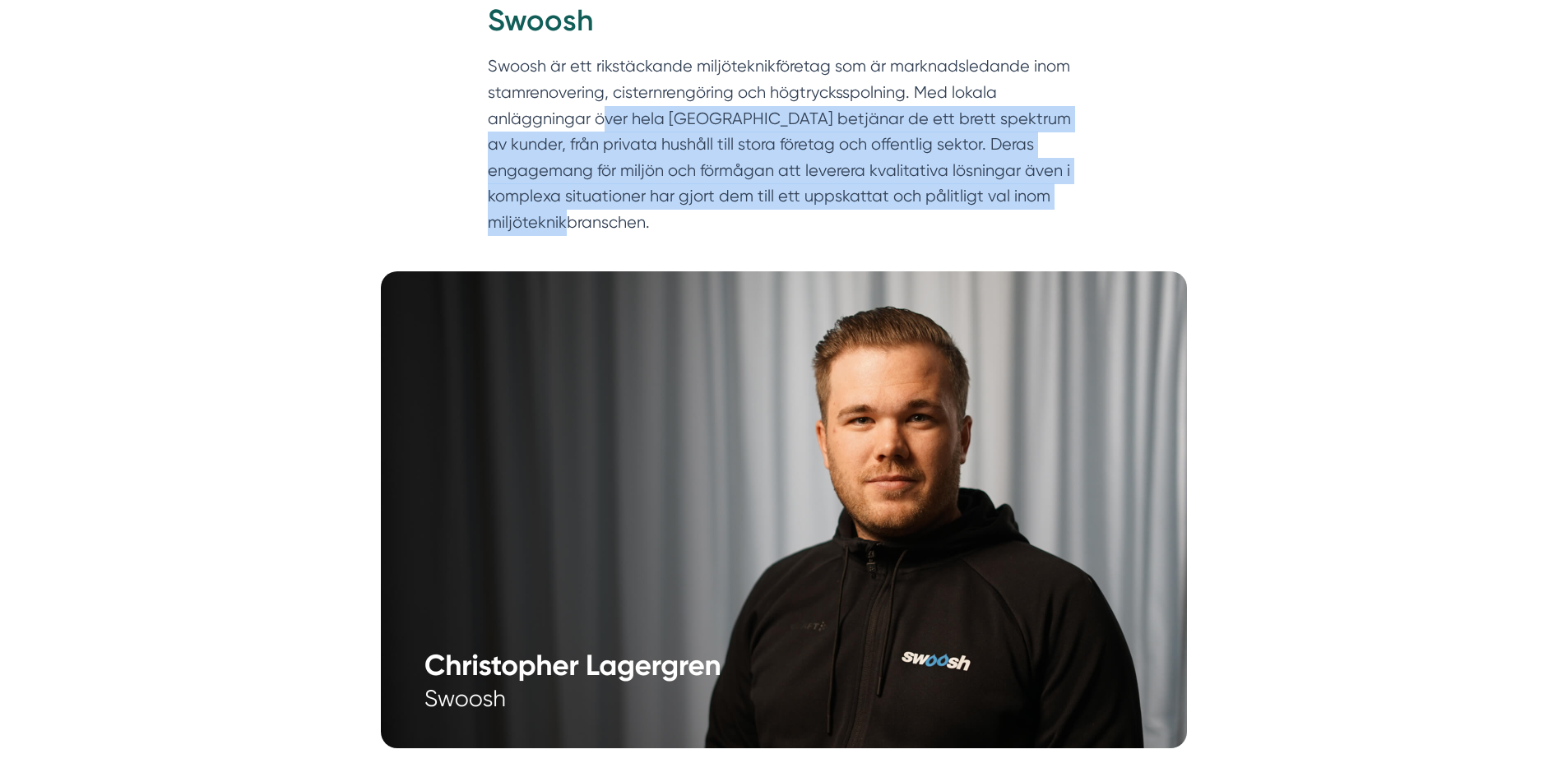
drag, startPoint x: 717, startPoint y: 173, endPoint x: 953, endPoint y: 248, distance: 246.9
click at [951, 248] on div "Hem » Kundcase » [GEOGRAPHIC_DATA] Swoosh Swoosh är ett rikstäckande miljötekni…" at bounding box center [783, 83] width 1567 height 378
click at [876, 216] on p "Swoosh är ett rikstäckande miljöteknikföretag som är marknadsledande inom stamr…" at bounding box center [784, 148] width 592 height 190
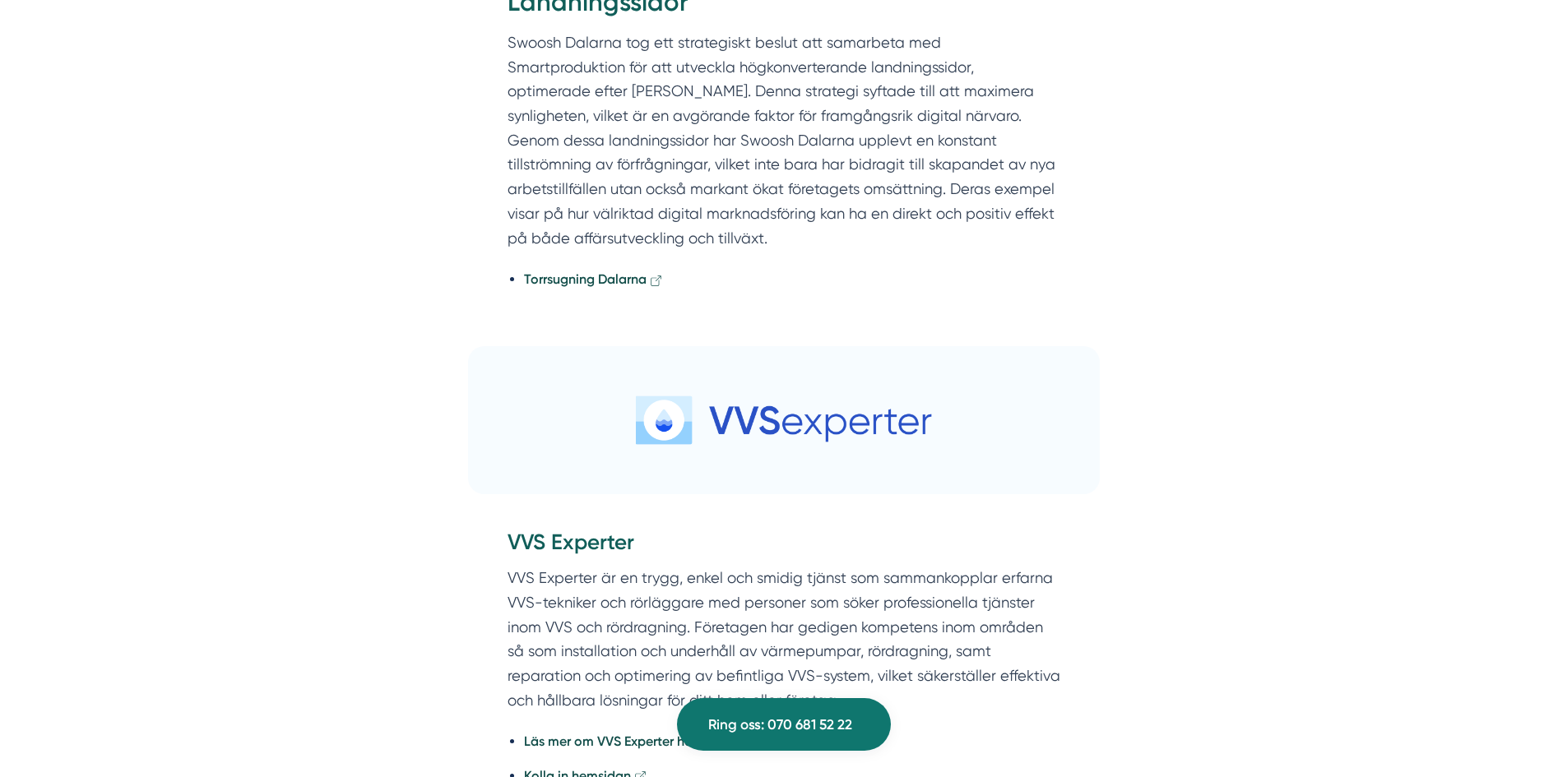
scroll to position [2139, 0]
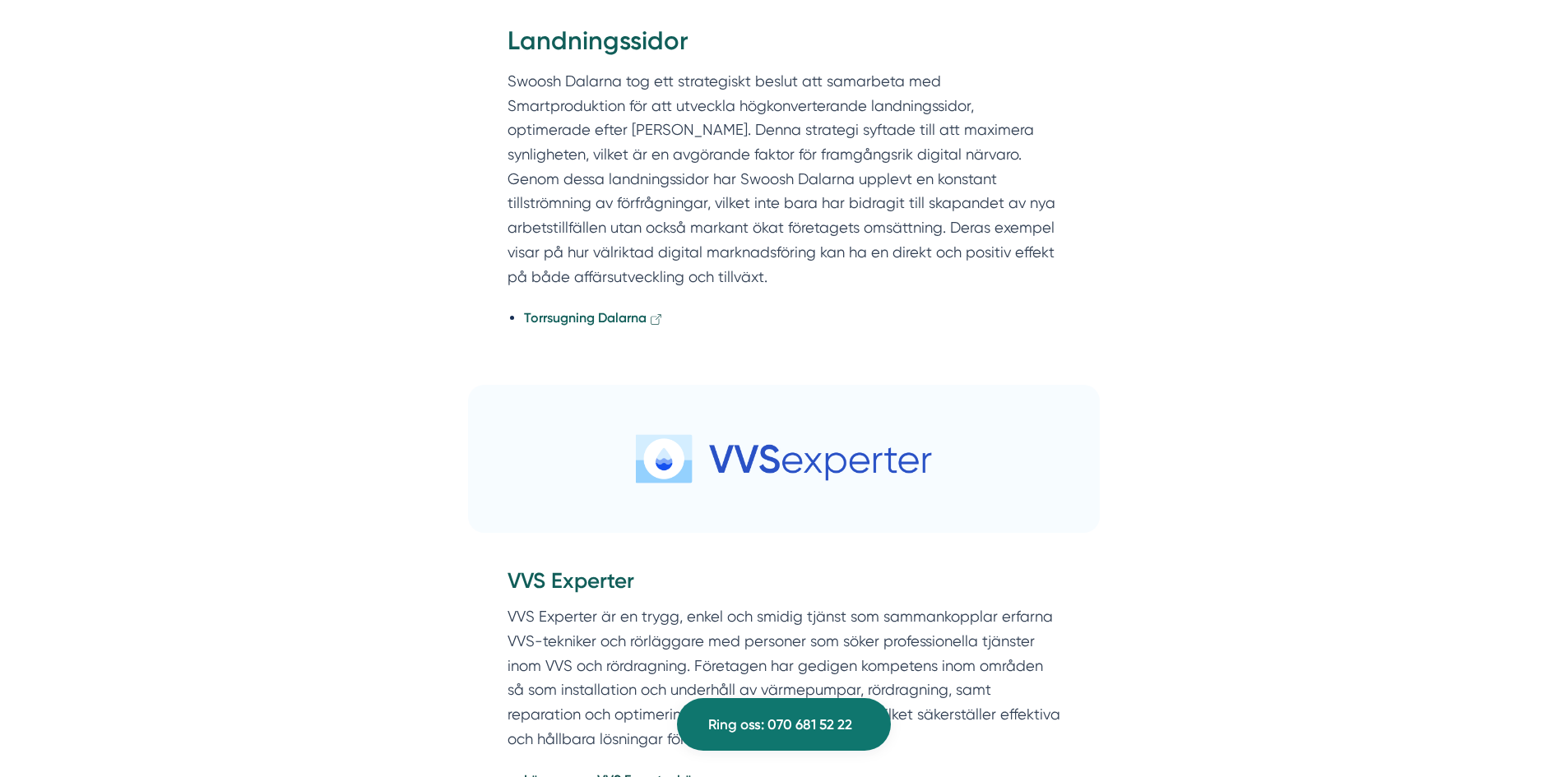
click at [568, 310] on strong "Torrsugning Dalarna" at bounding box center [585, 318] width 123 height 16
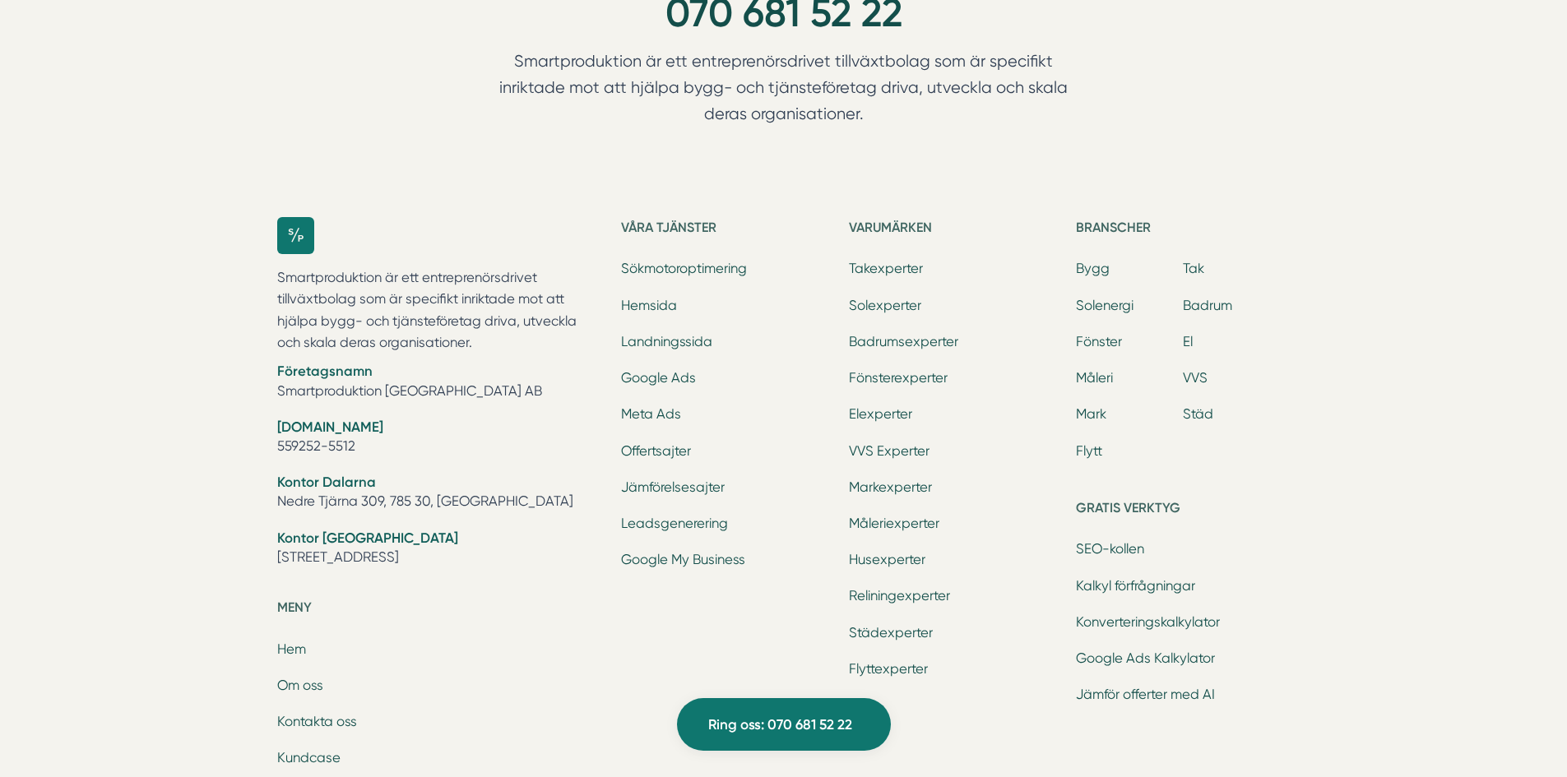
scroll to position [4607, 0]
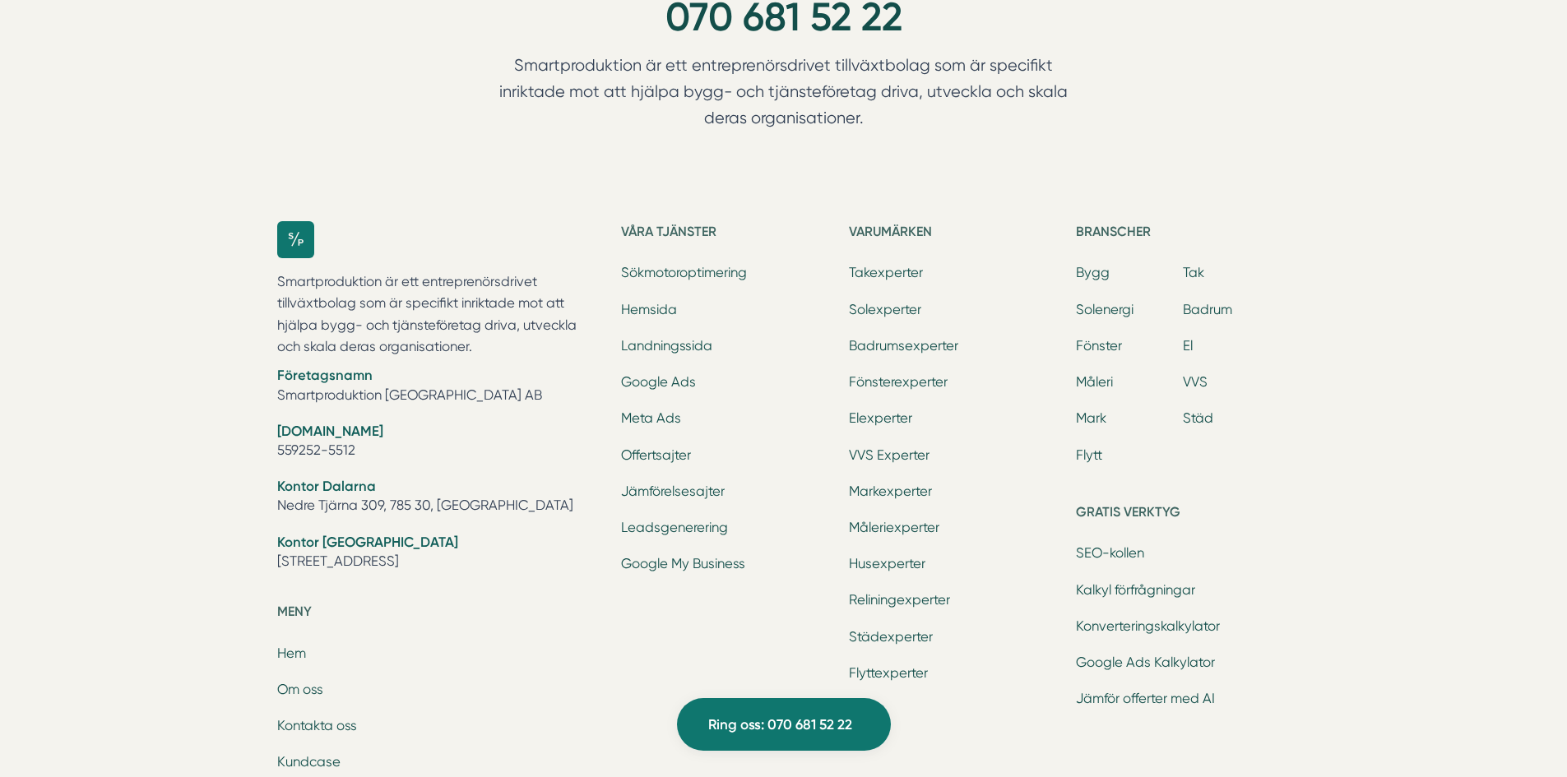
click at [406, 366] on li "Företagsnamn Smartproduktion [GEOGRAPHIC_DATA] AB" at bounding box center [439, 387] width 325 height 42
copy ul "Smartproduktion [GEOGRAPHIC_DATA] AB"
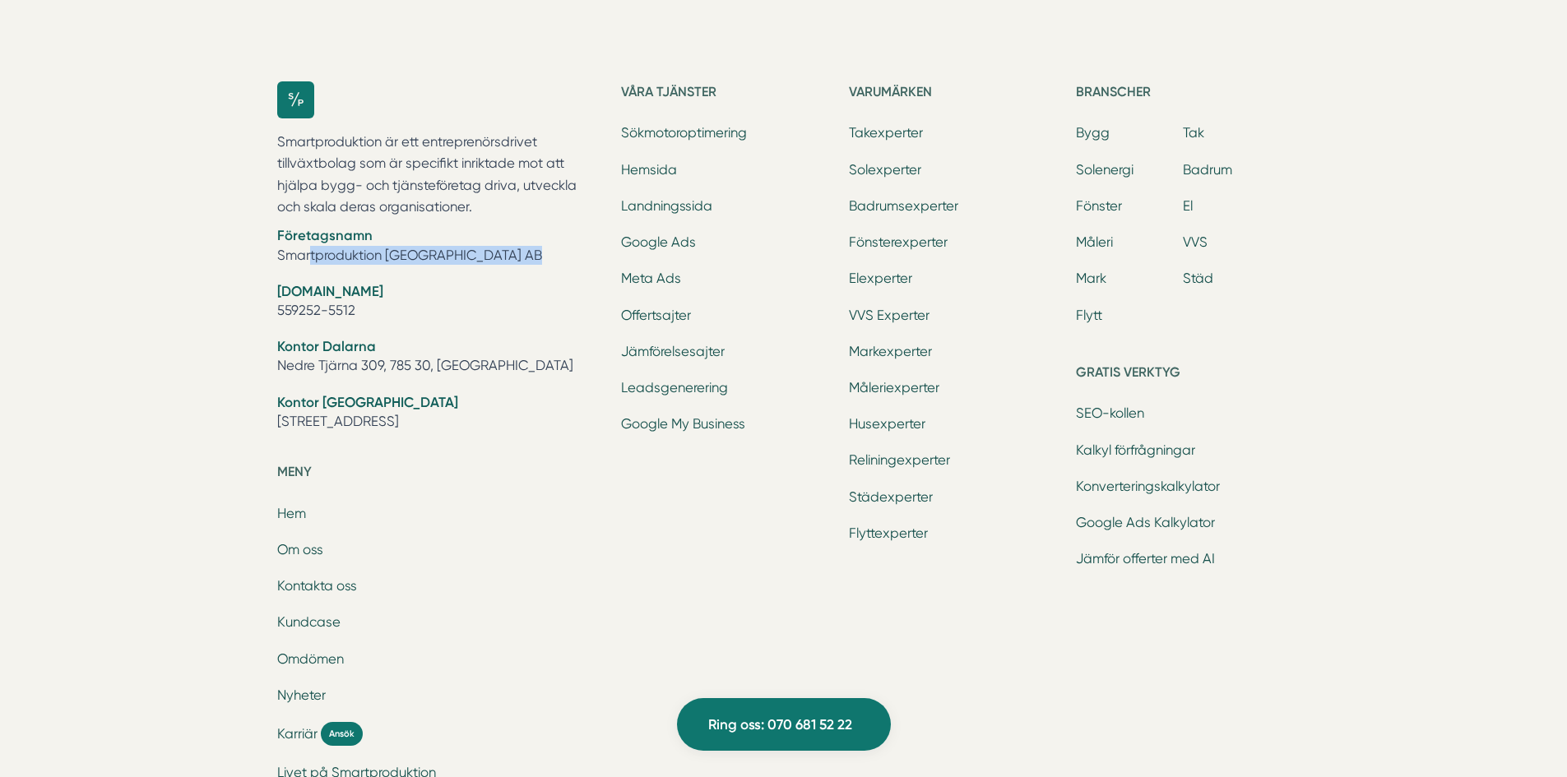
scroll to position [4719, 0]
